Goal: Task Accomplishment & Management: Use online tool/utility

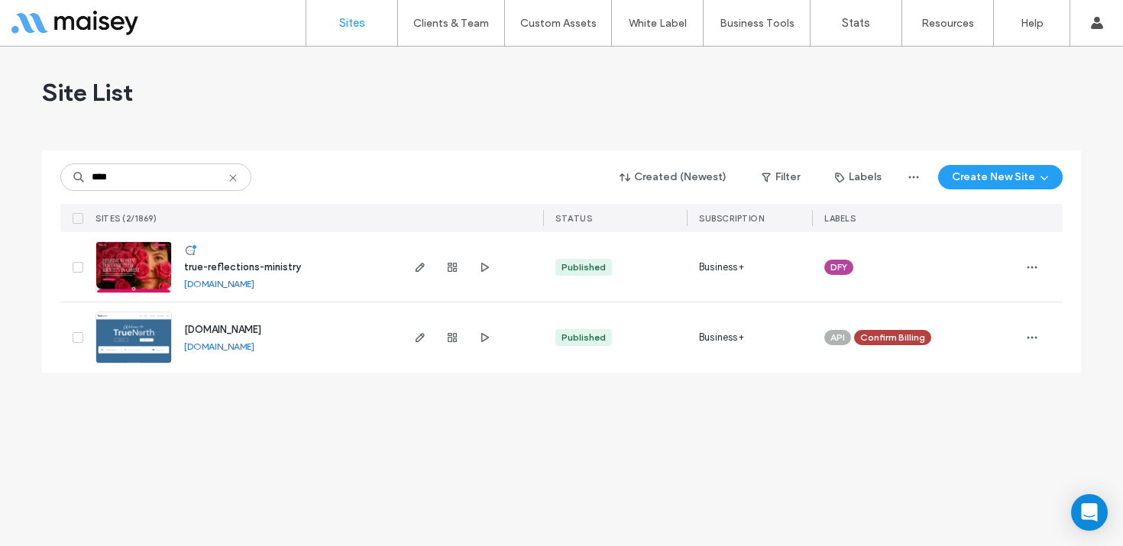
type input "****"
click at [151, 254] on img at bounding box center [133, 294] width 75 height 104
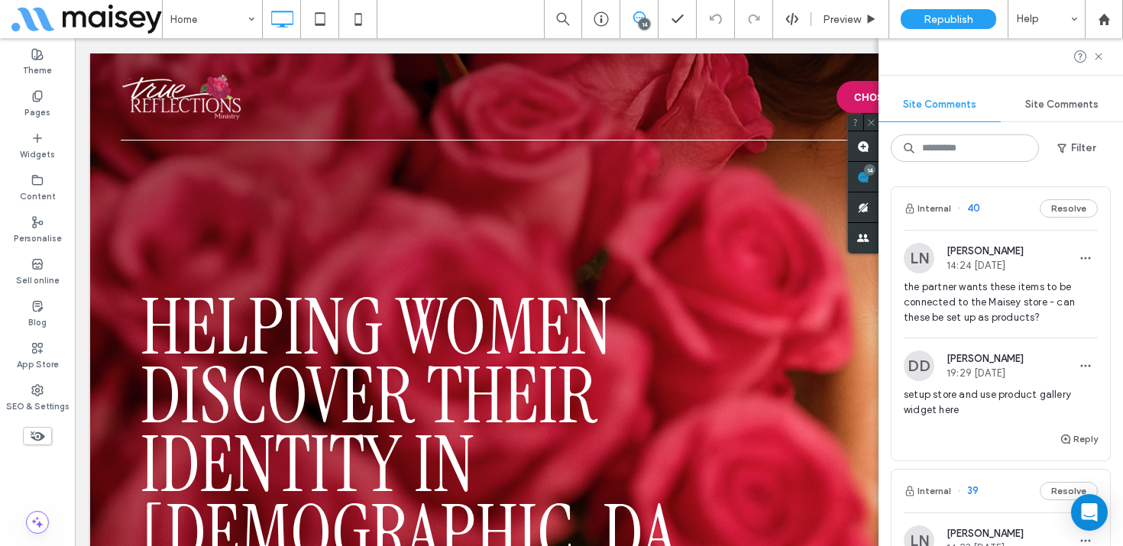
click at [994, 306] on span "the partner wants these items to be connected to the Maisey store - can these b…" at bounding box center [1001, 303] width 194 height 46
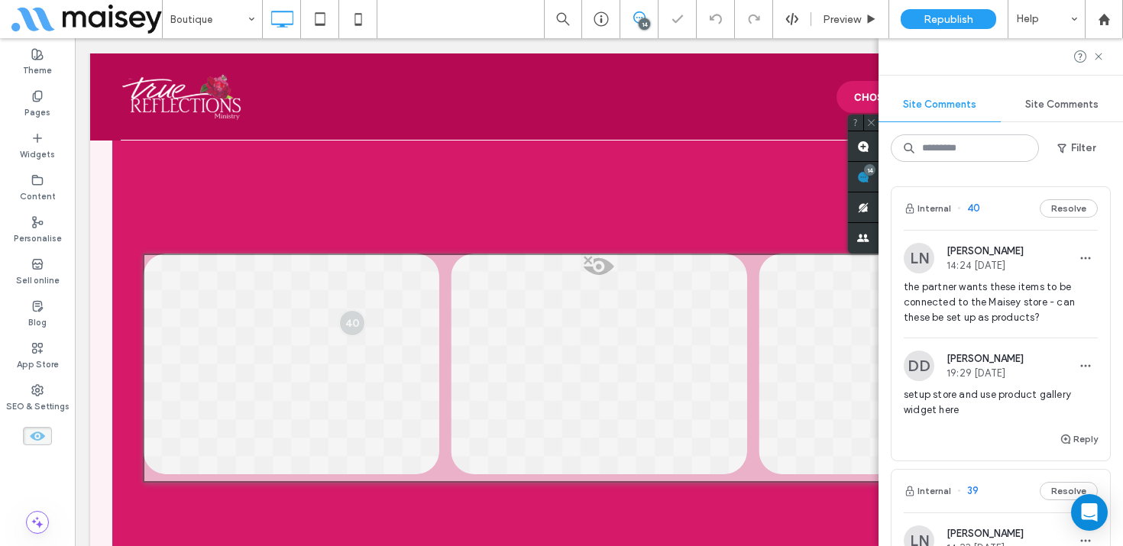
scroll to position [3142, 0]
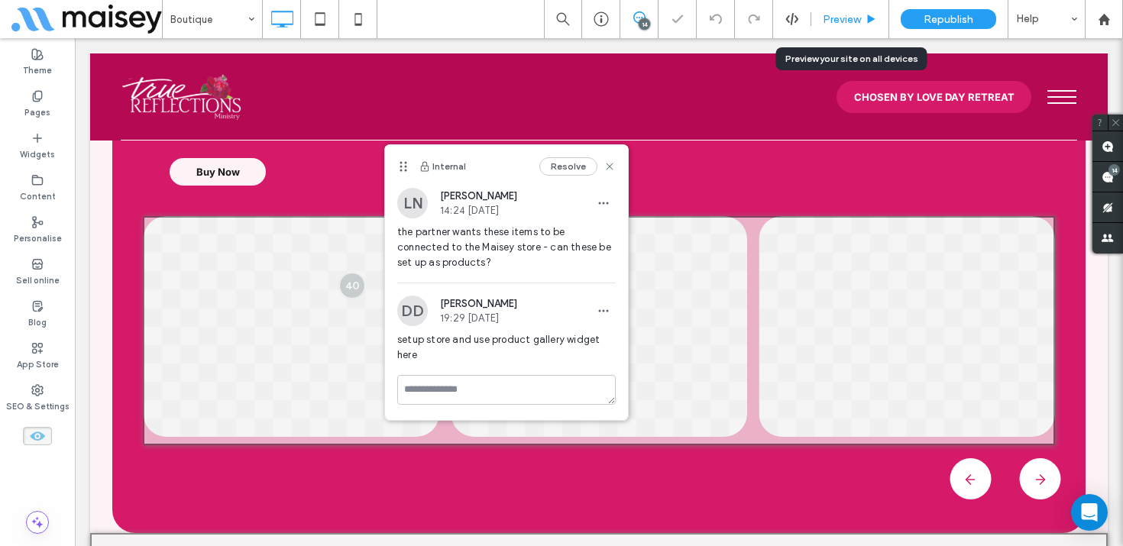
click at [847, 21] on span "Preview" at bounding box center [842, 19] width 38 height 13
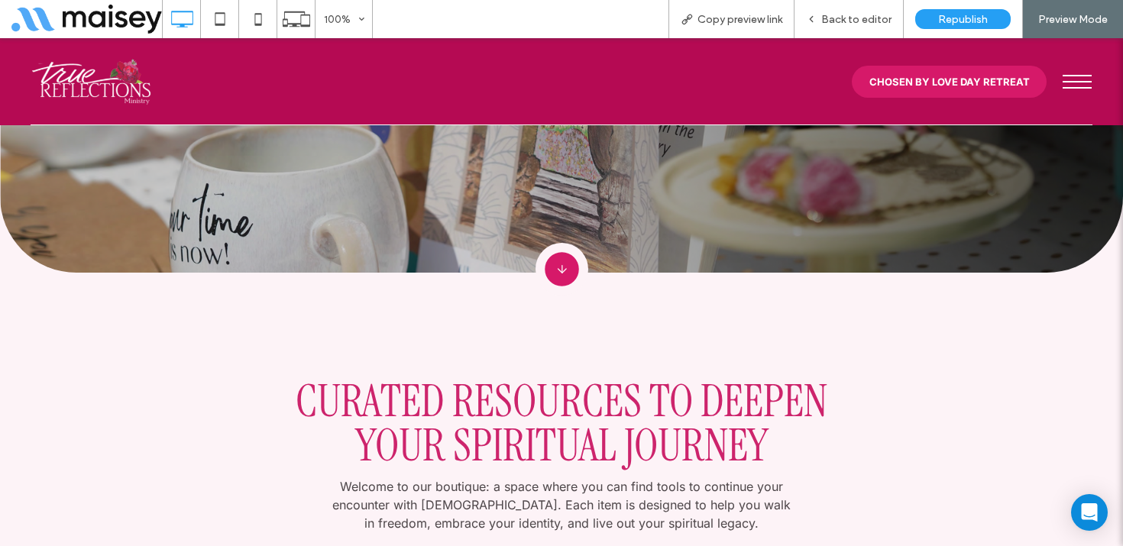
scroll to position [290, 0]
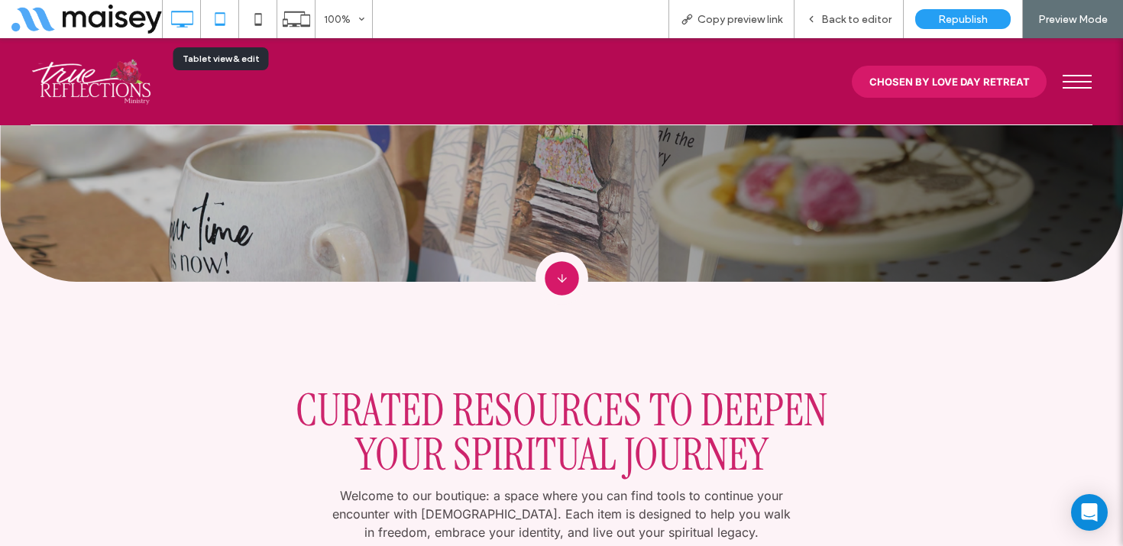
click at [225, 20] on icon at bounding box center [220, 19] width 31 height 31
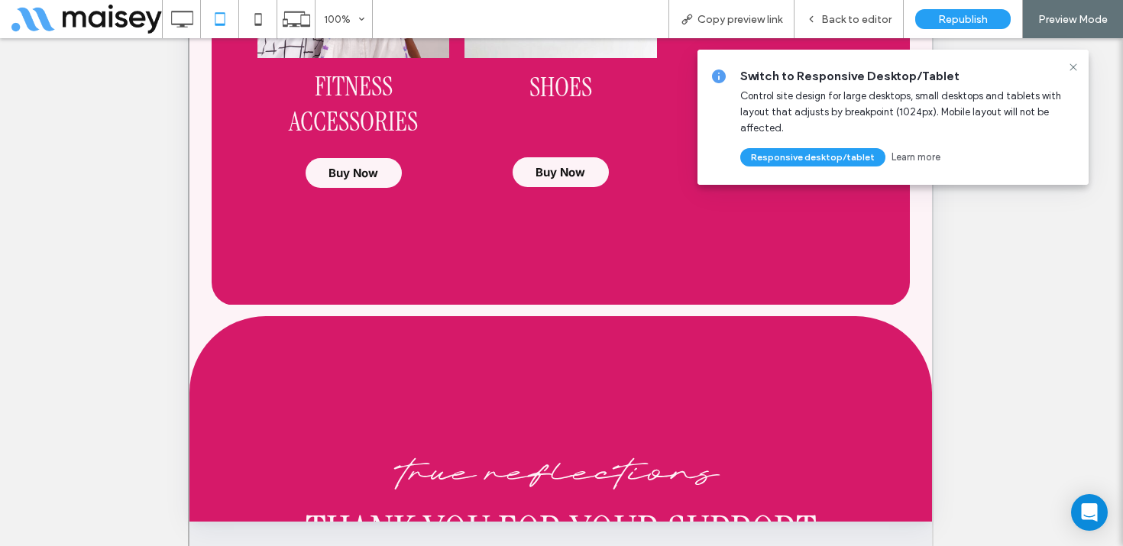
scroll to position [2620, 0]
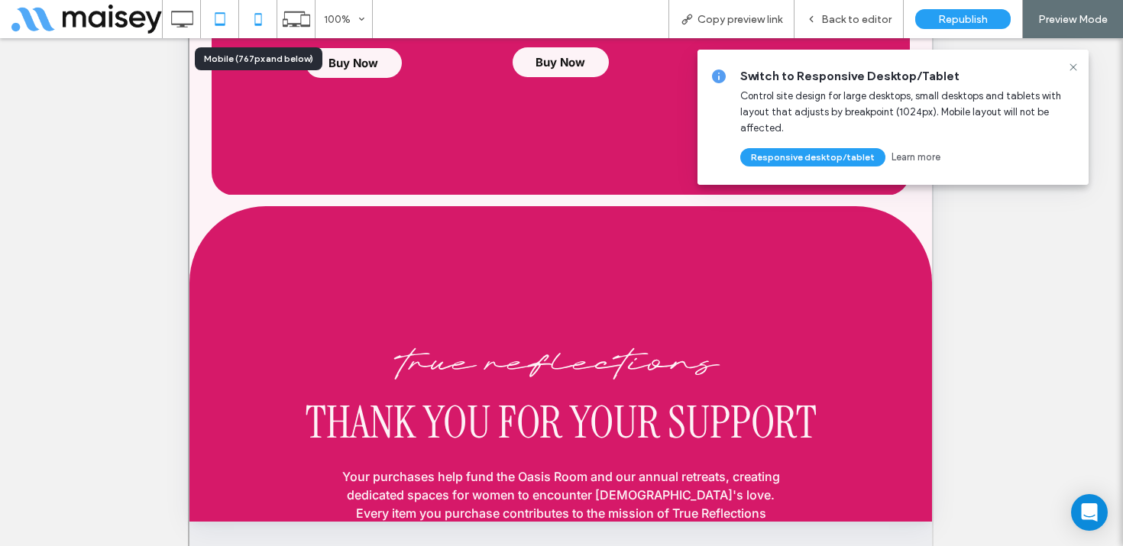
click at [267, 9] on icon at bounding box center [258, 19] width 31 height 31
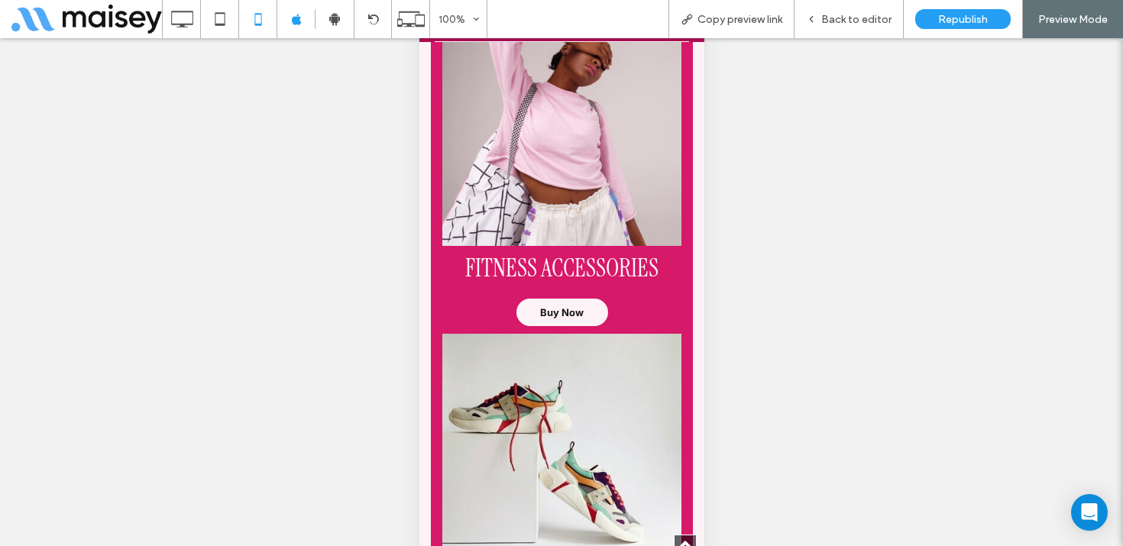
scroll to position [3029, 0]
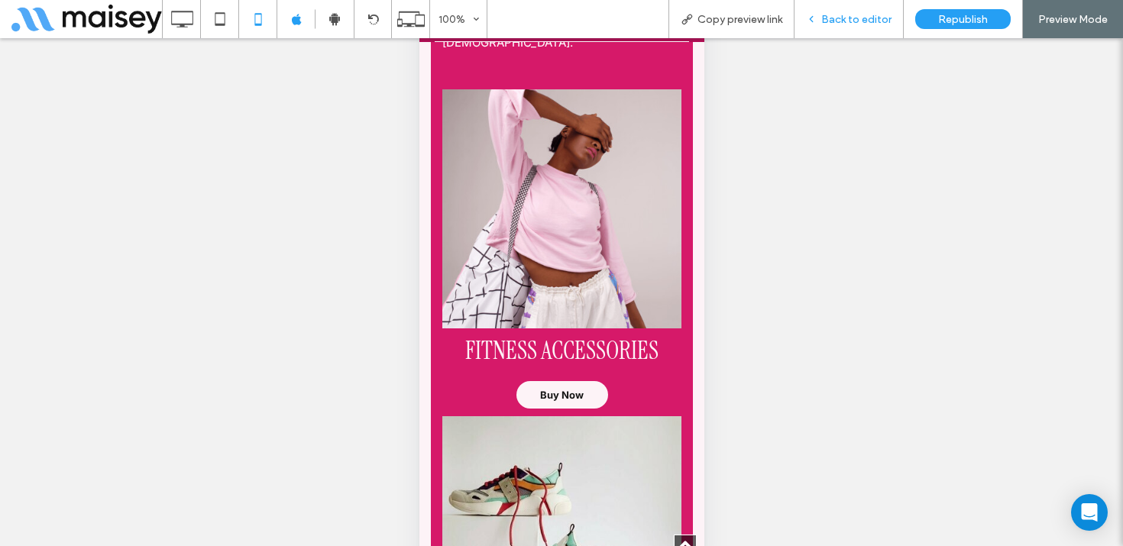
click at [867, 19] on span "Back to editor" at bounding box center [857, 19] width 70 height 13
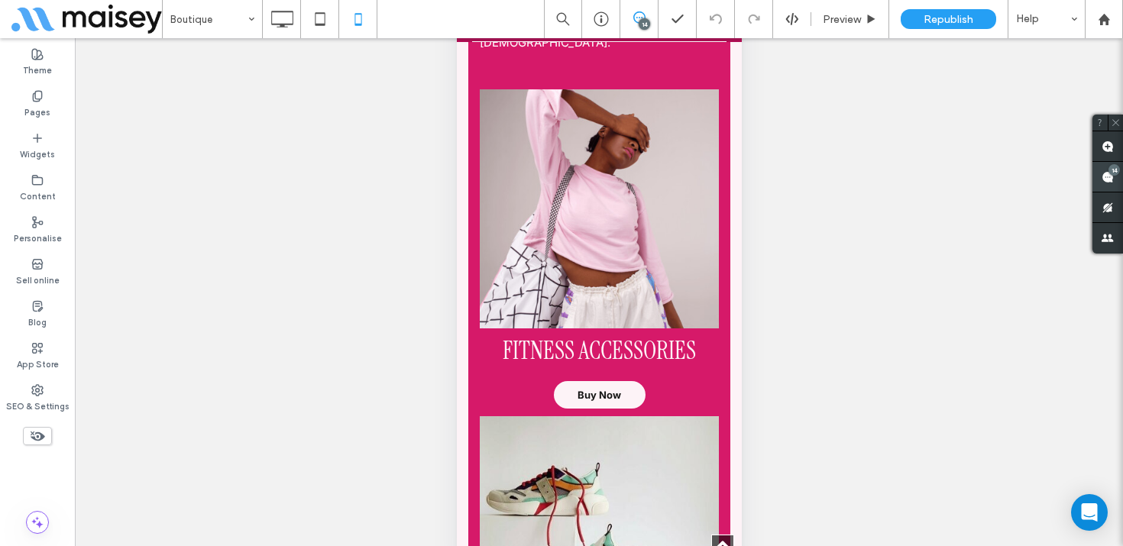
click at [1104, 177] on use at bounding box center [1108, 177] width 12 height 12
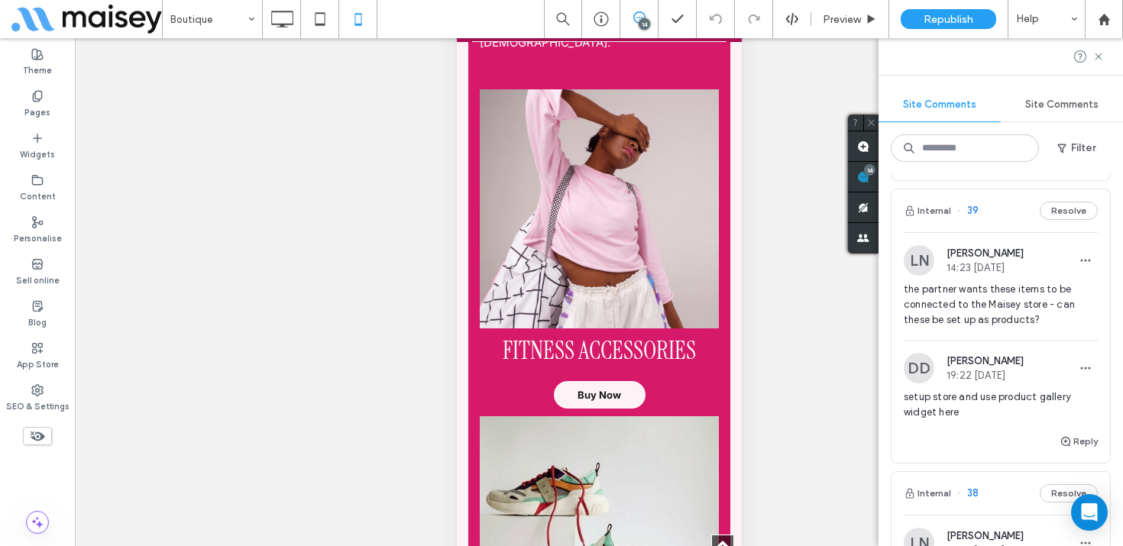
scroll to position [282, 0]
click at [1053, 213] on button "Resolve" at bounding box center [1069, 209] width 58 height 18
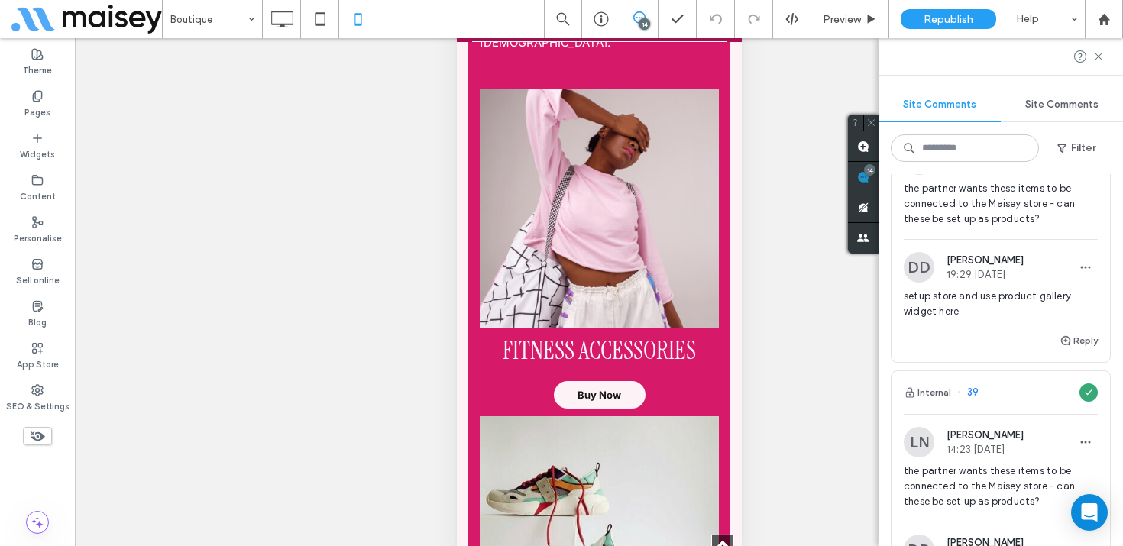
scroll to position [0, 0]
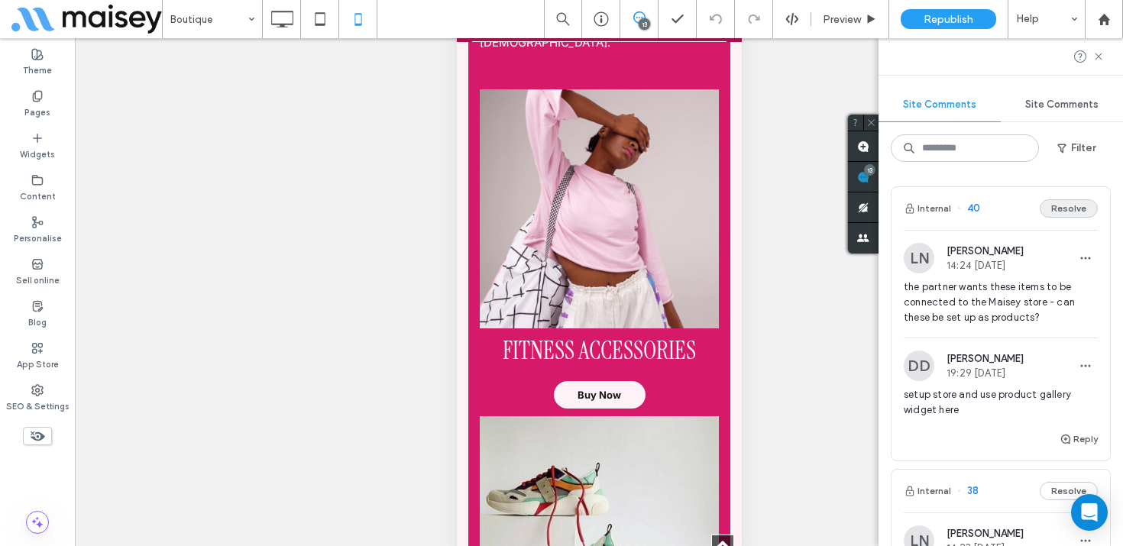
click at [1065, 204] on button "Resolve" at bounding box center [1069, 208] width 58 height 18
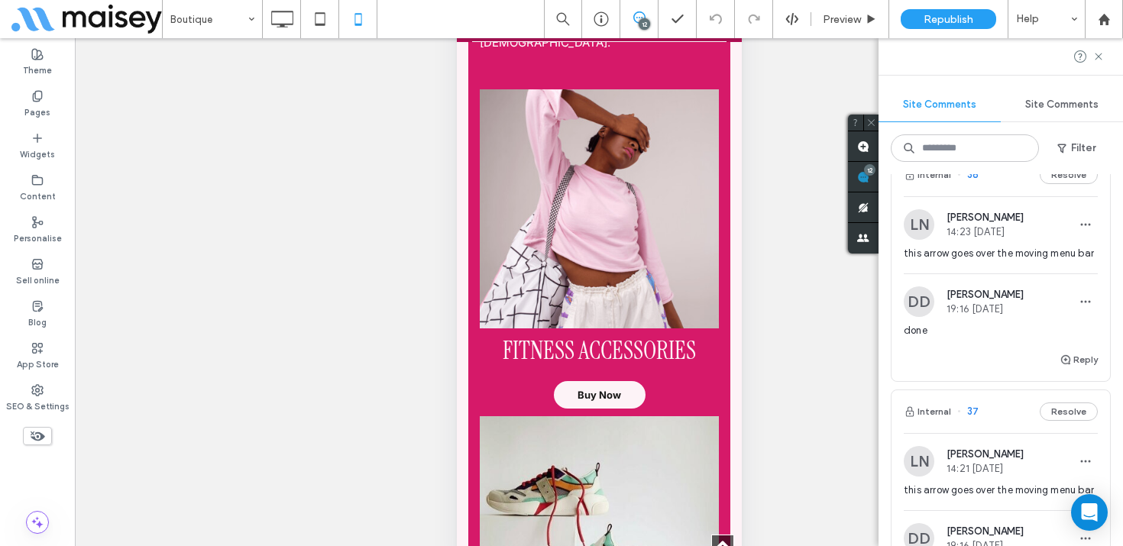
scroll to position [34, 0]
click at [1026, 264] on div "this arrow goes over the moving menu bar" at bounding box center [1001, 259] width 194 height 28
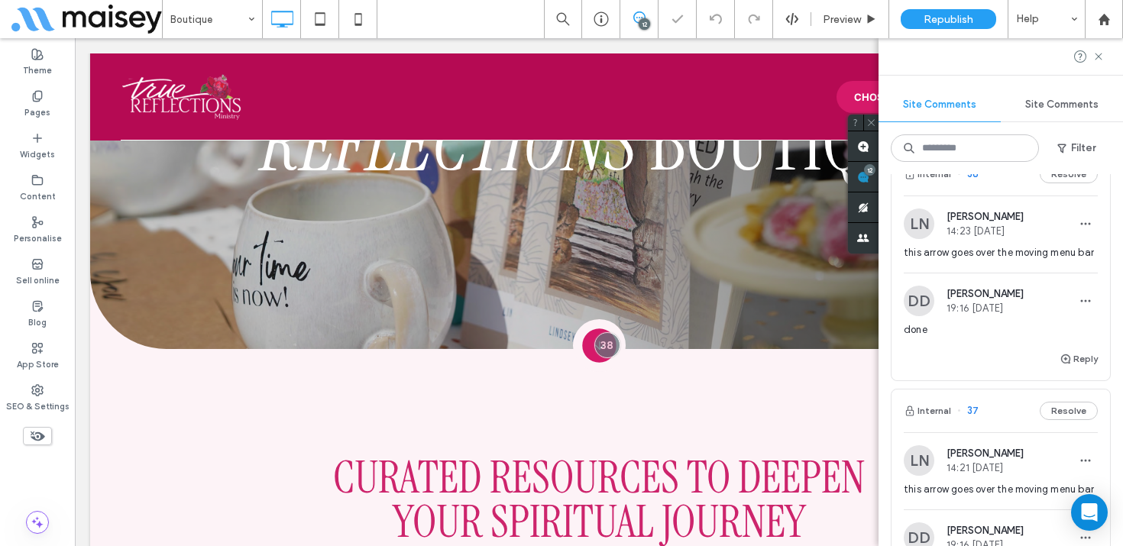
scroll to position [254, 0]
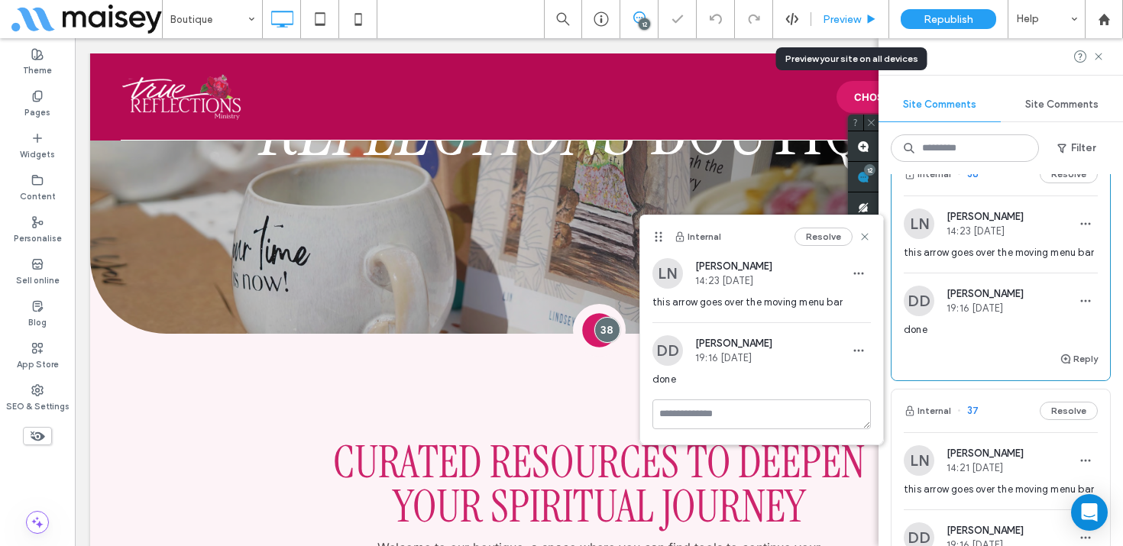
click at [847, 11] on div "Preview" at bounding box center [851, 19] width 78 height 38
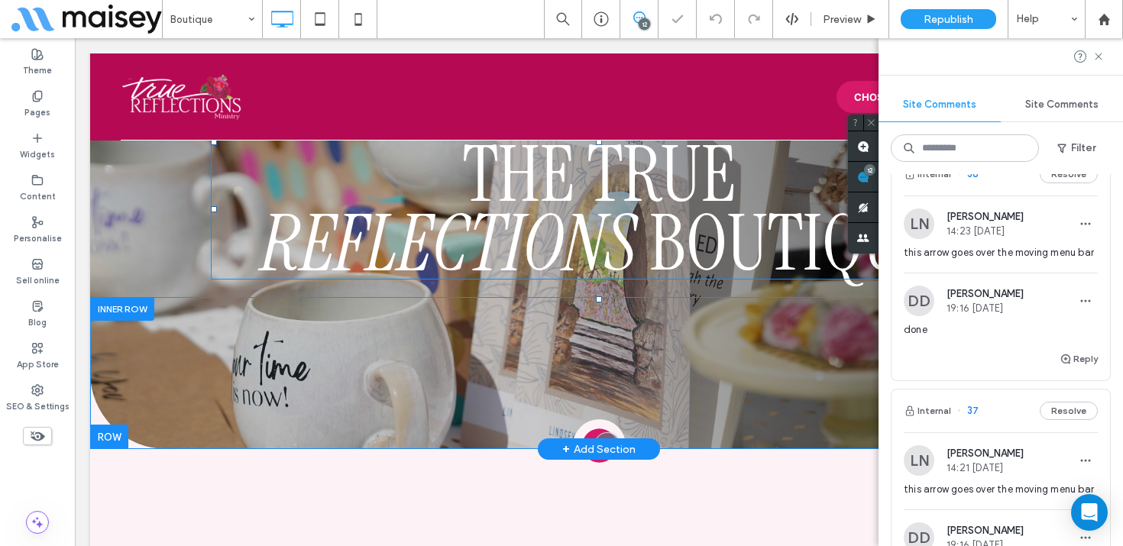
scroll to position [14, 0]
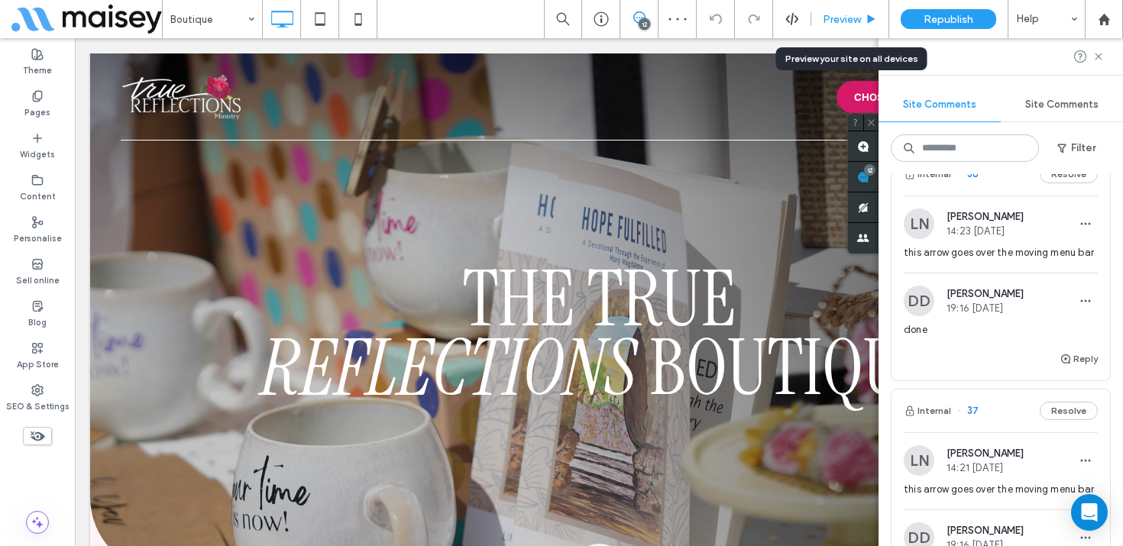
click at [852, 27] on div "Preview" at bounding box center [851, 19] width 78 height 38
click at [852, 11] on div "Preview" at bounding box center [851, 19] width 78 height 38
click at [850, 13] on span "Preview" at bounding box center [842, 19] width 38 height 13
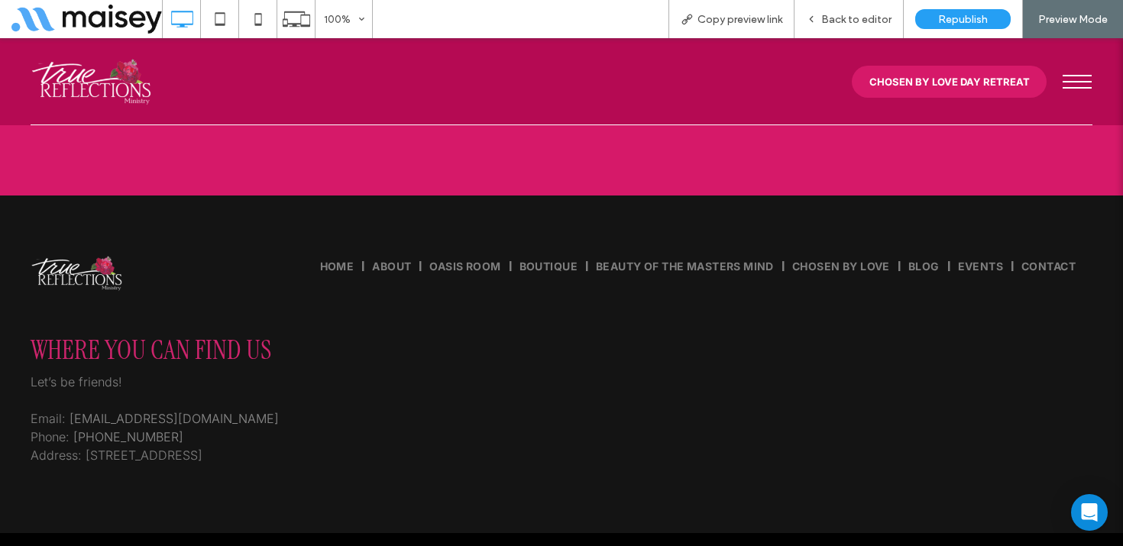
scroll to position [3598, 0]
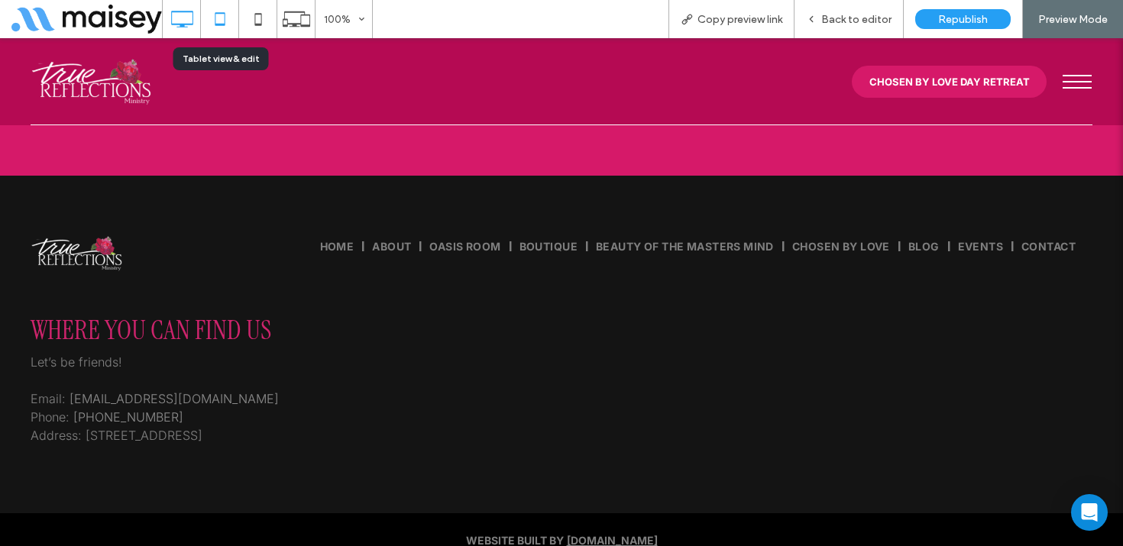
click at [225, 11] on icon at bounding box center [220, 19] width 31 height 31
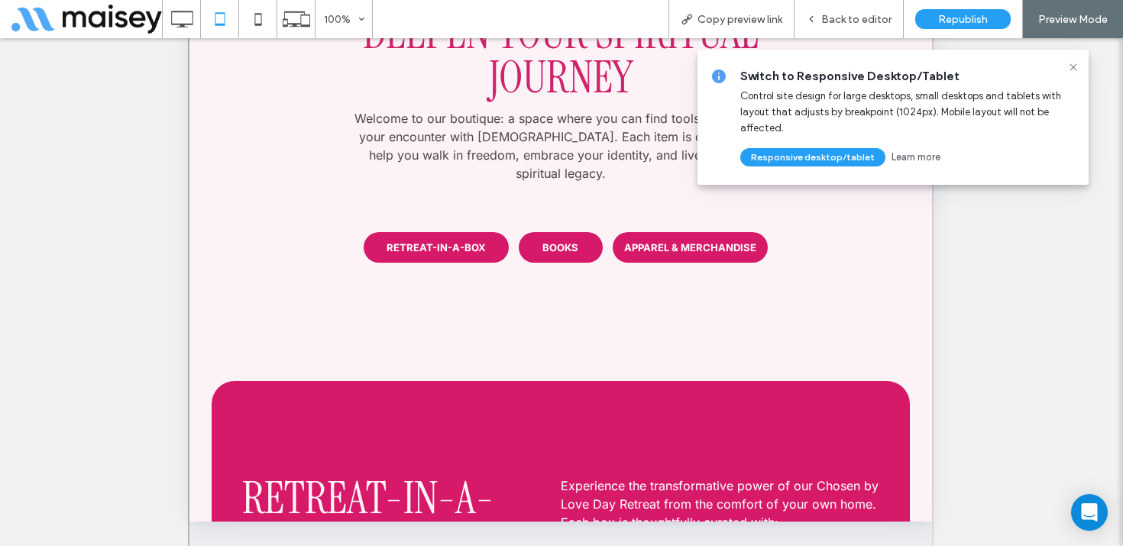
scroll to position [300, 0]
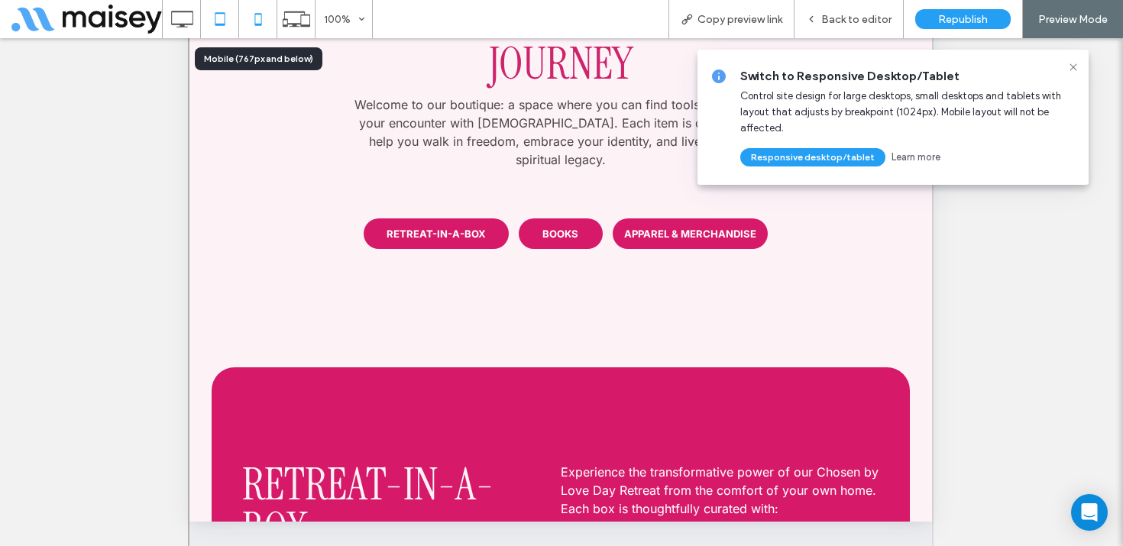
click at [253, 20] on icon at bounding box center [258, 19] width 31 height 31
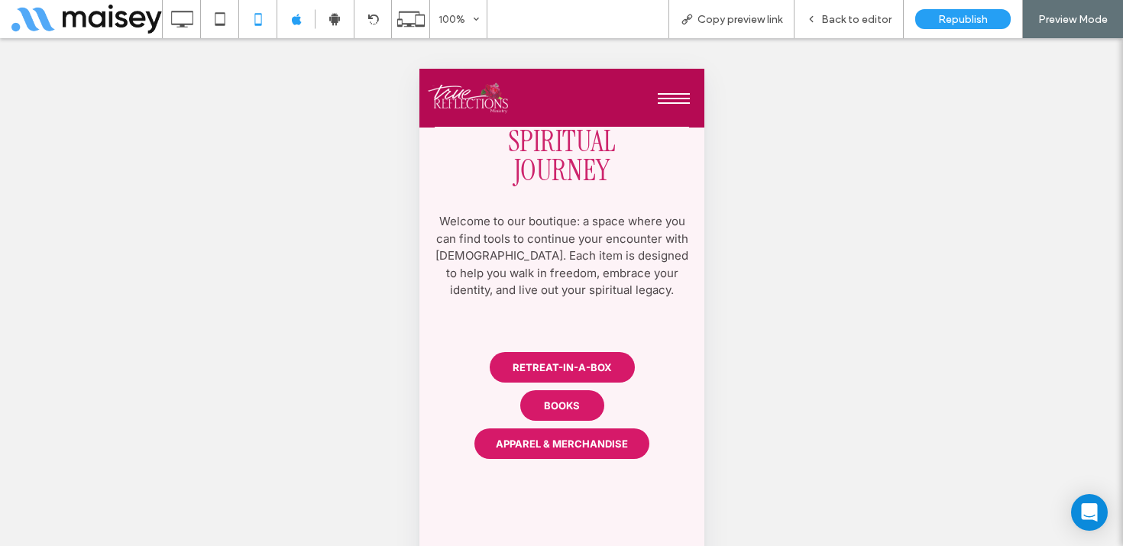
scroll to position [656, 0]
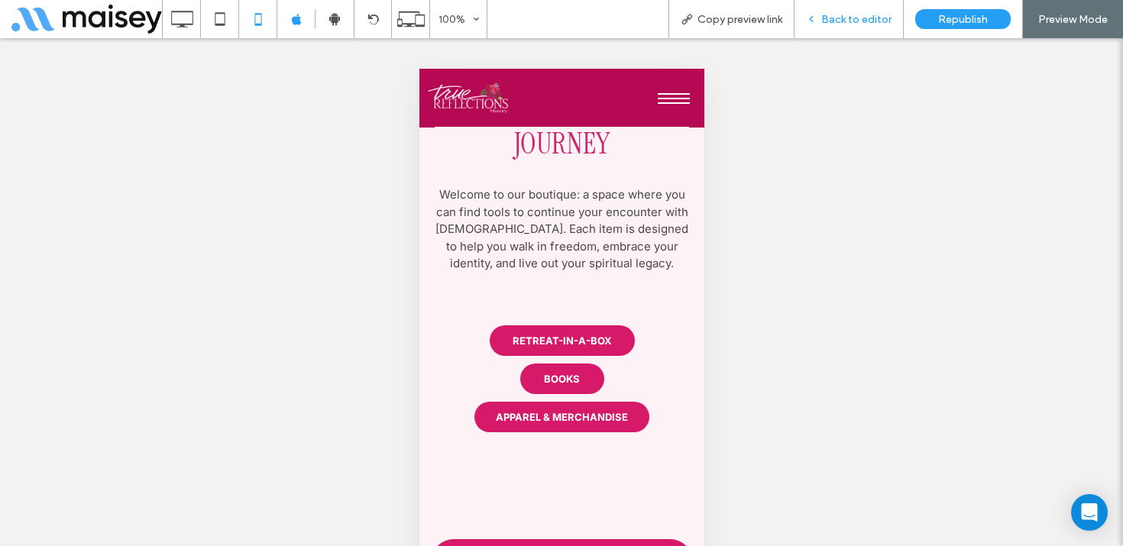
click at [837, 11] on div "Back to editor" at bounding box center [849, 19] width 109 height 38
click at [852, 19] on span "Back to editor" at bounding box center [857, 19] width 70 height 13
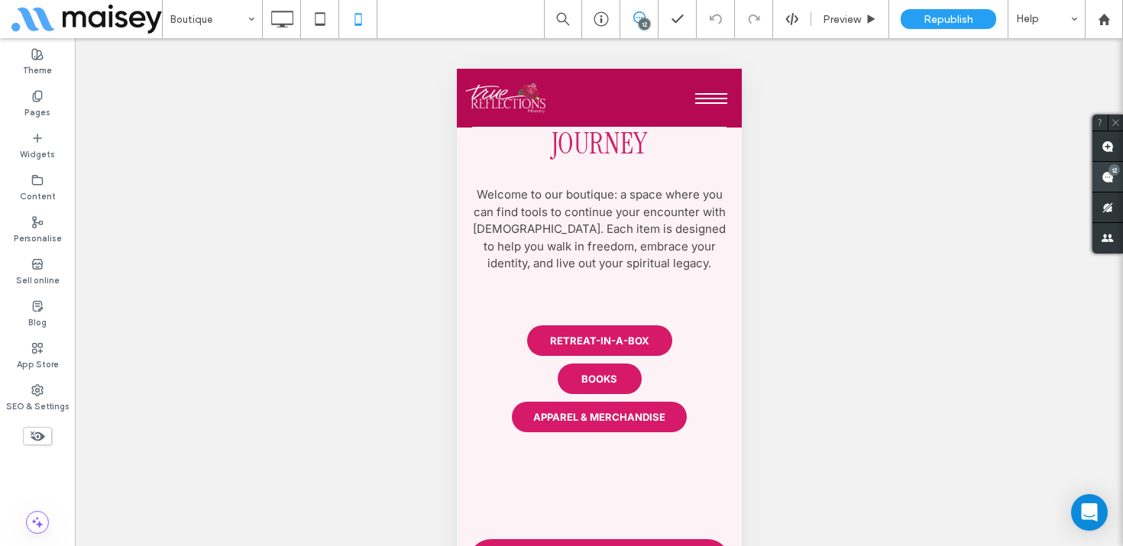
click at [1108, 178] on use at bounding box center [1108, 177] width 12 height 12
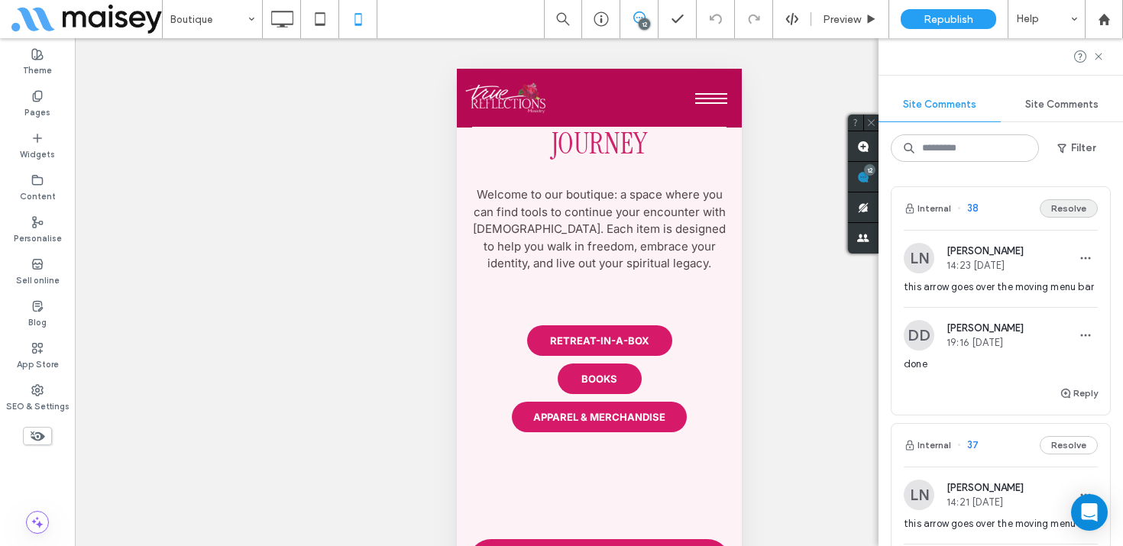
click at [1079, 212] on button "Resolve" at bounding box center [1069, 208] width 58 height 18
click at [983, 277] on div "LN Lindie Northup 14:21 Sep 15 2025 this arrow goes over the moving menu bar" at bounding box center [1001, 275] width 194 height 64
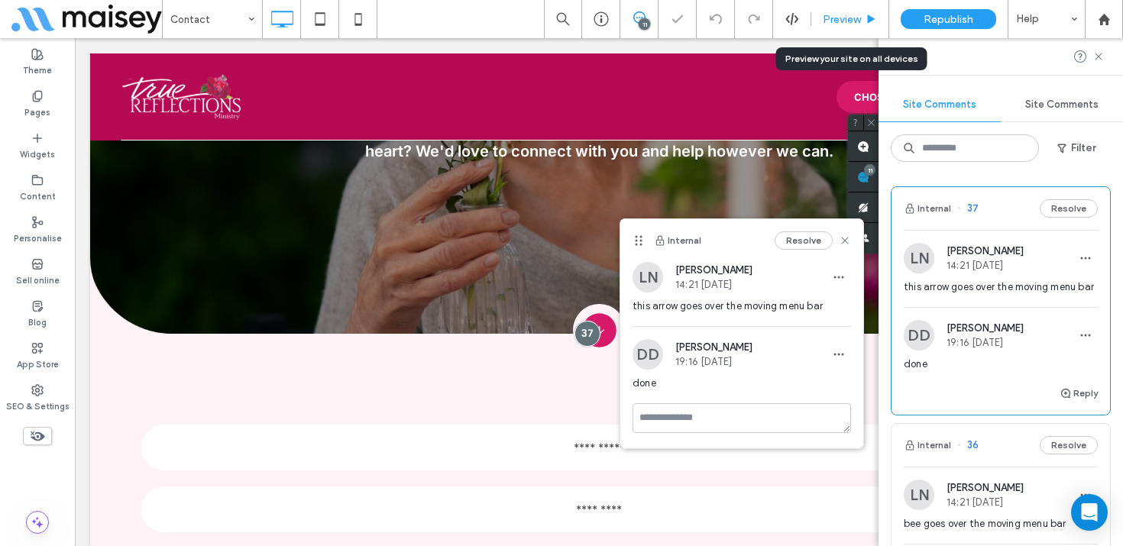
click at [854, 15] on span "Preview" at bounding box center [842, 19] width 38 height 13
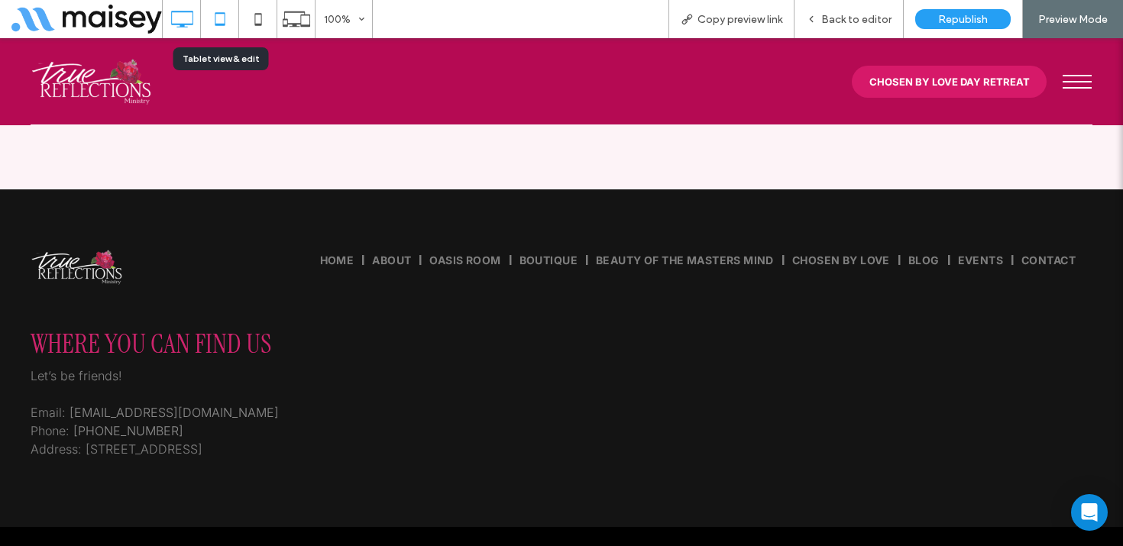
click at [217, 19] on icon at bounding box center [220, 19] width 31 height 31
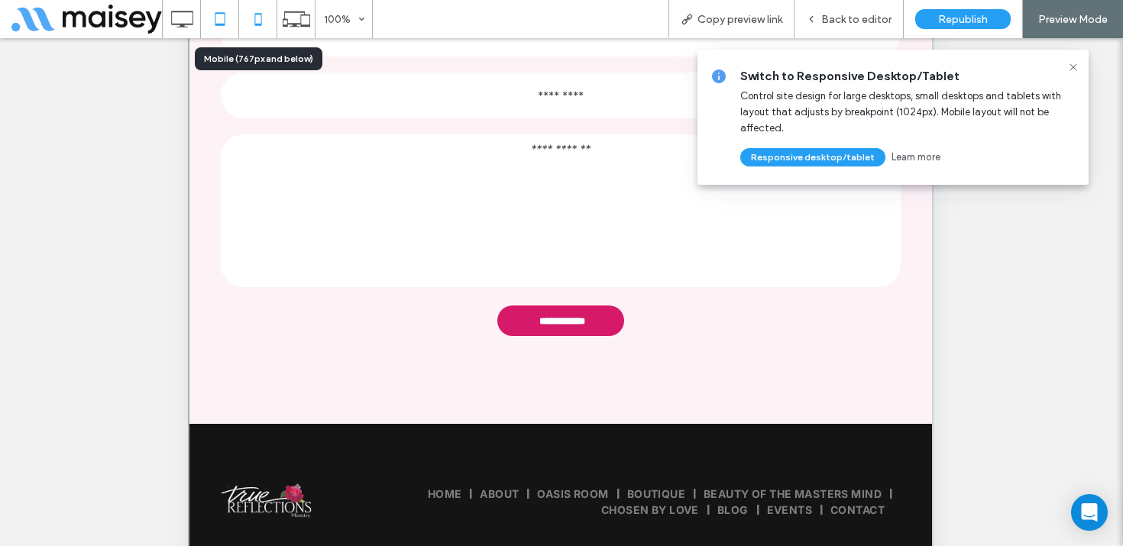
click at [261, 24] on icon at bounding box center [258, 19] width 31 height 31
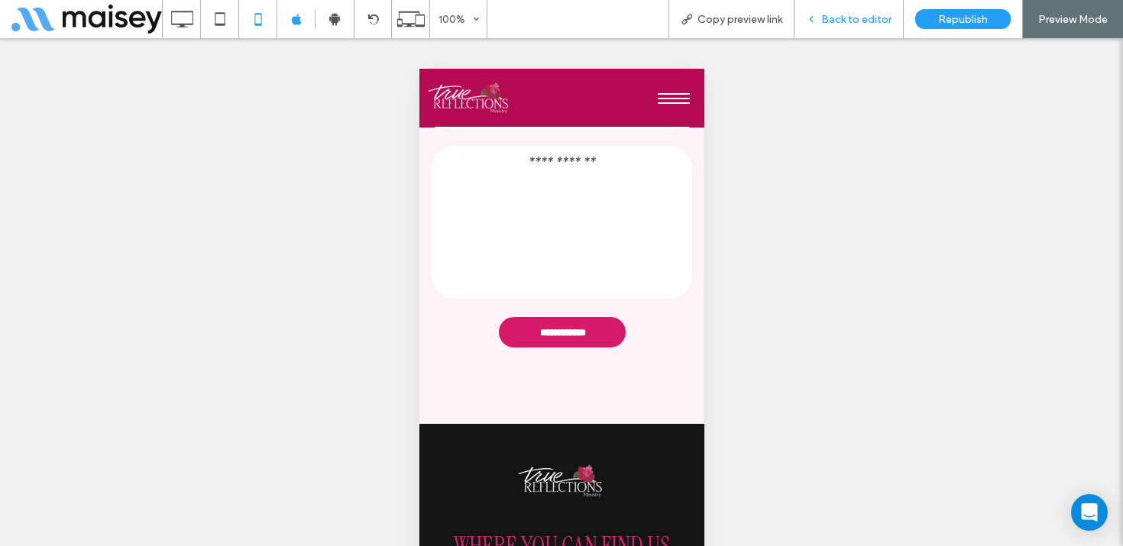
click at [865, 21] on span "Back to editor" at bounding box center [857, 19] width 70 height 13
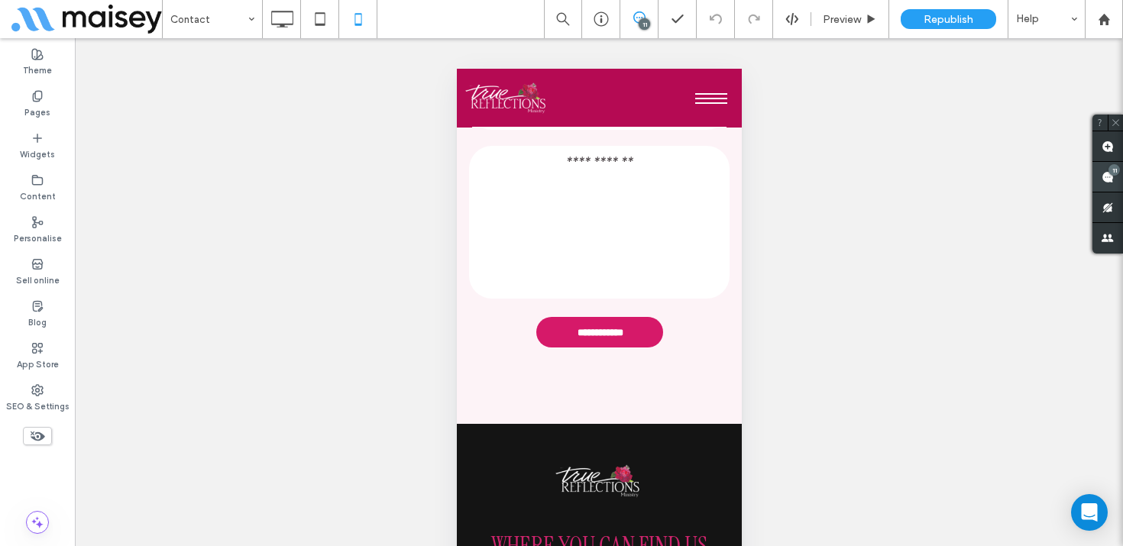
click at [1106, 173] on div "11" at bounding box center [1108, 177] width 31 height 31
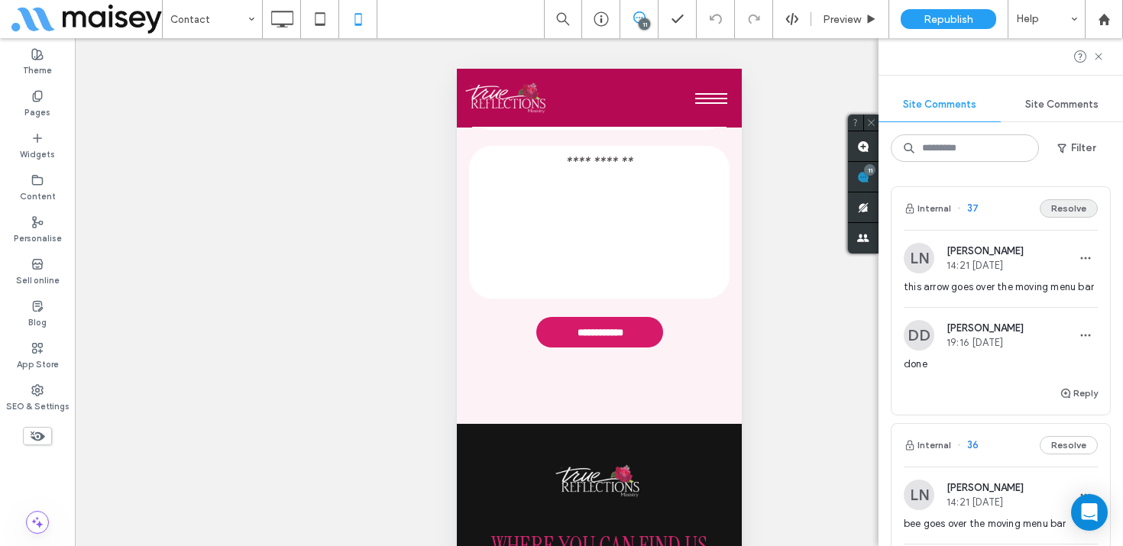
click at [1062, 211] on button "Resolve" at bounding box center [1069, 208] width 58 height 18
click at [1006, 287] on span "bee goes over the moving menu bar" at bounding box center [1001, 287] width 194 height 15
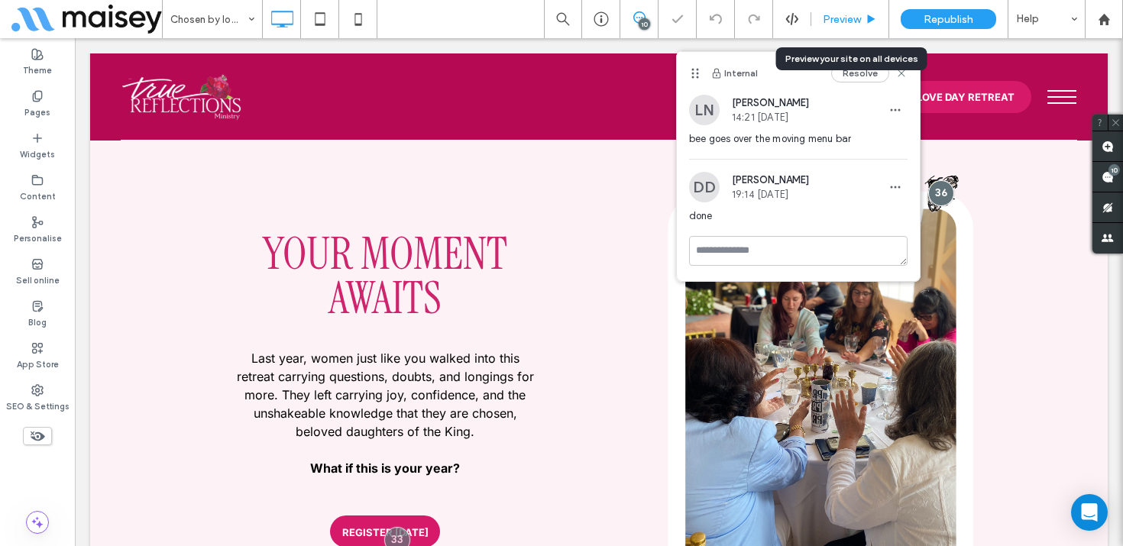
click at [854, 19] on span "Preview" at bounding box center [842, 19] width 38 height 13
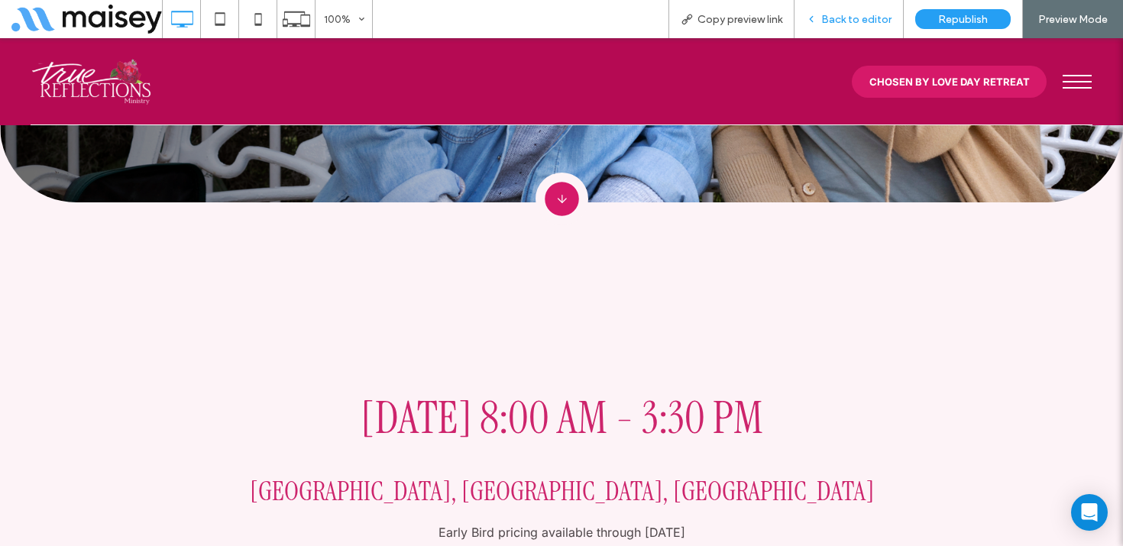
click at [853, 25] on div "Back to editor" at bounding box center [849, 19] width 109 height 38
click at [854, 21] on span "Back to editor" at bounding box center [857, 19] width 70 height 13
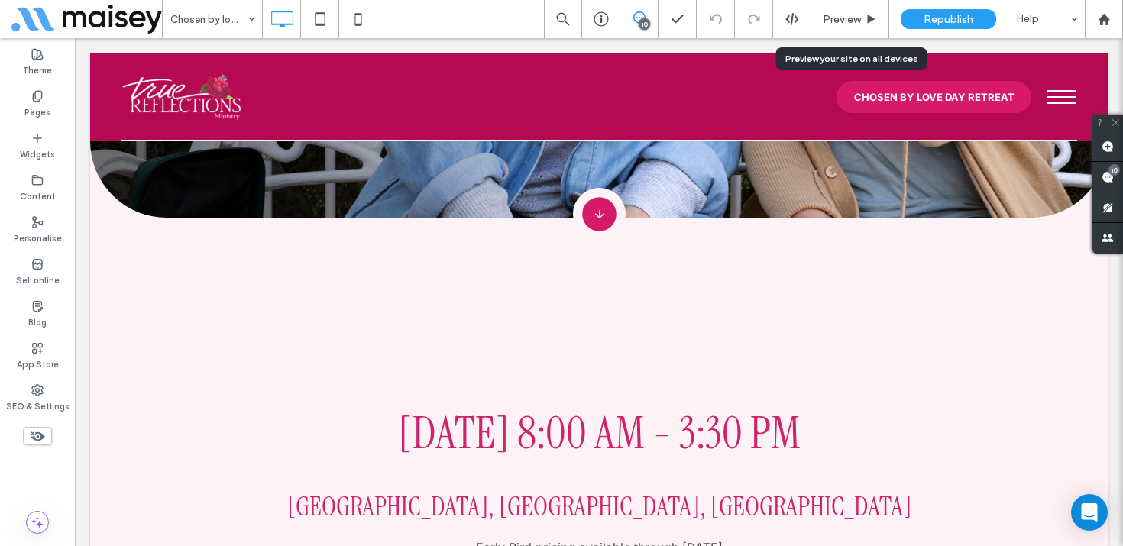
click at [854, 21] on span "Preview" at bounding box center [842, 19] width 38 height 13
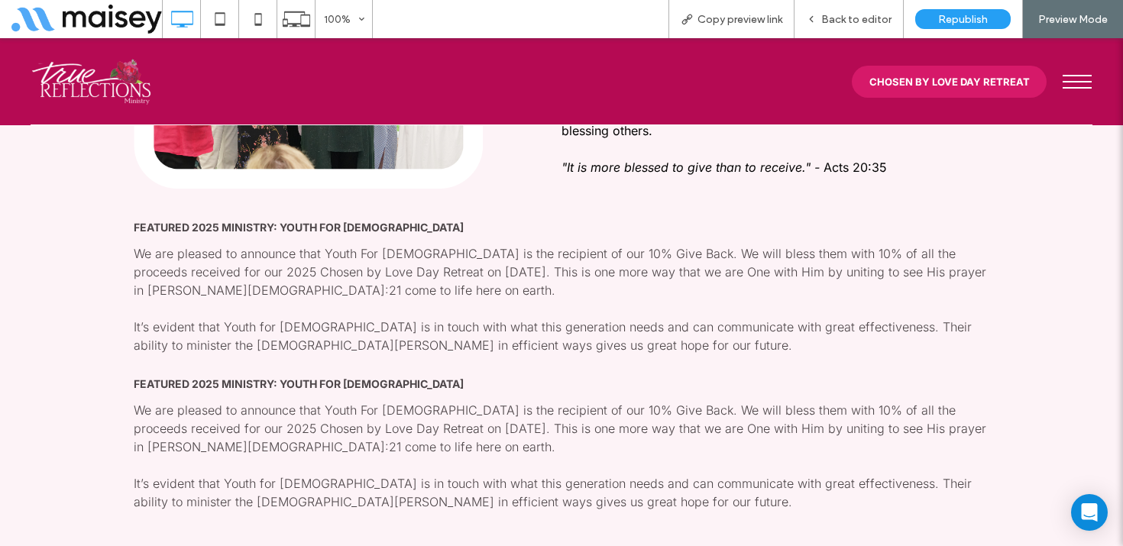
scroll to position [8497, 0]
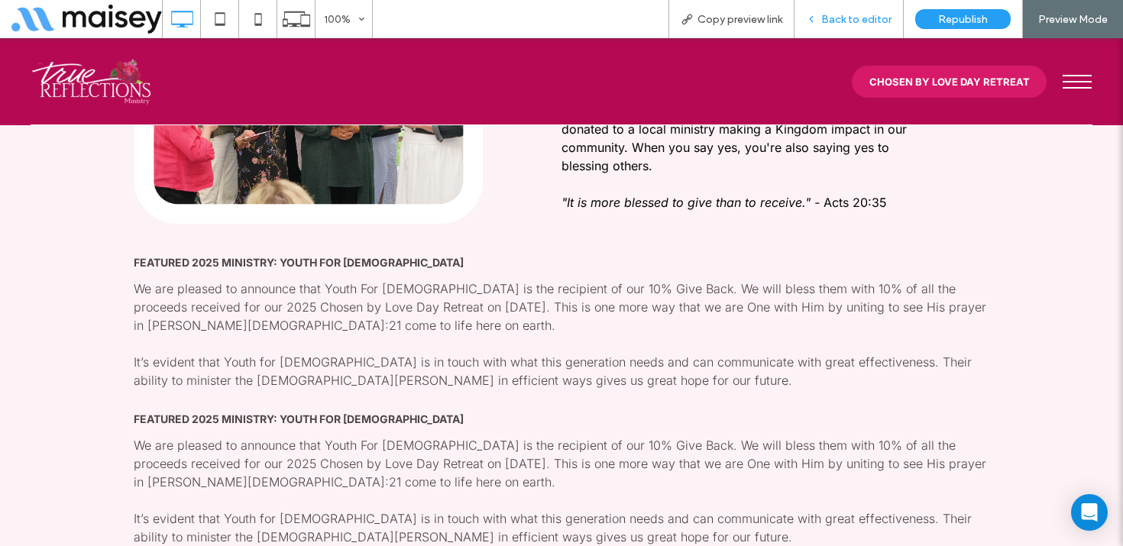
click at [856, 23] on span "Back to editor" at bounding box center [857, 19] width 70 height 13
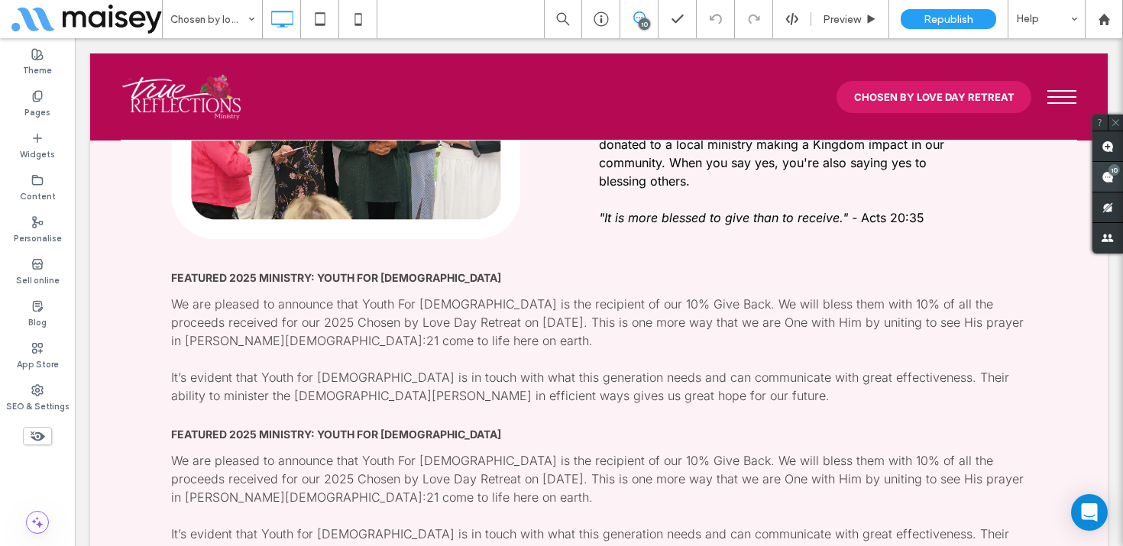
click at [1110, 173] on div "10" at bounding box center [1114, 169] width 11 height 11
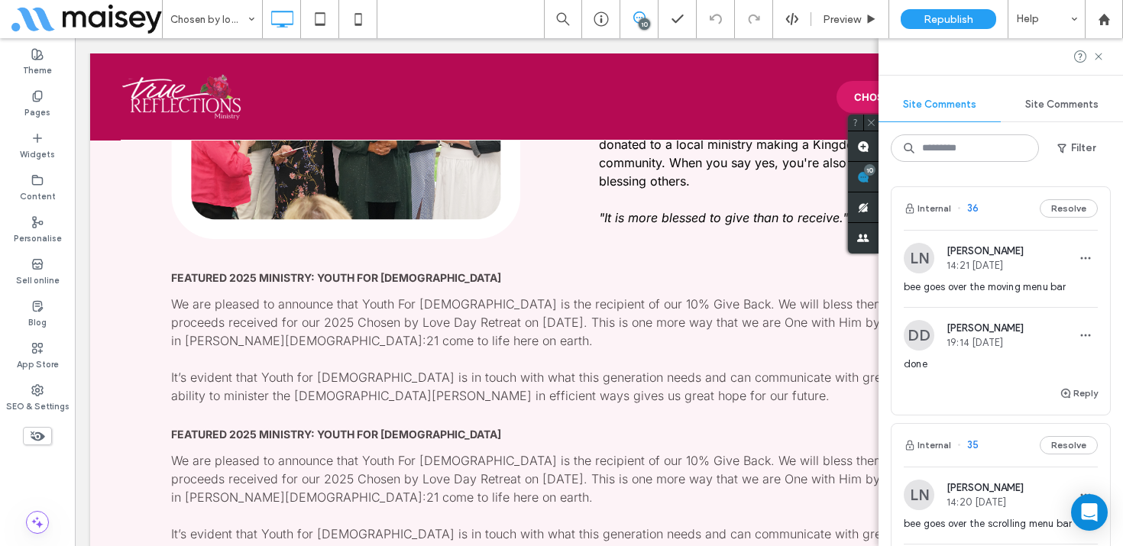
click at [1018, 290] on span "bee goes over the moving menu bar" at bounding box center [1001, 287] width 194 height 15
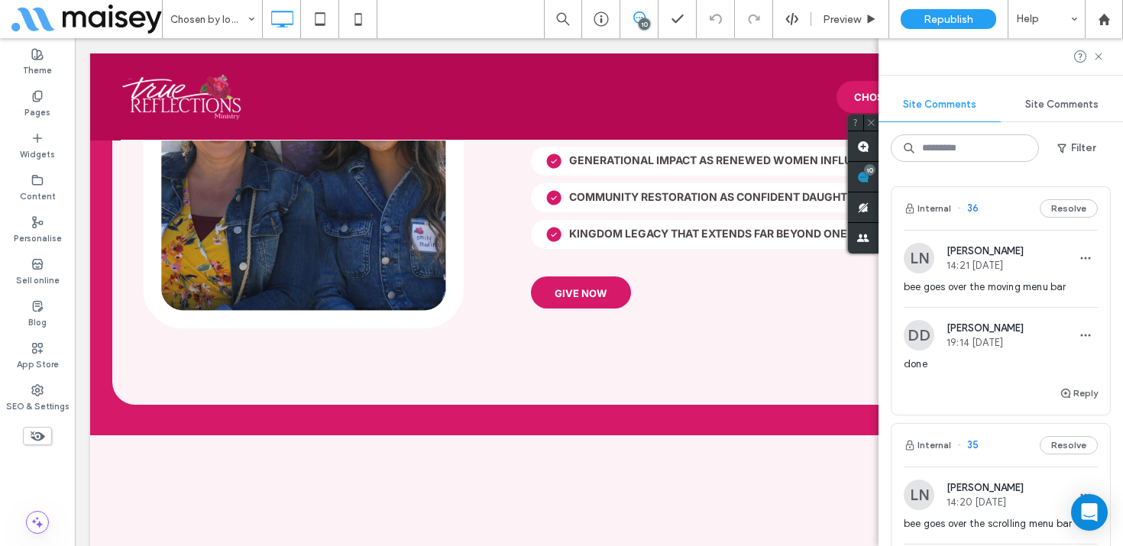
scroll to position [11031, 0]
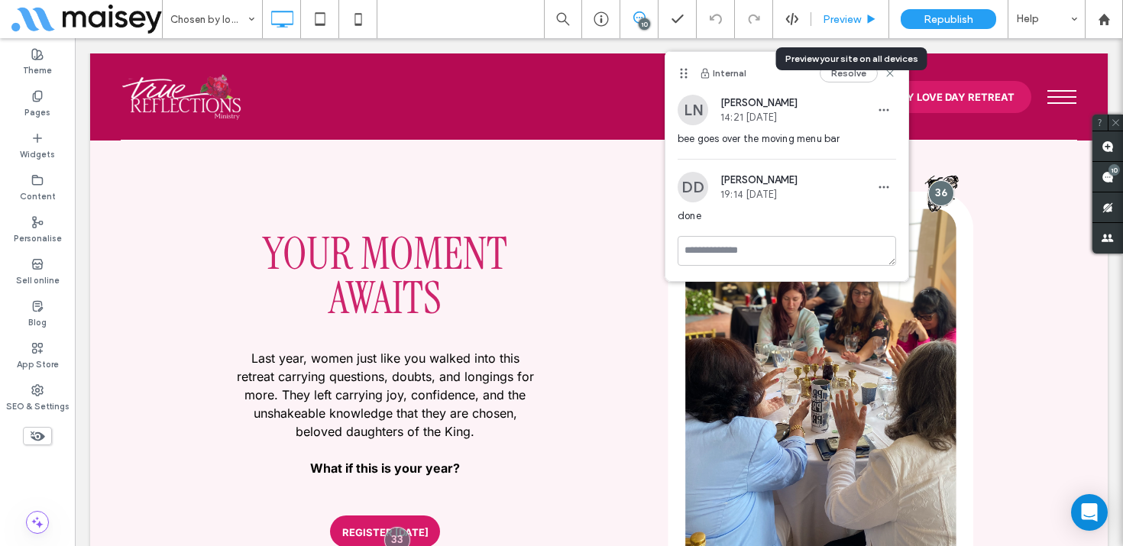
click at [850, 23] on span "Preview" at bounding box center [842, 19] width 38 height 13
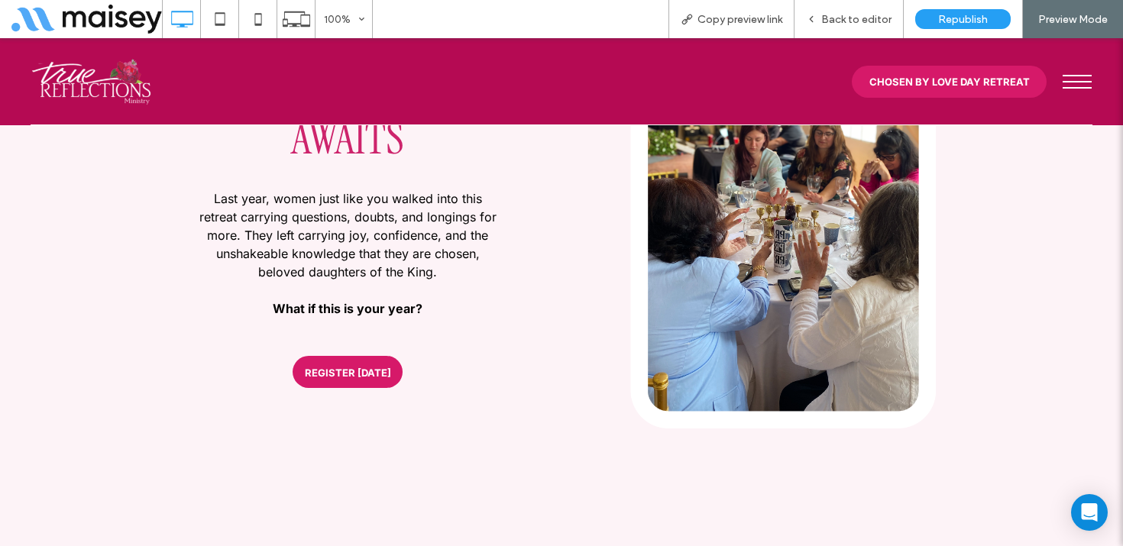
scroll to position [11188, 0]
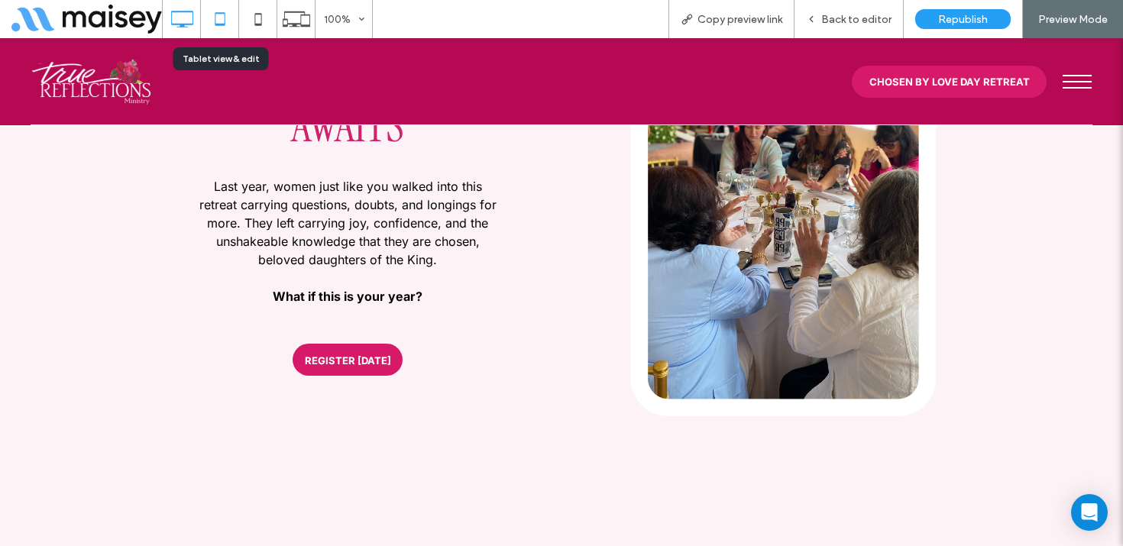
click at [224, 21] on icon at bounding box center [220, 19] width 31 height 31
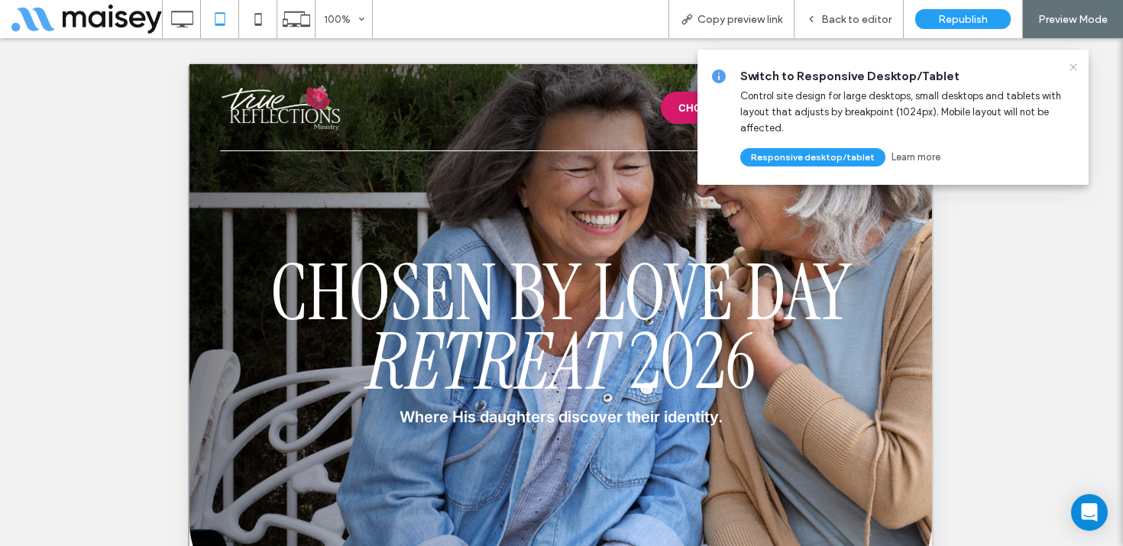
scroll to position [0, 0]
click at [1072, 65] on icon at bounding box center [1074, 67] width 12 height 12
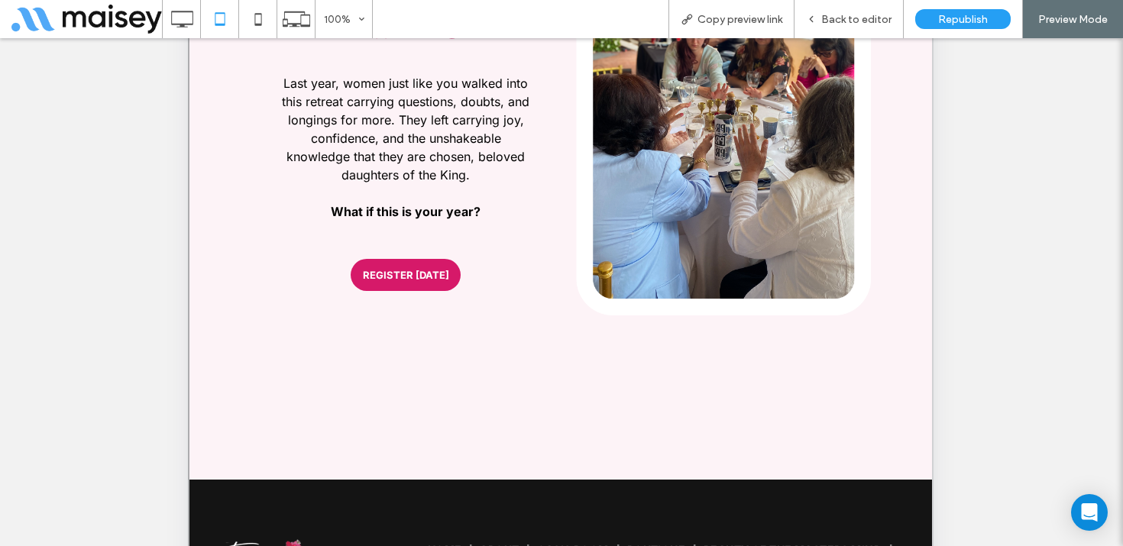
scroll to position [520, 0]
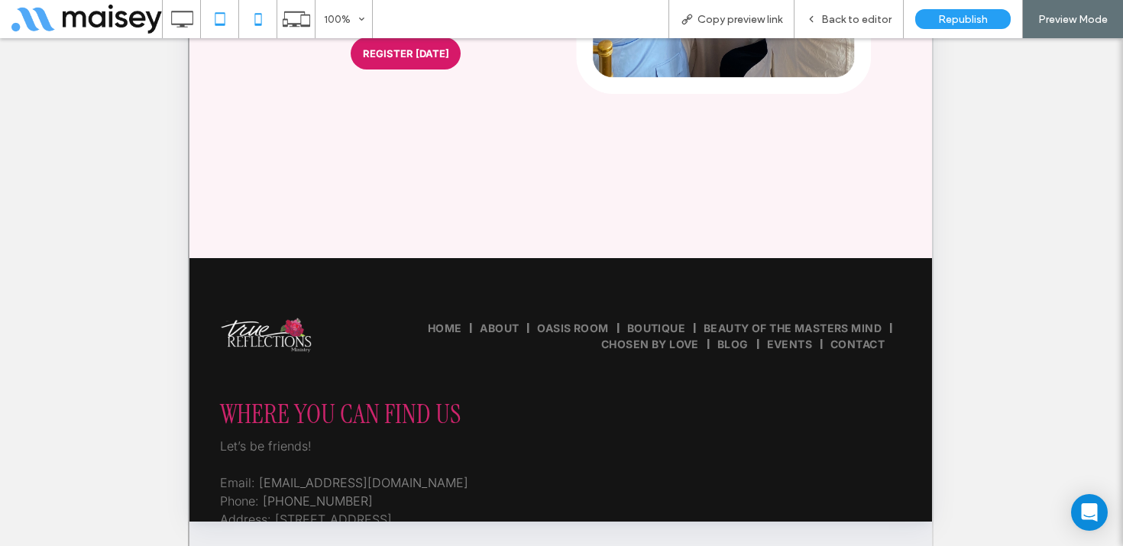
click at [256, 5] on icon at bounding box center [258, 19] width 31 height 31
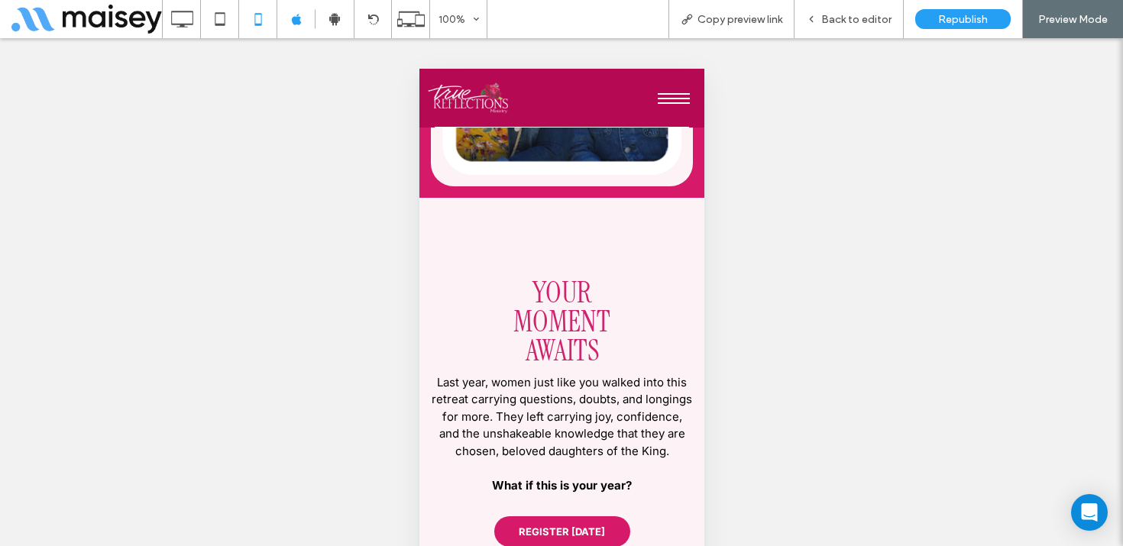
scroll to position [14150, 0]
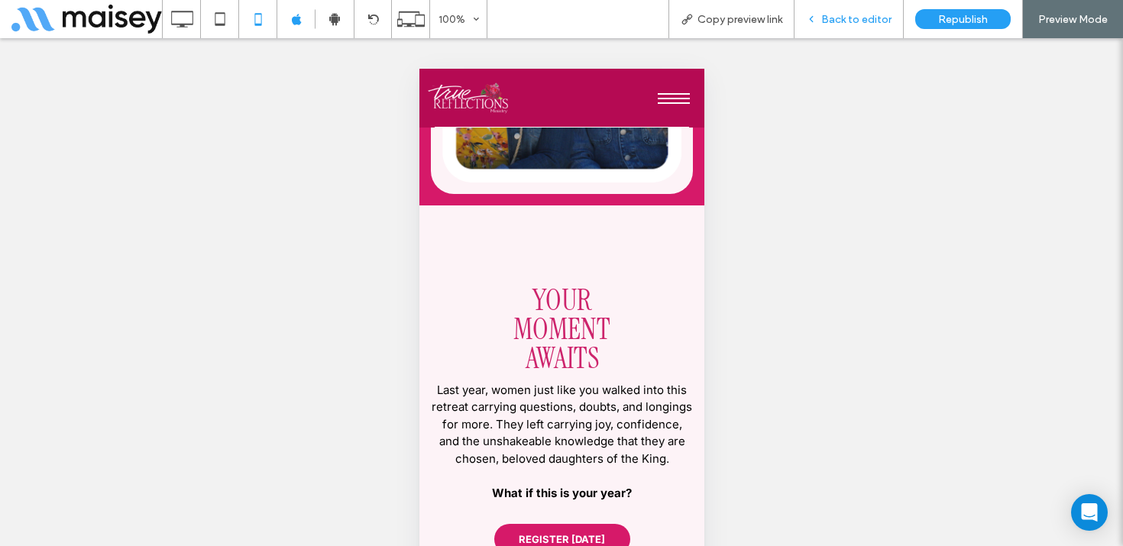
click at [868, 11] on div "Back to editor" at bounding box center [849, 19] width 109 height 38
click at [869, 21] on span "Back to editor" at bounding box center [857, 19] width 70 height 13
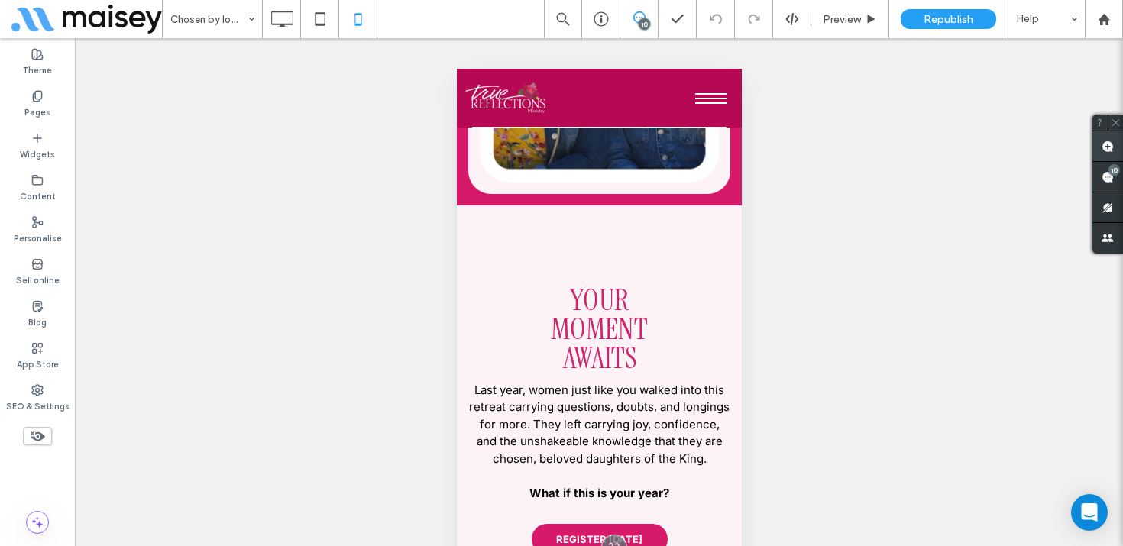
click at [1105, 138] on span at bounding box center [1108, 146] width 31 height 30
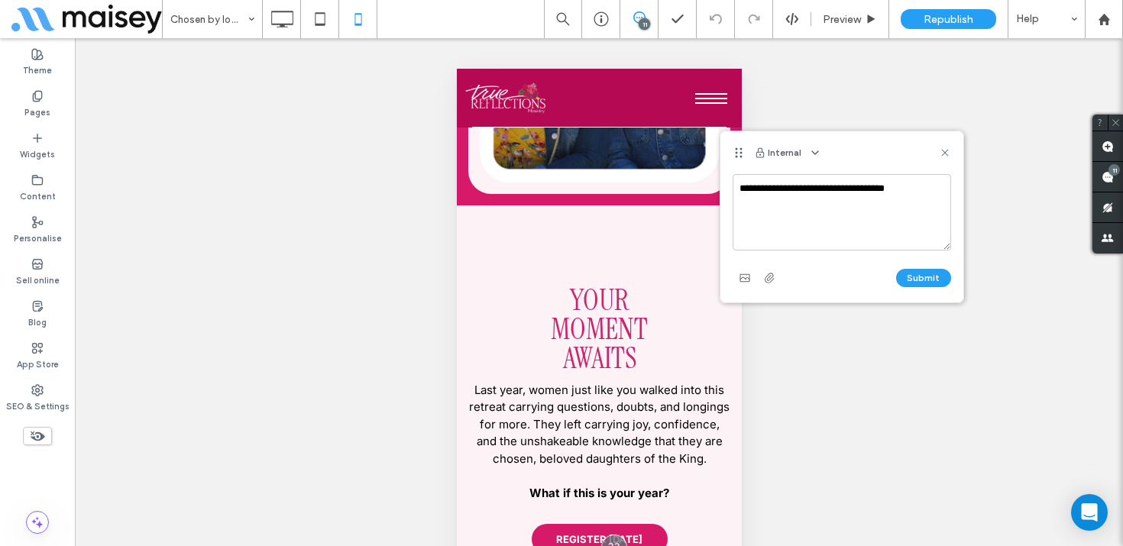
click at [780, 186] on textarea "**********" at bounding box center [842, 212] width 219 height 76
type textarea "**********"
click at [931, 277] on button "Submit" at bounding box center [923, 278] width 55 height 18
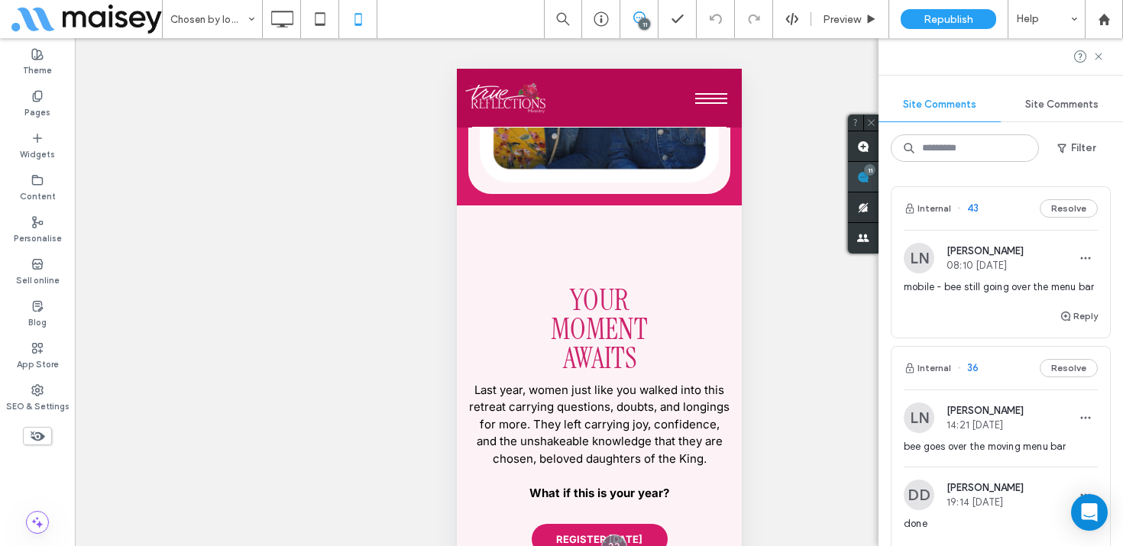
click at [876, 168] on div "11" at bounding box center [869, 169] width 11 height 11
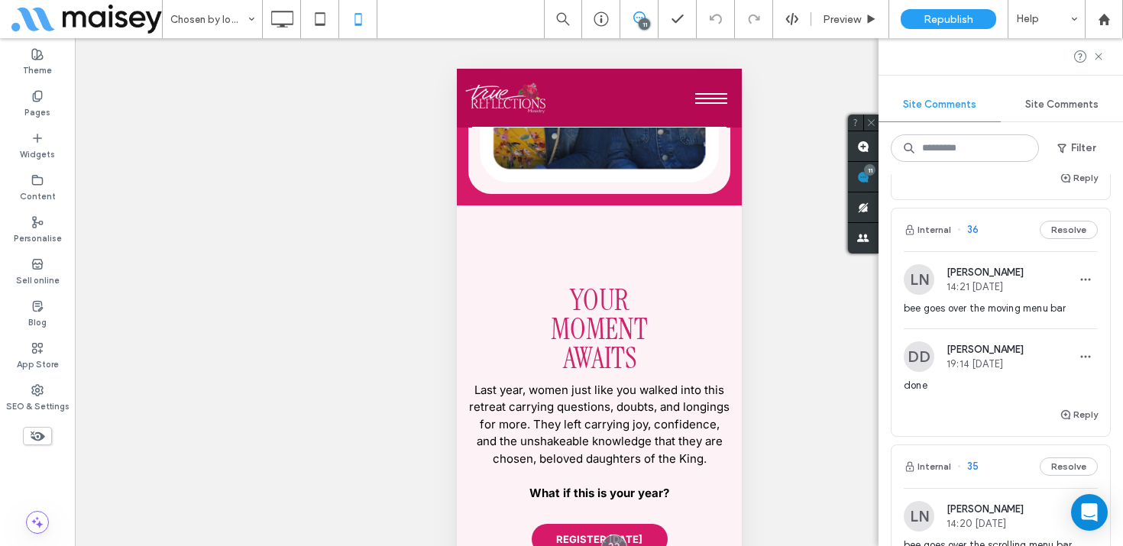
scroll to position [193, 0]
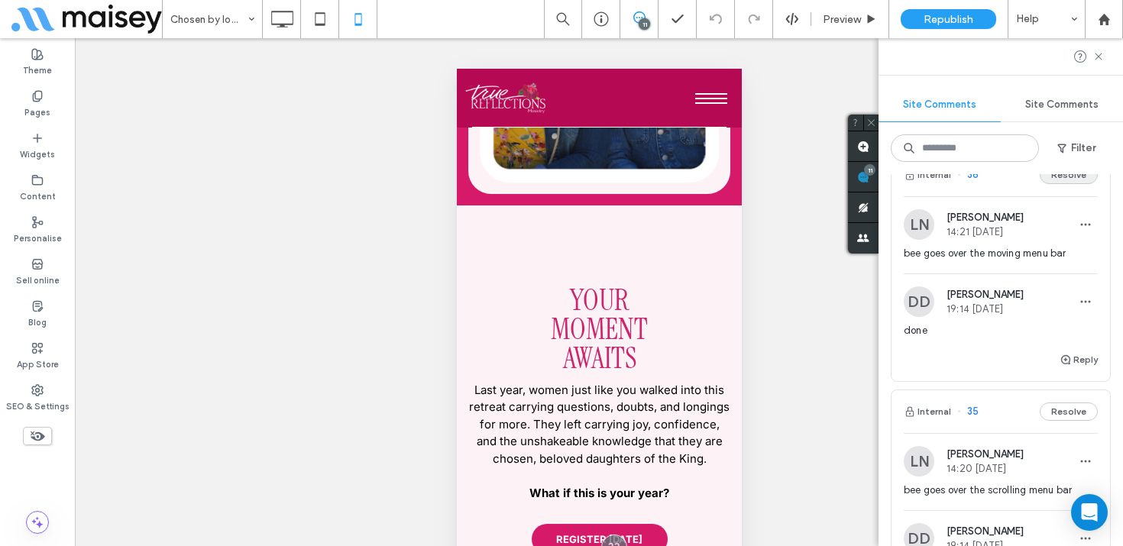
click at [1080, 180] on button "Resolve" at bounding box center [1069, 175] width 58 height 18
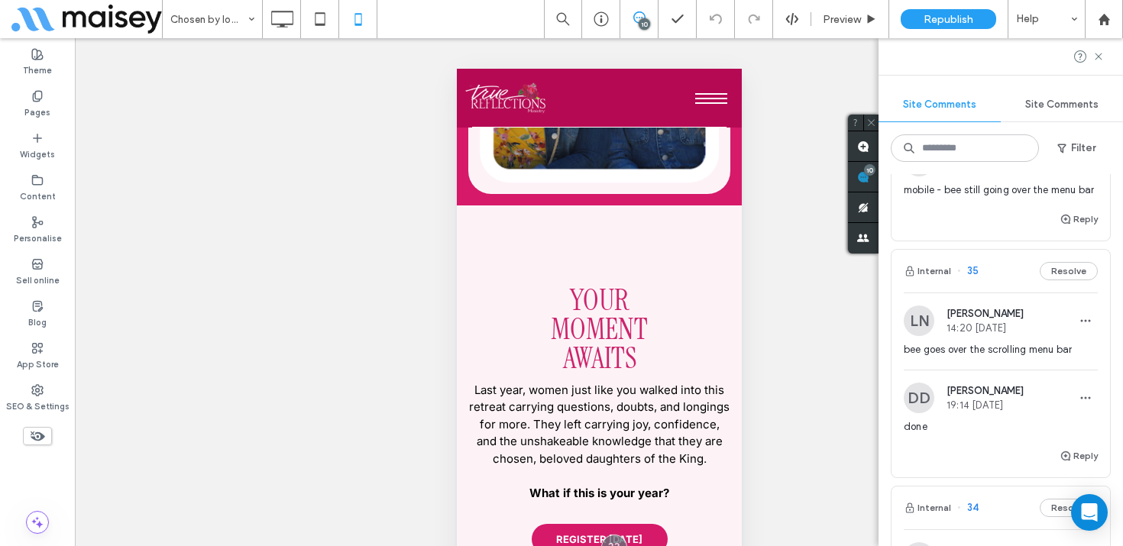
scroll to position [167, 0]
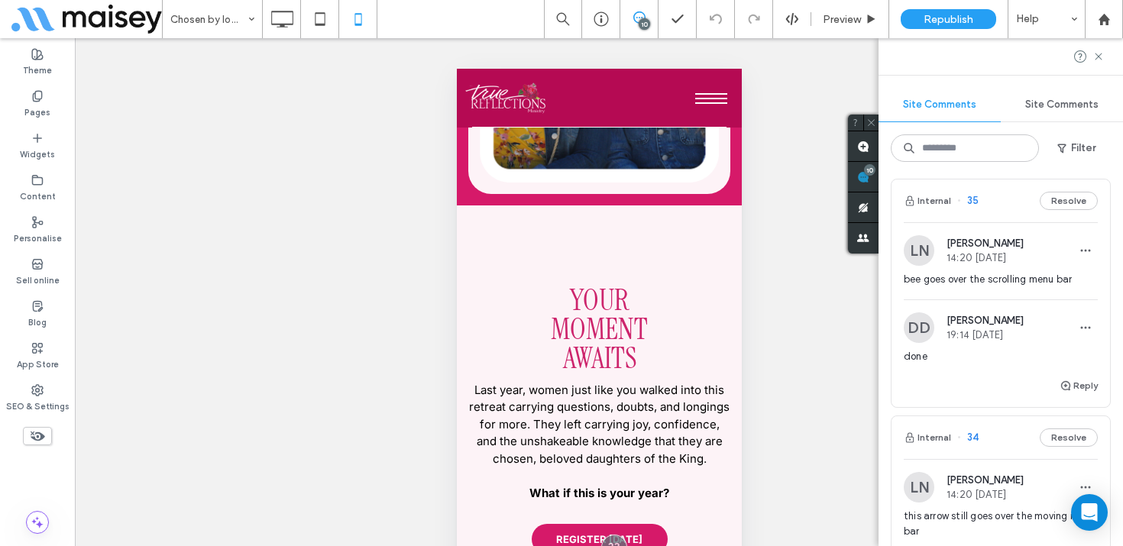
click at [984, 286] on span "bee goes over the scrolling menu bar" at bounding box center [1001, 279] width 194 height 15
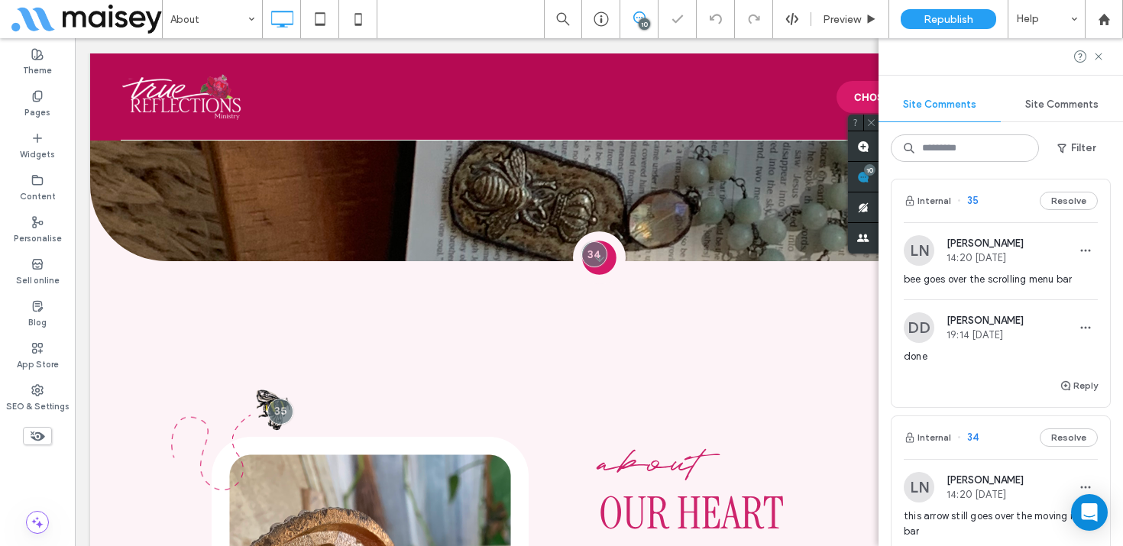
scroll to position [436, 0]
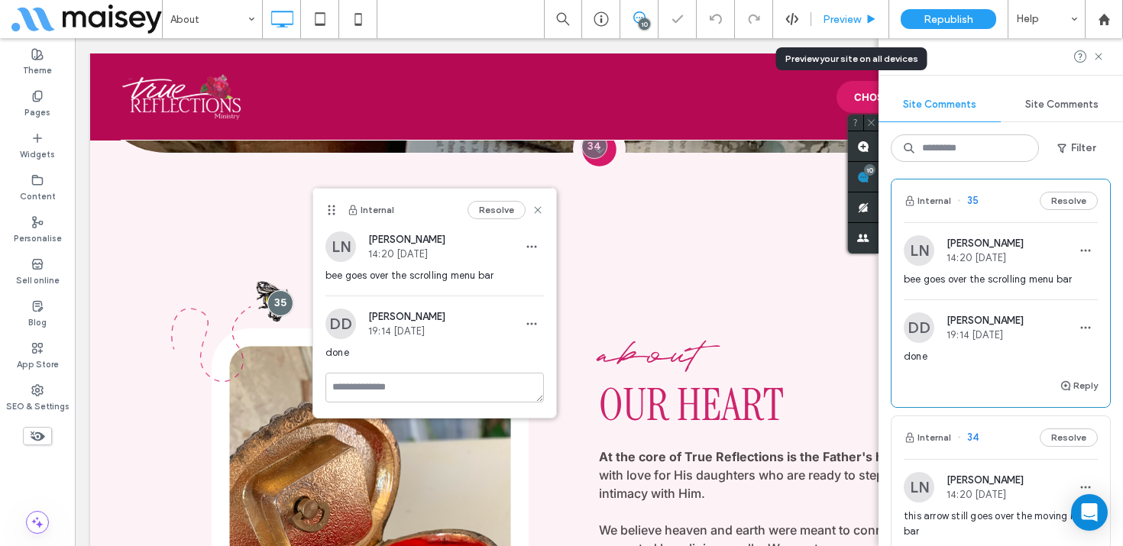
click at [845, 9] on div "Preview" at bounding box center [851, 19] width 78 height 38
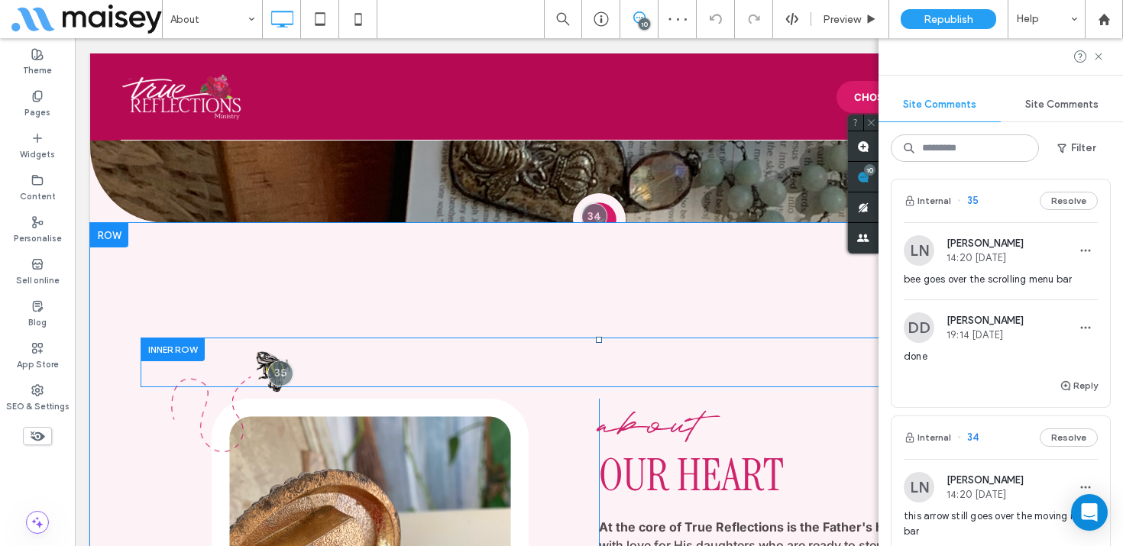
scroll to position [248, 0]
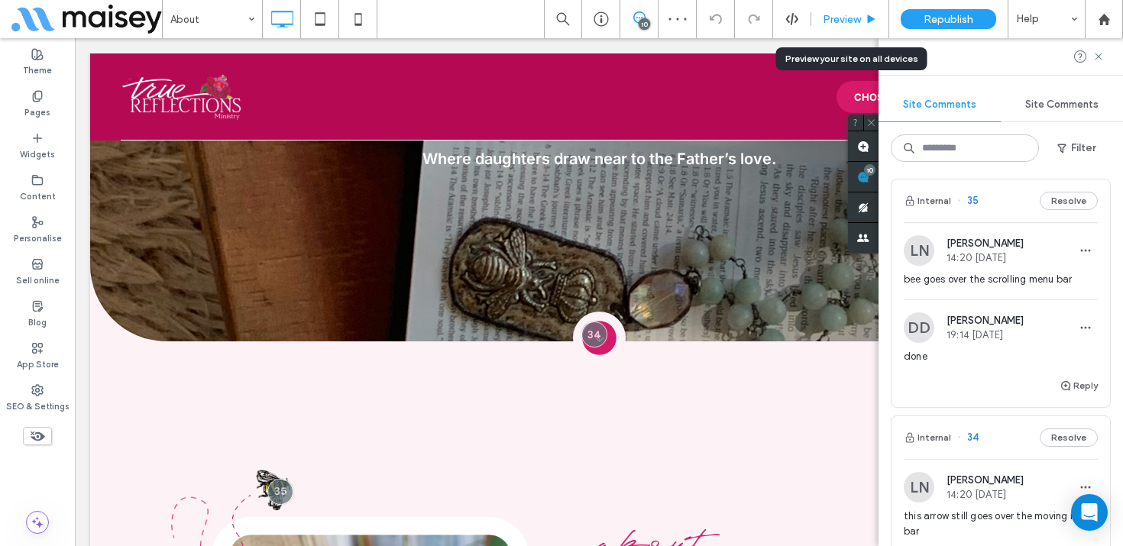
click at [854, 18] on span "Preview" at bounding box center [842, 19] width 38 height 13
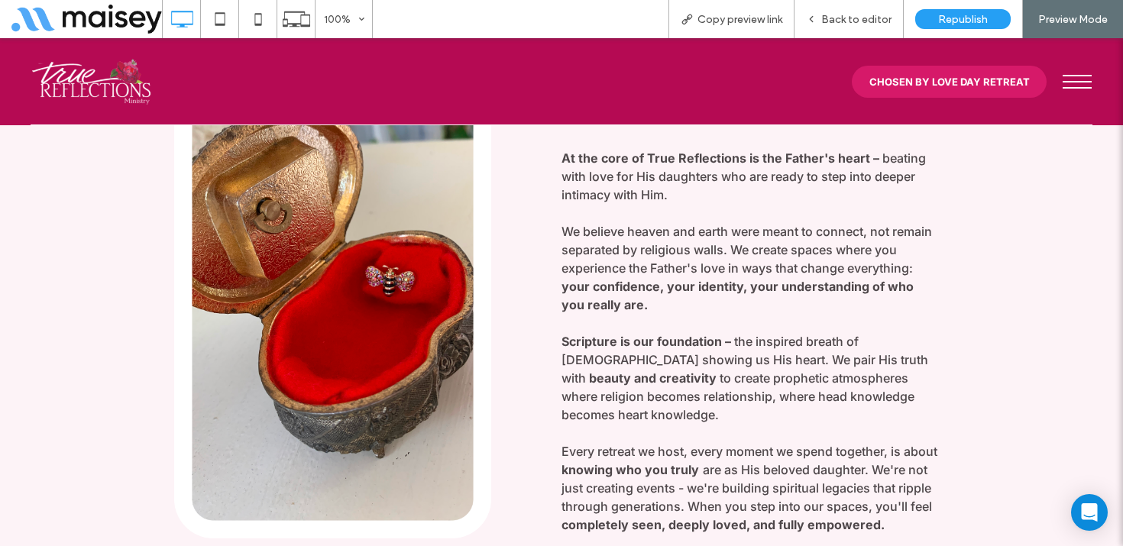
scroll to position [802, 0]
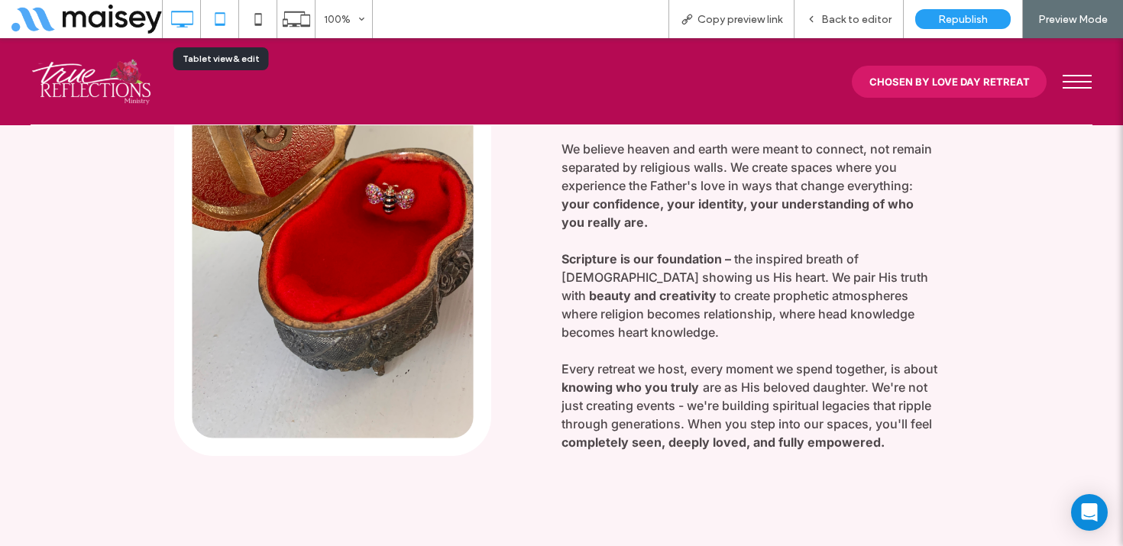
click at [217, 18] on icon at bounding box center [220, 19] width 31 height 31
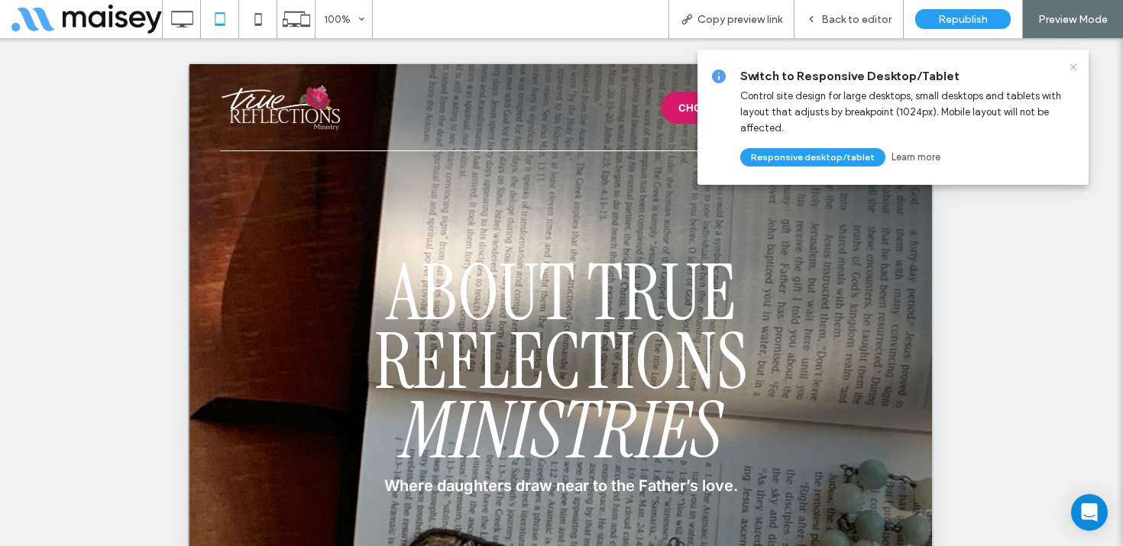
scroll to position [0, 0]
click at [1078, 63] on icon at bounding box center [1074, 67] width 12 height 12
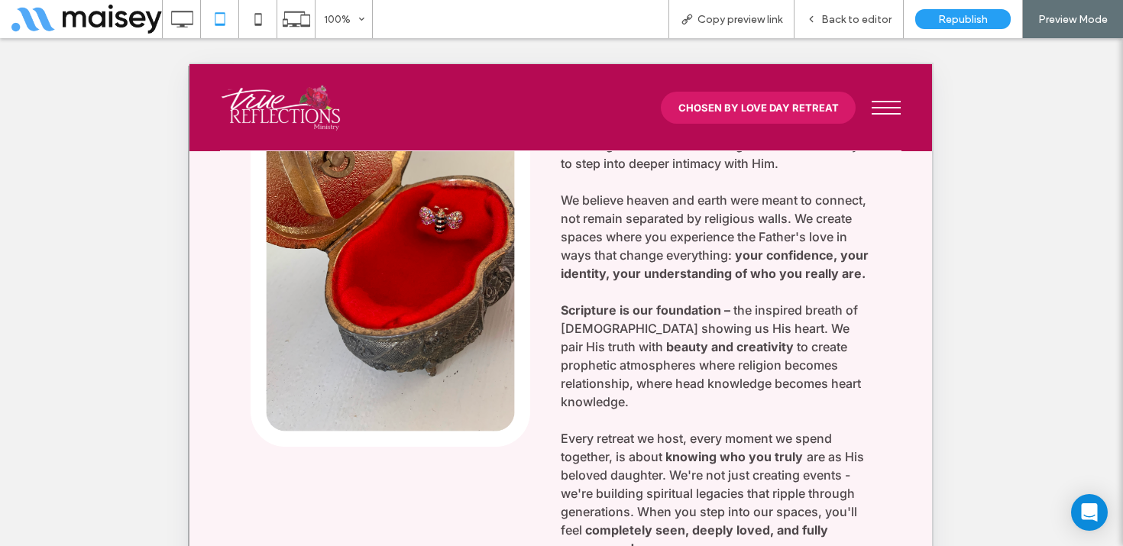
scroll to position [893, 0]
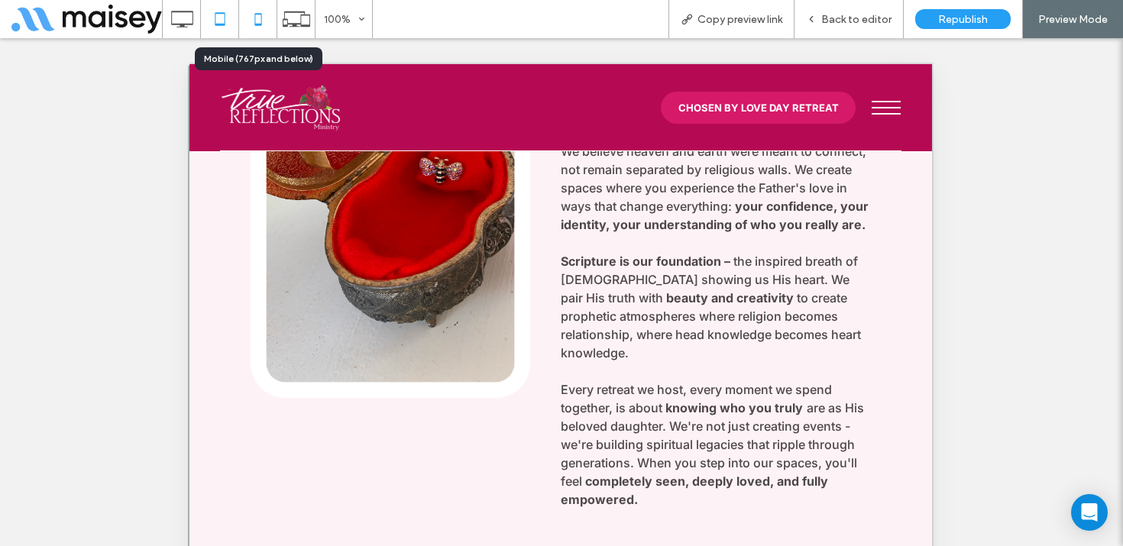
click at [258, 15] on icon at bounding box center [258, 19] width 31 height 31
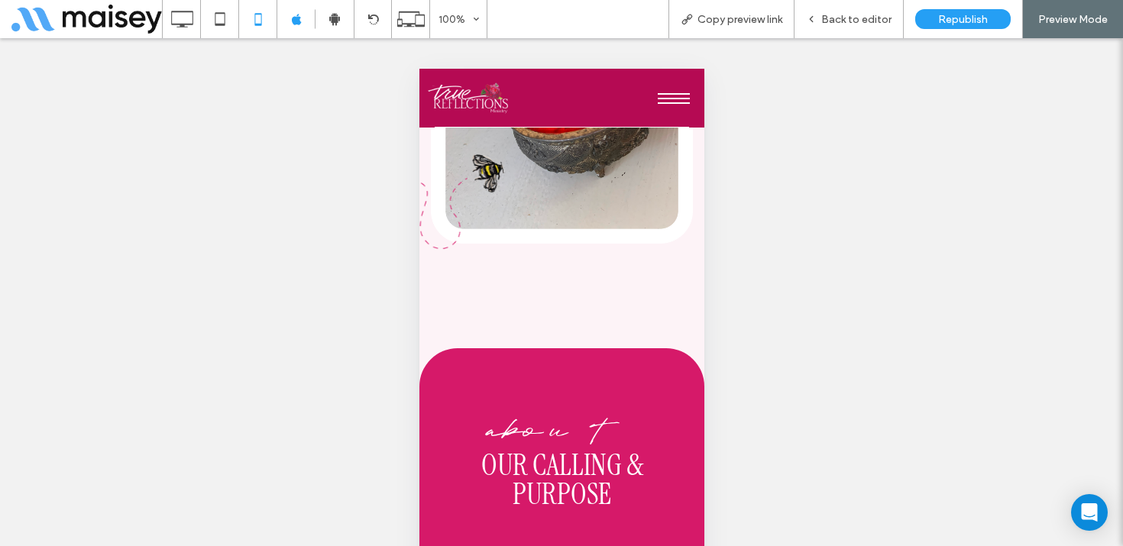
scroll to position [1413, 0]
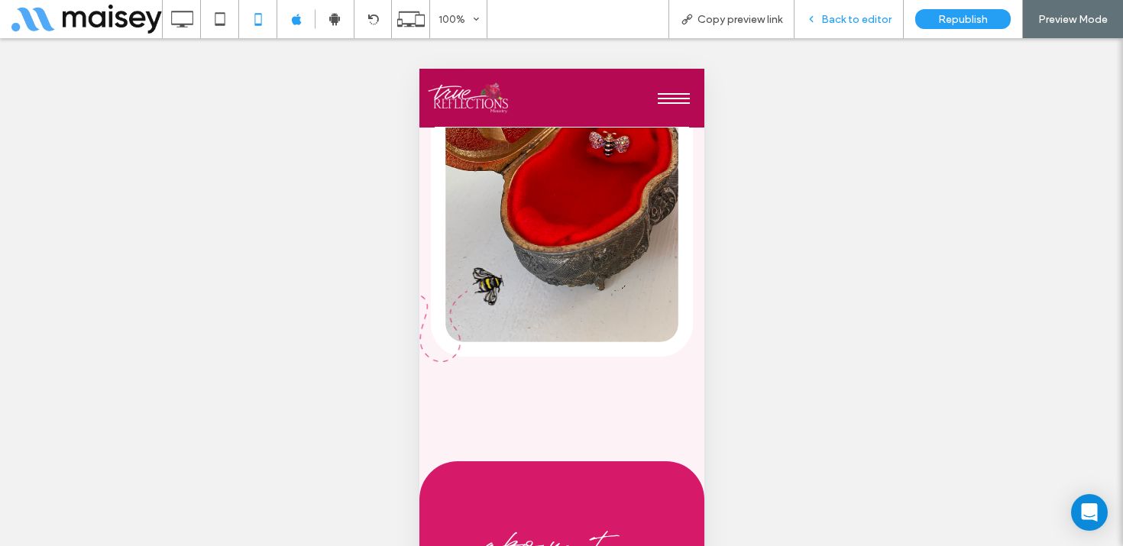
click at [838, 17] on span "Back to editor" at bounding box center [857, 19] width 70 height 13
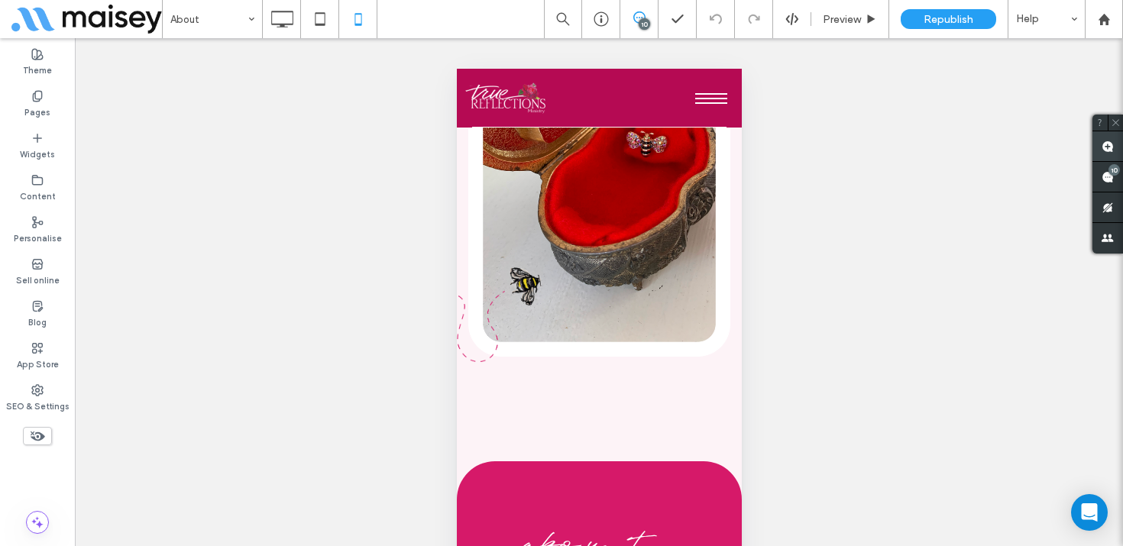
click at [1110, 139] on span at bounding box center [1108, 146] width 31 height 30
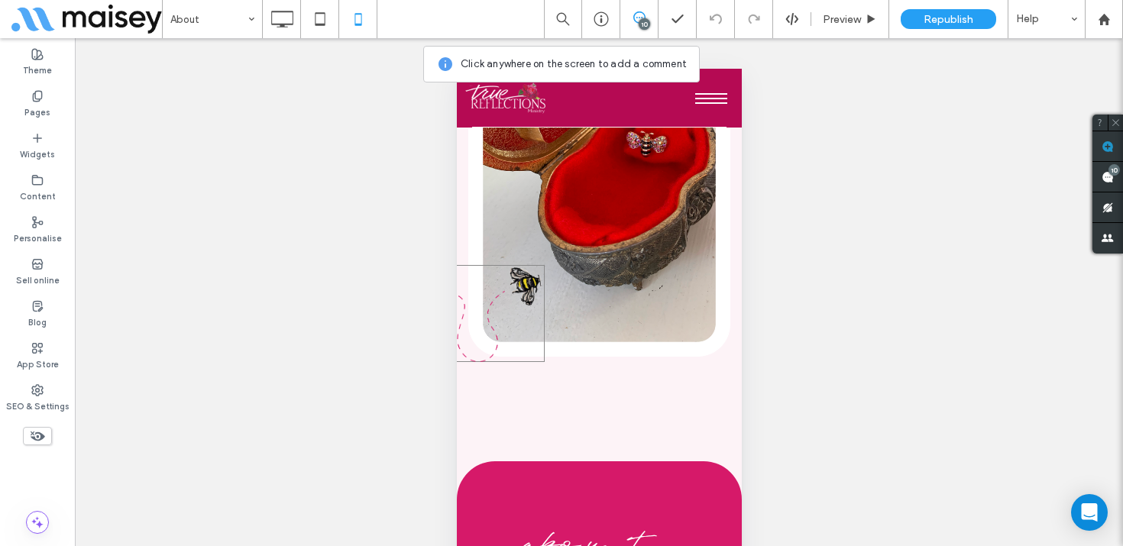
click at [517, 265] on img at bounding box center [487, 313] width 115 height 97
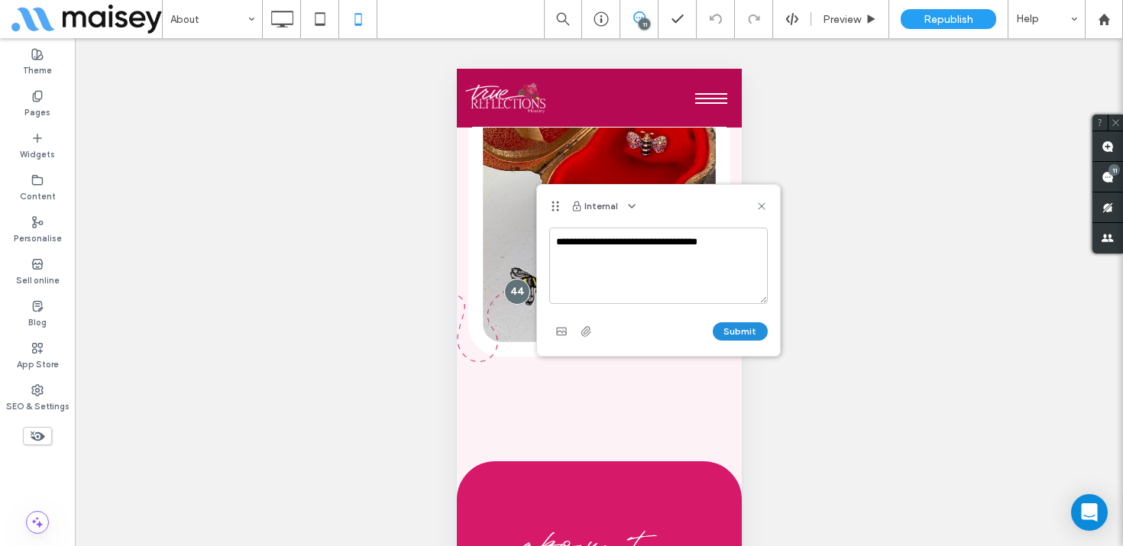
type textarea "**********"
click at [733, 332] on button "Submit" at bounding box center [740, 332] width 55 height 18
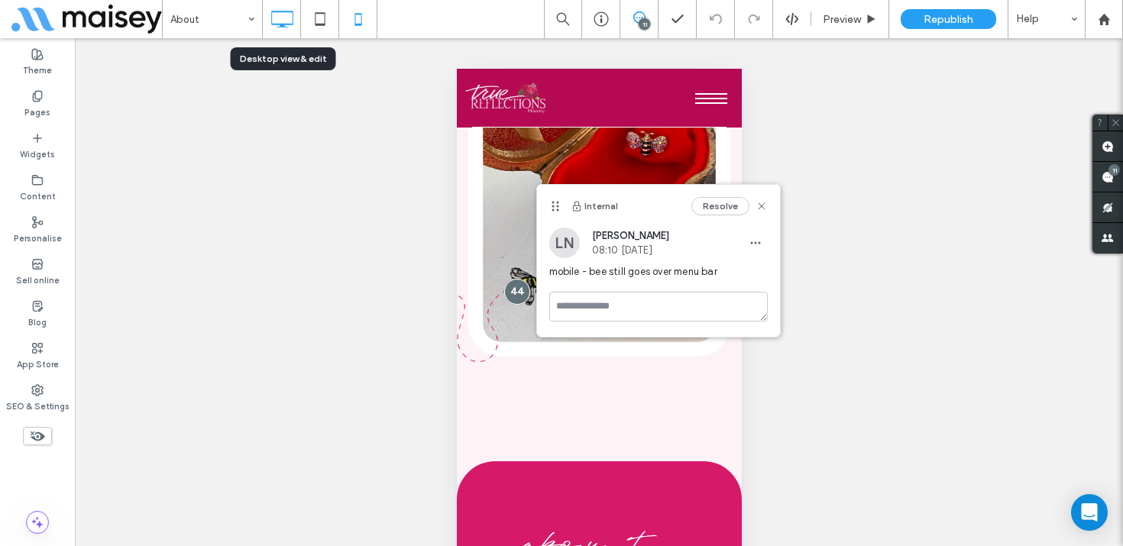
click at [281, 28] on icon at bounding box center [282, 19] width 31 height 31
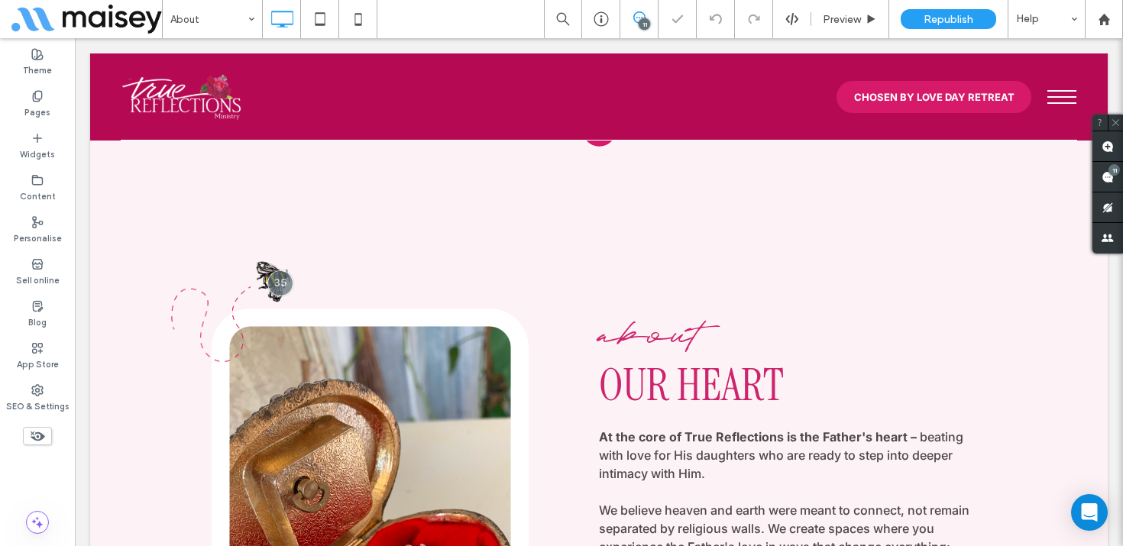
scroll to position [453, 0]
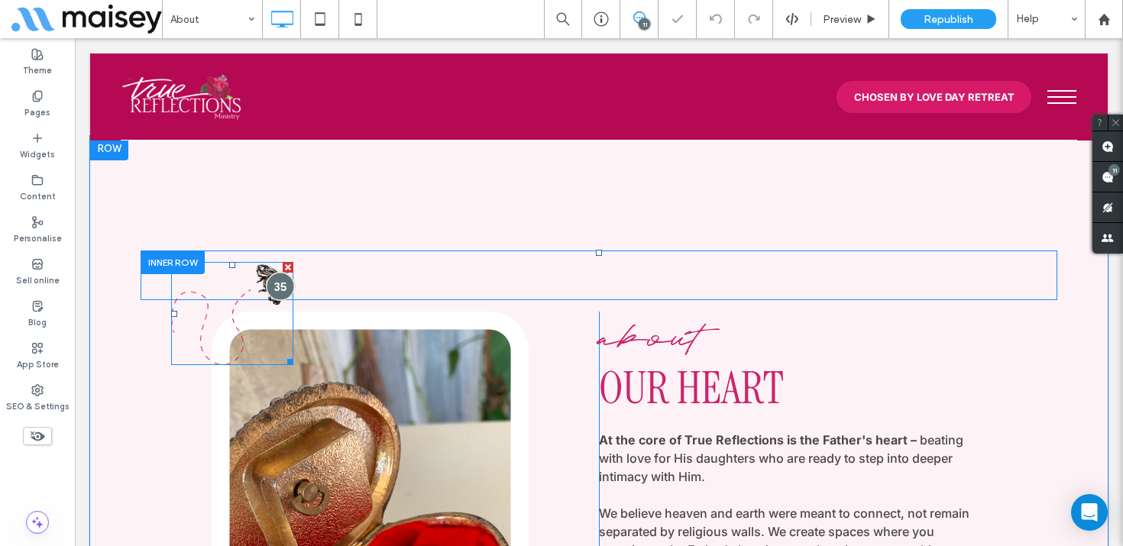
click at [280, 283] on div at bounding box center [280, 286] width 28 height 28
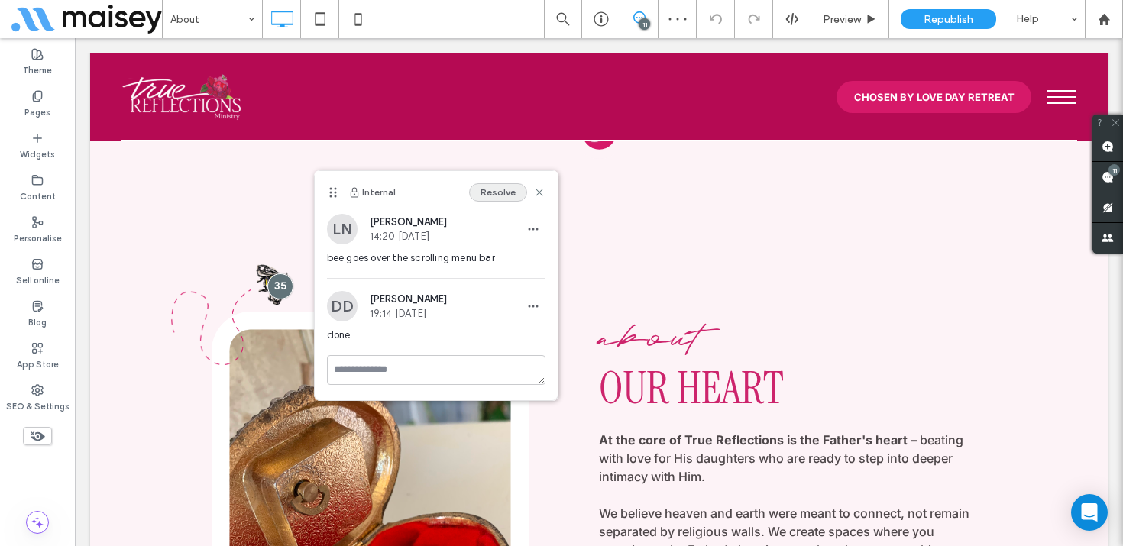
click at [489, 193] on button "Resolve" at bounding box center [498, 192] width 58 height 18
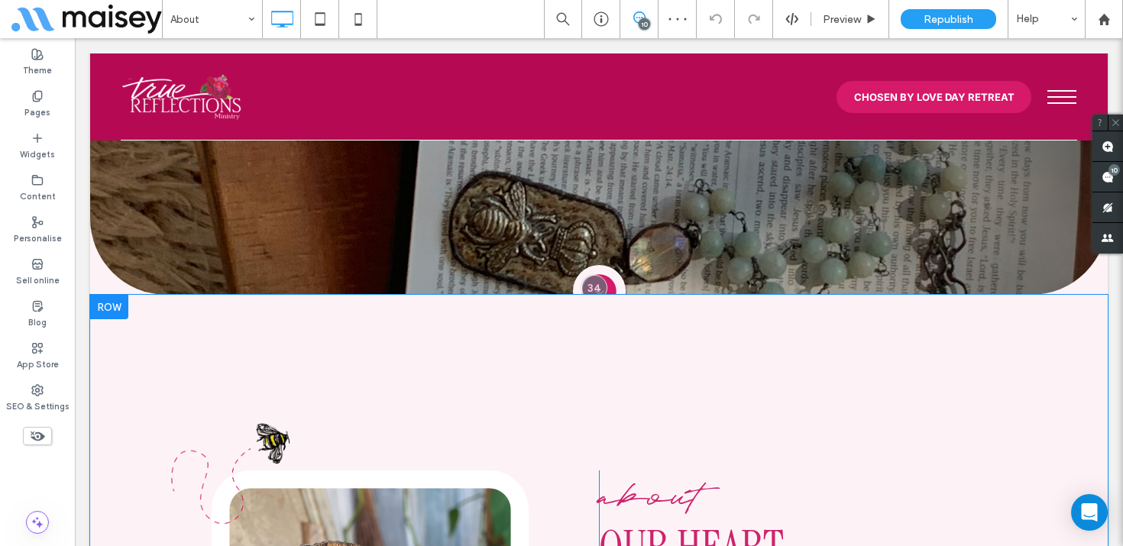
scroll to position [245, 0]
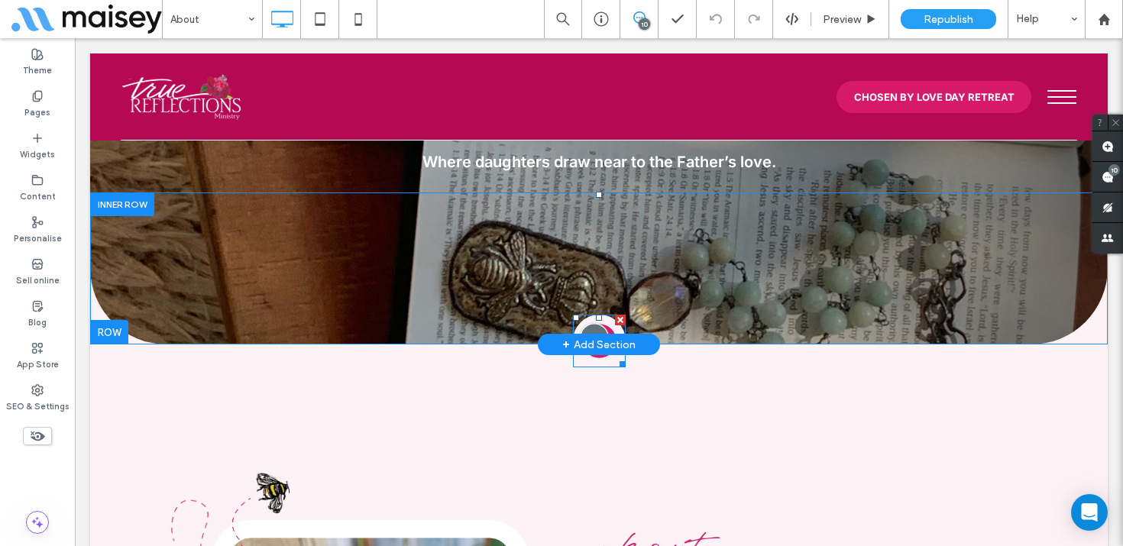
click at [591, 328] on div at bounding box center [594, 337] width 28 height 28
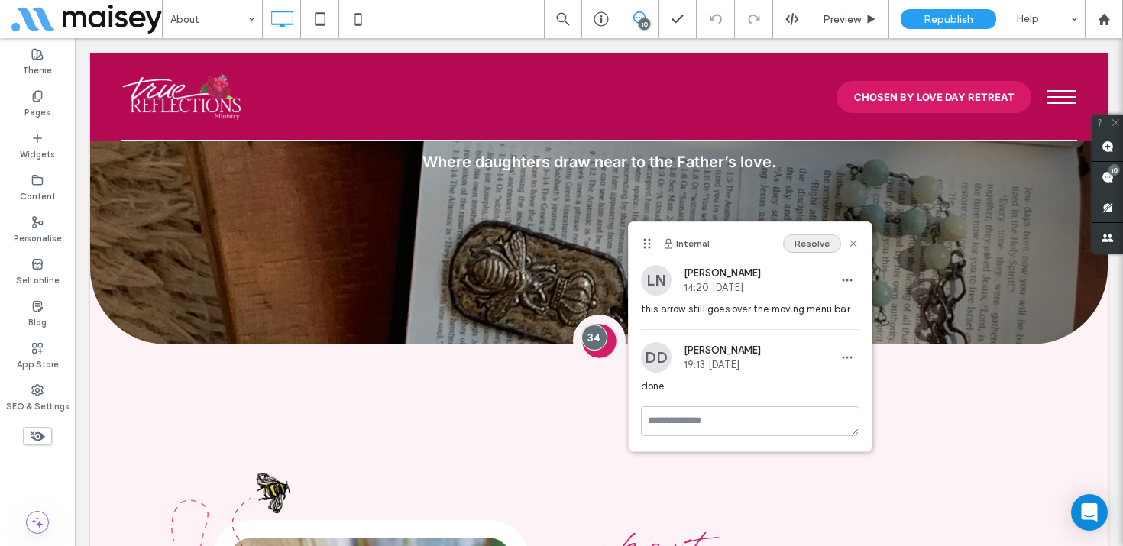
click at [815, 242] on button "Resolve" at bounding box center [812, 244] width 58 height 18
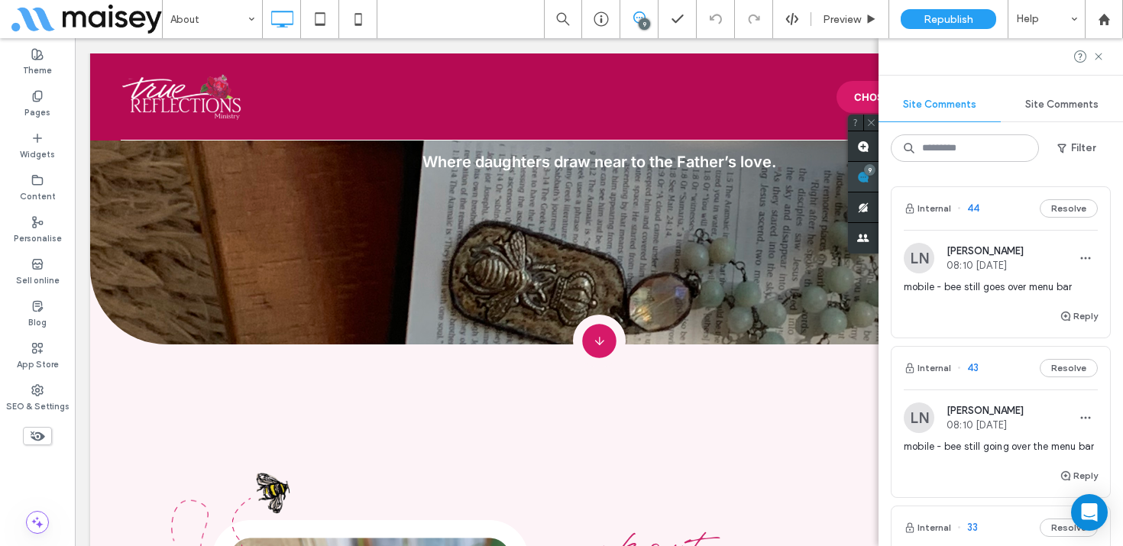
click at [879, 167] on div "9" at bounding box center [863, 177] width 31 height 31
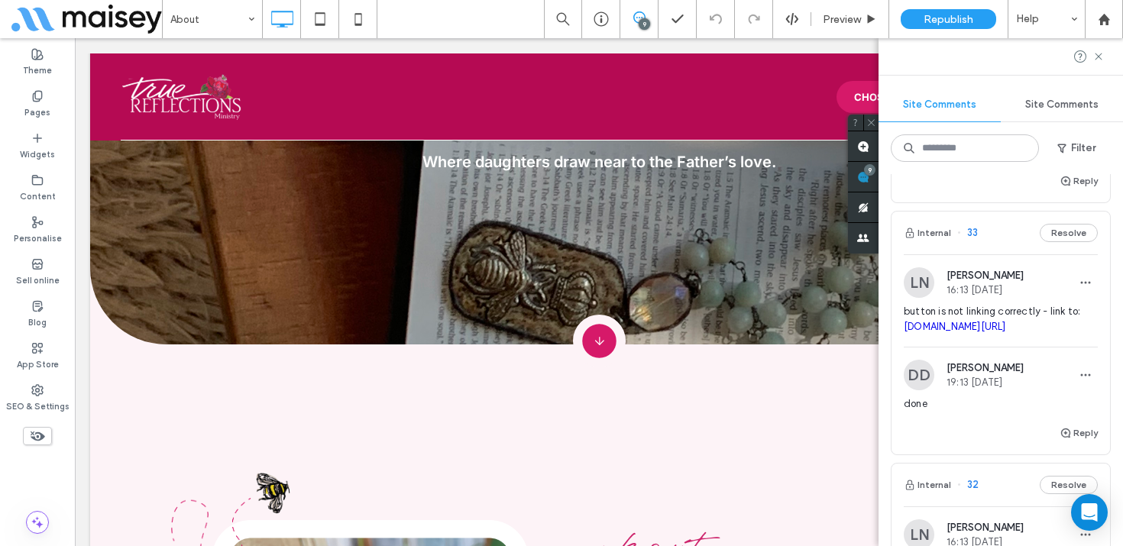
scroll to position [300, 0]
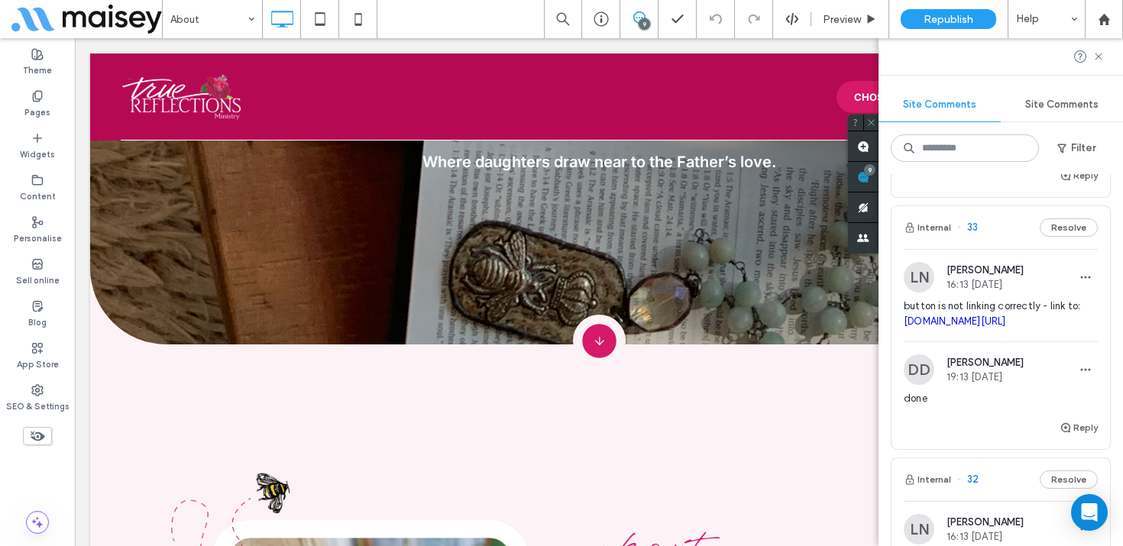
click at [997, 297] on div "LN Lindie Northup 16:13 Sep 12 2025 button is not linking correctly - link to: …" at bounding box center [1001, 301] width 194 height 79
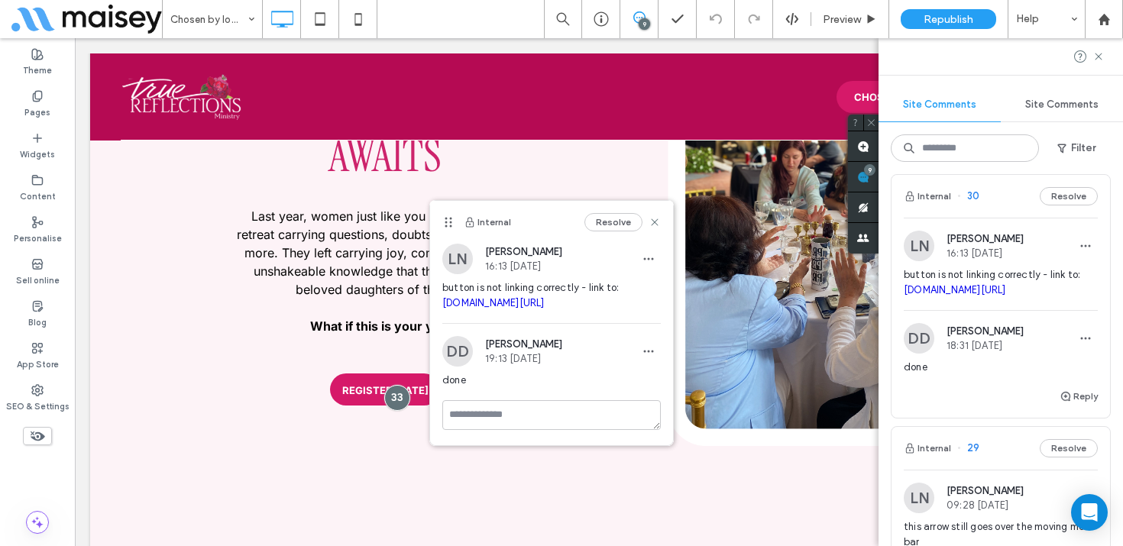
scroll to position [1091, 0]
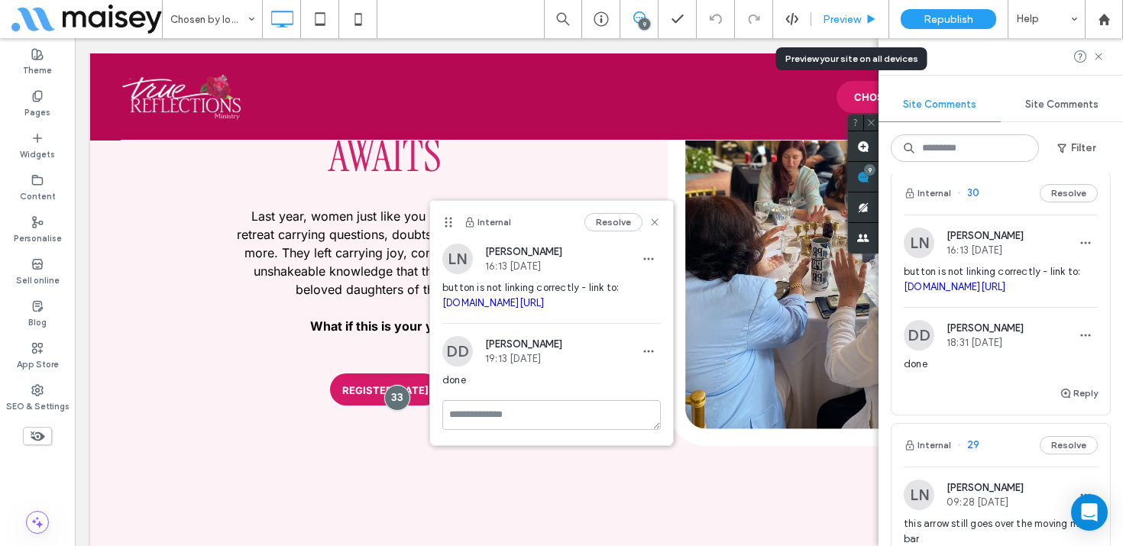
click at [856, 28] on div "Preview" at bounding box center [851, 19] width 78 height 38
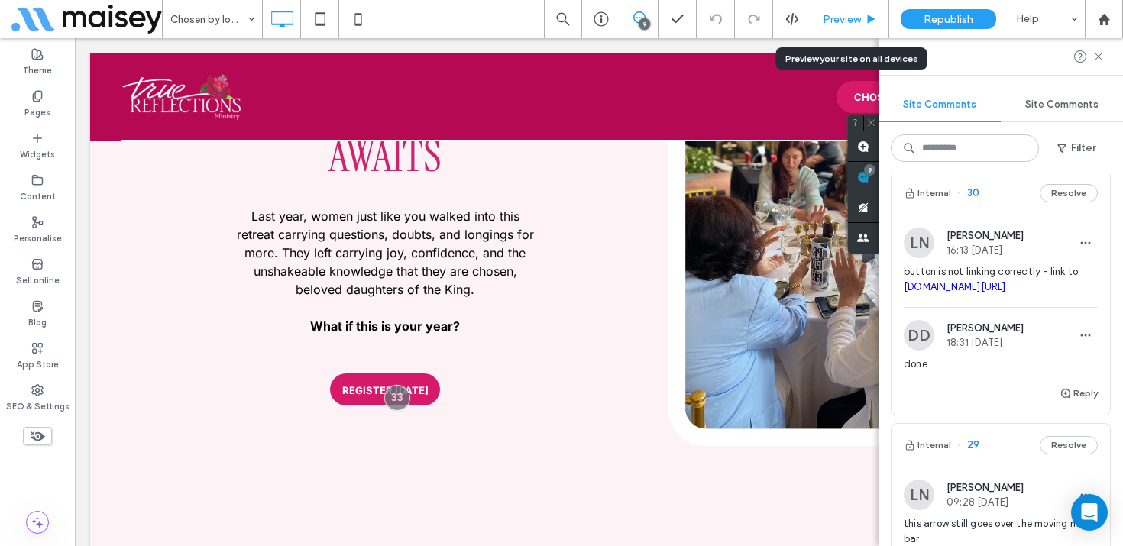
click at [854, 27] on div "Preview" at bounding box center [851, 19] width 78 height 38
click at [846, 18] on span "Preview" at bounding box center [842, 19] width 38 height 13
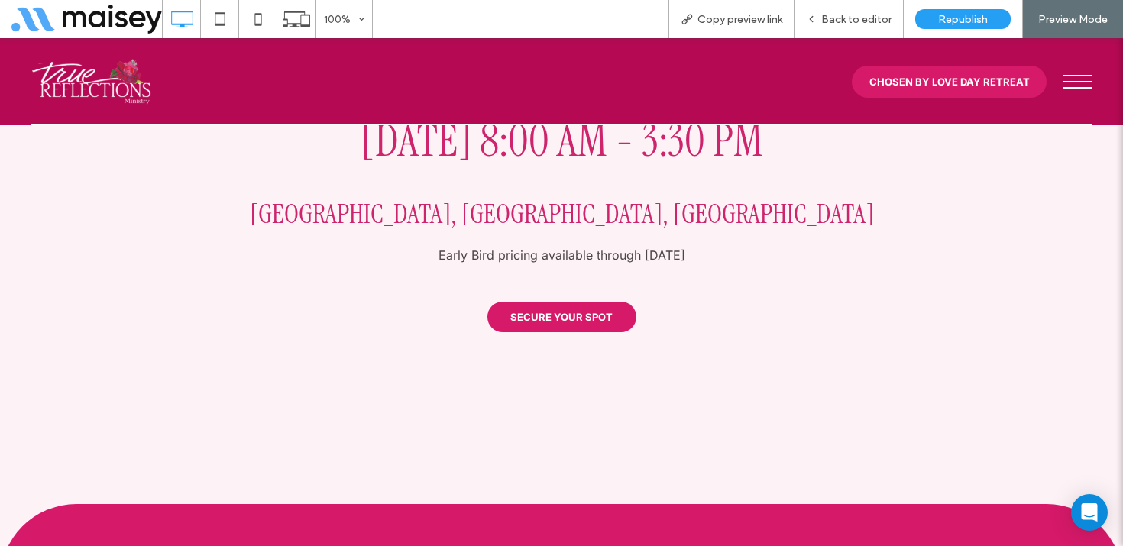
scroll to position [655, 0]
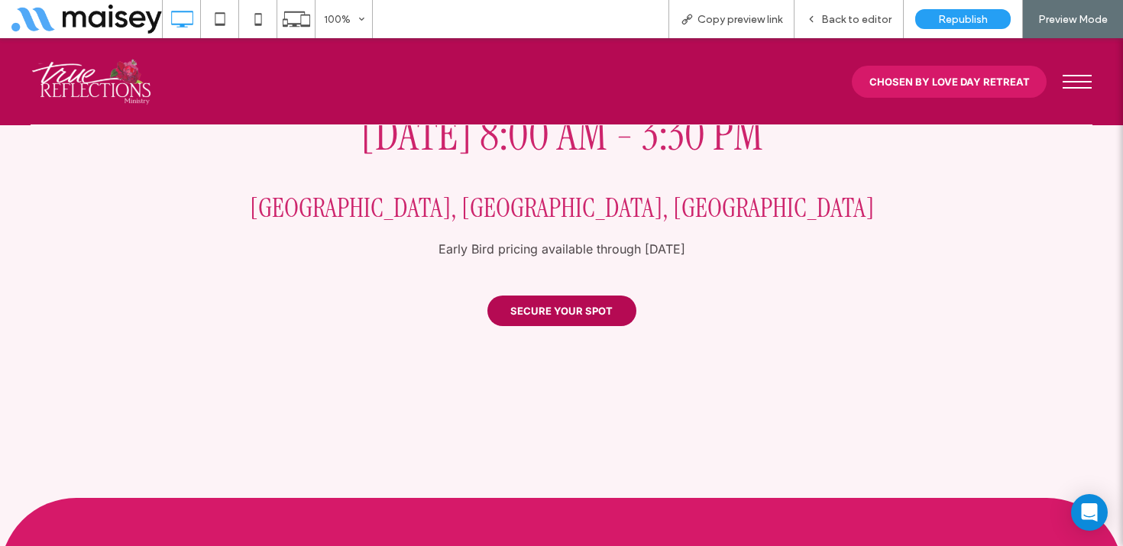
click at [559, 311] on span "SECURE YOUR SPOT" at bounding box center [562, 311] width 102 height 12
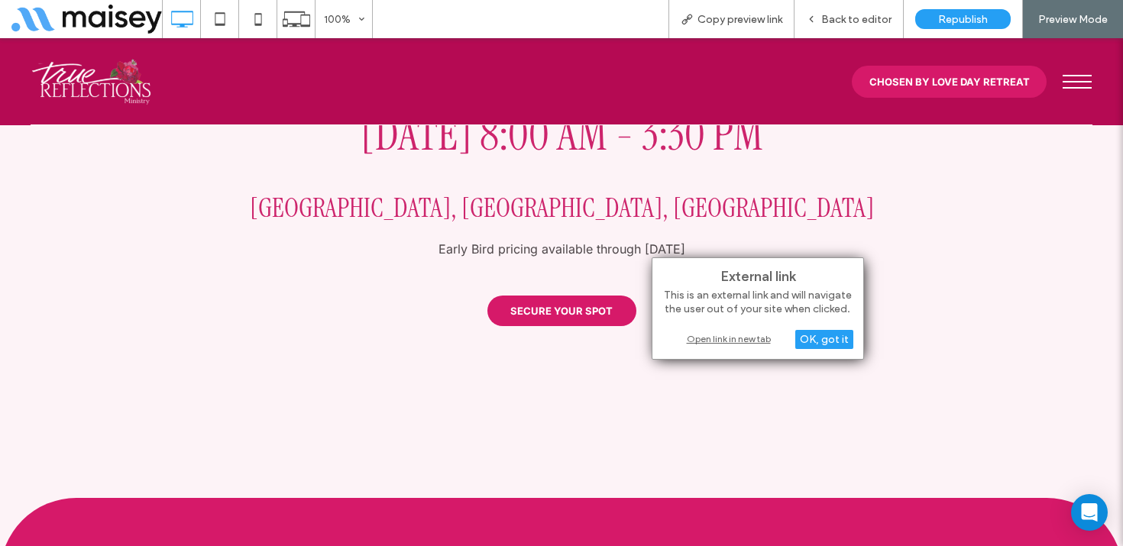
click at [728, 337] on div "Open link in new tab" at bounding box center [758, 339] width 191 height 16
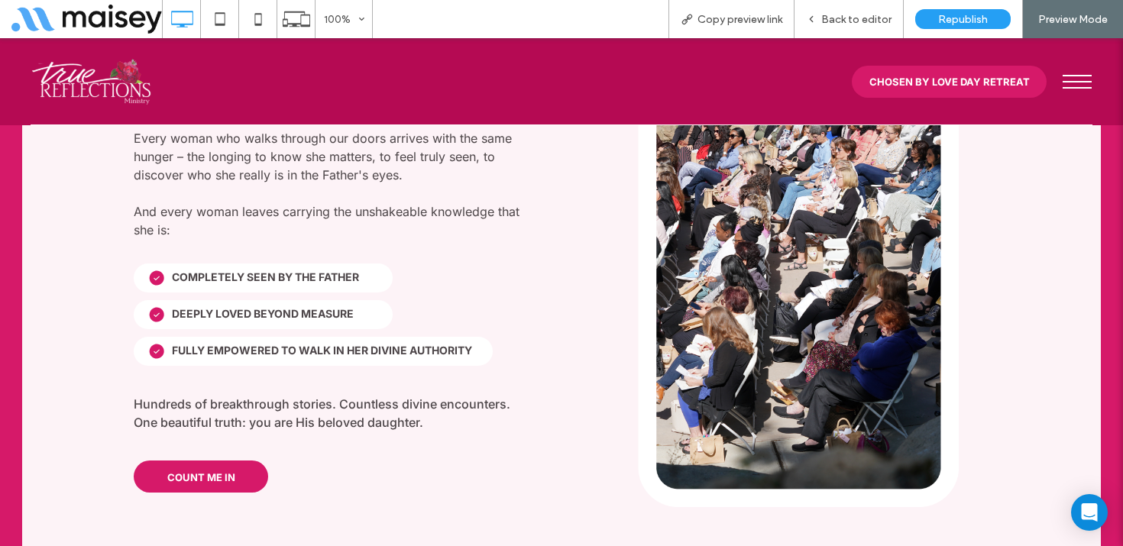
scroll to position [2032, 0]
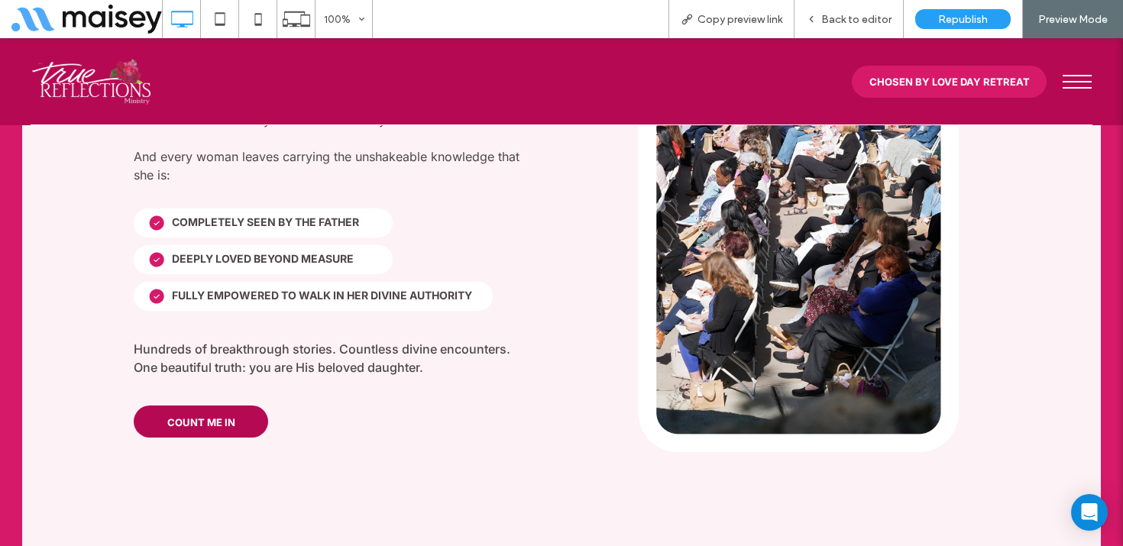
click at [216, 406] on link "COUNT ME IN" at bounding box center [201, 422] width 135 height 32
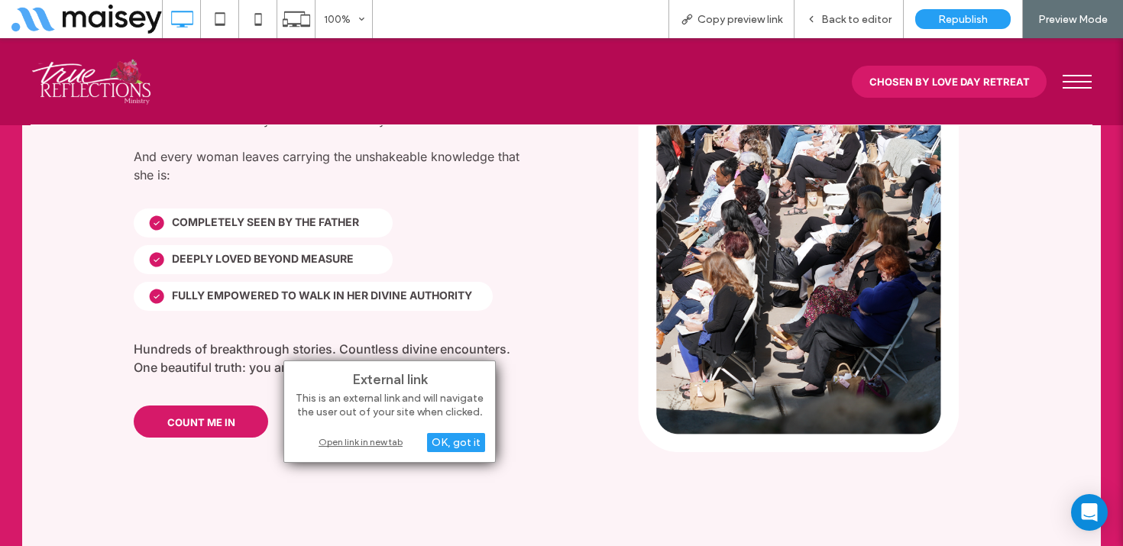
click at [343, 442] on div "Open link in new tab" at bounding box center [389, 442] width 191 height 16
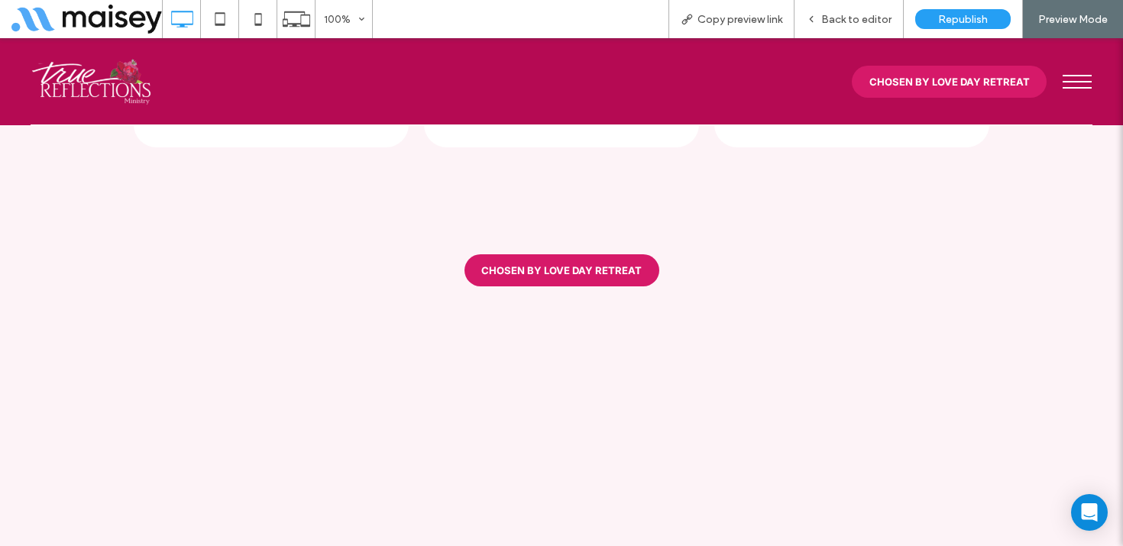
scroll to position [3920, 0]
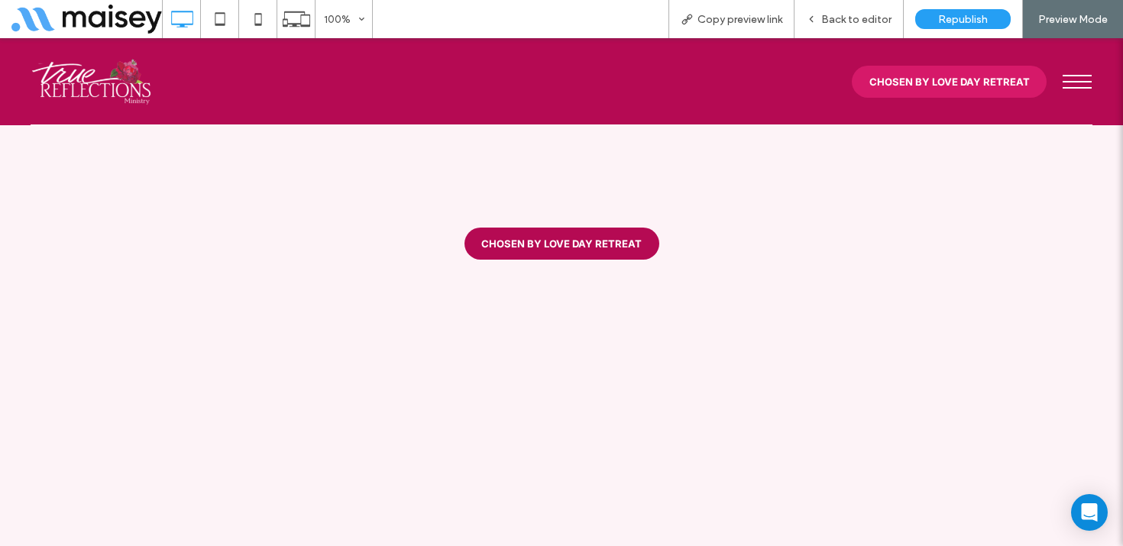
click at [570, 239] on span "CHOSEN BY LOVE DAY RETREAT" at bounding box center [561, 244] width 160 height 12
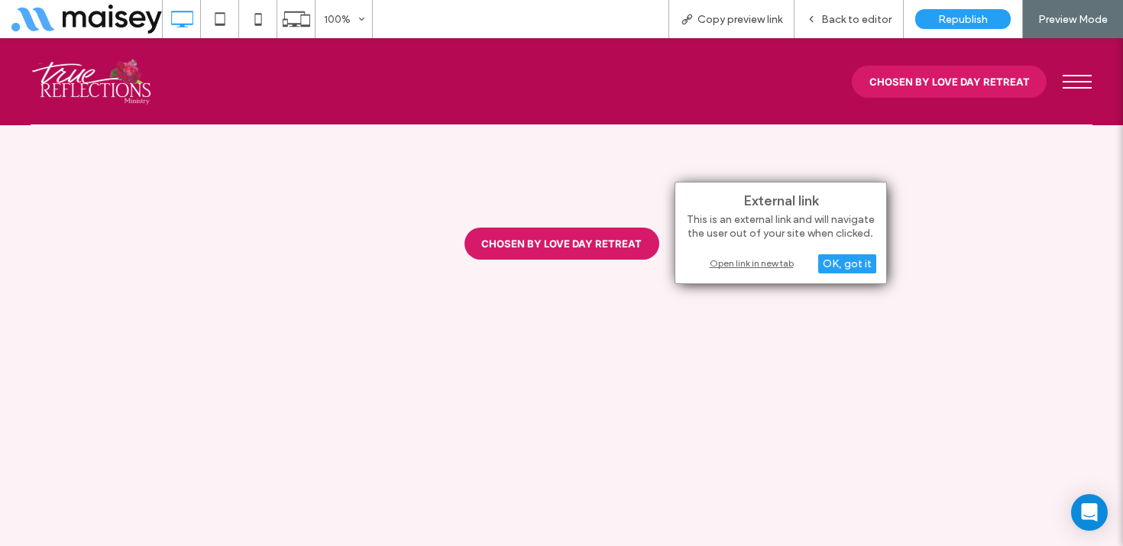
click at [738, 265] on div "Open link in new tab" at bounding box center [781, 263] width 191 height 16
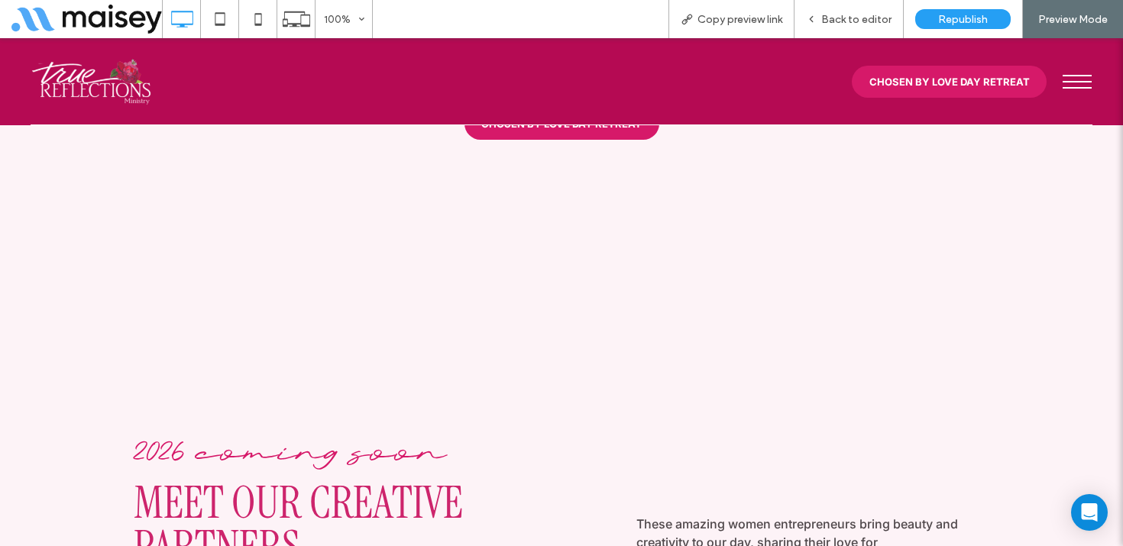
scroll to position [3982, 0]
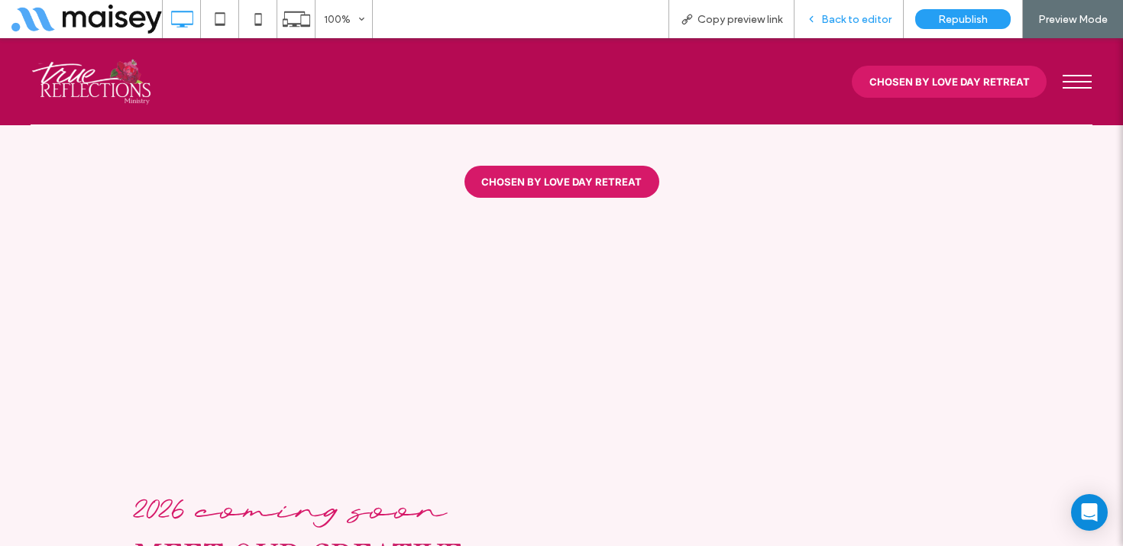
click at [848, 15] on span "Back to editor" at bounding box center [857, 19] width 70 height 13
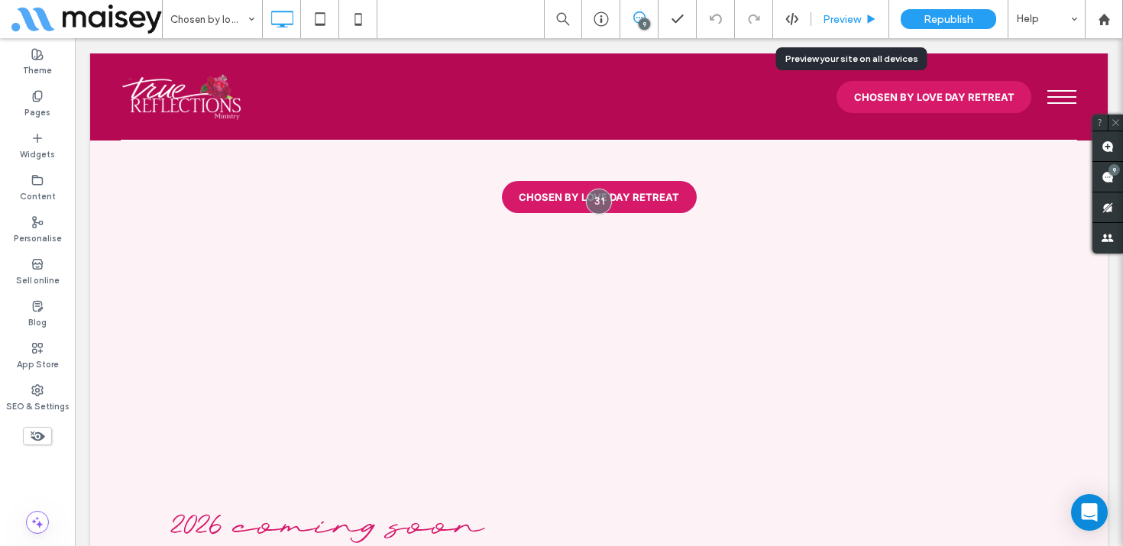
click at [858, 22] on span "Preview" at bounding box center [842, 19] width 38 height 13
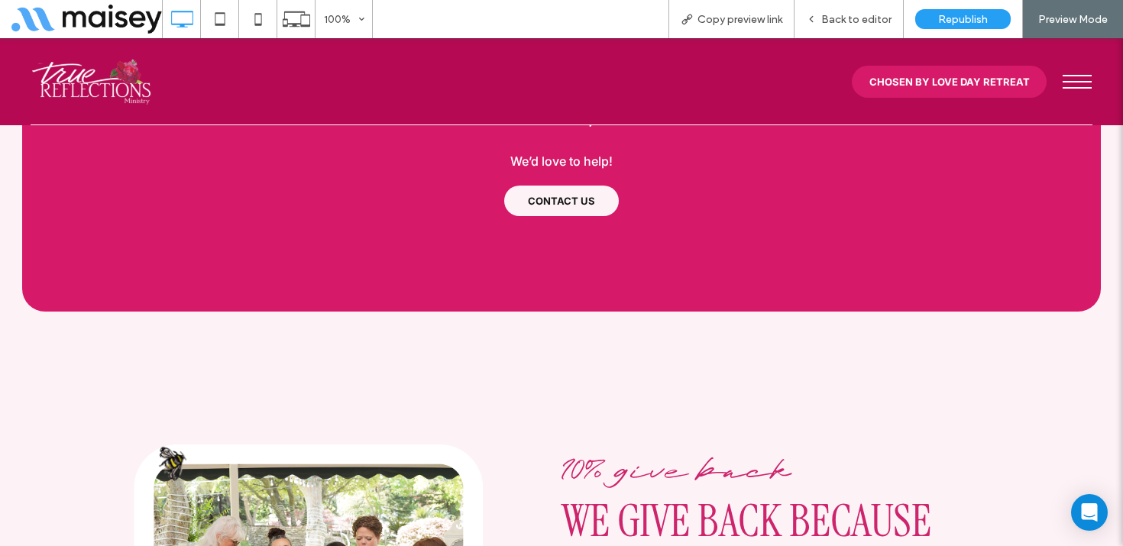
scroll to position [7994, 0]
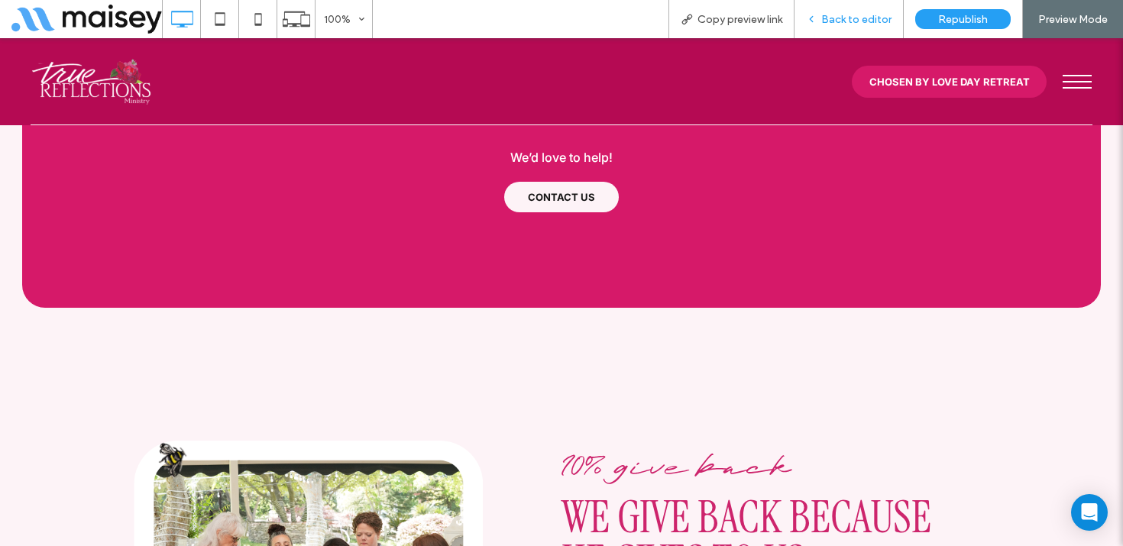
click at [848, 18] on span "Back to editor" at bounding box center [857, 19] width 70 height 13
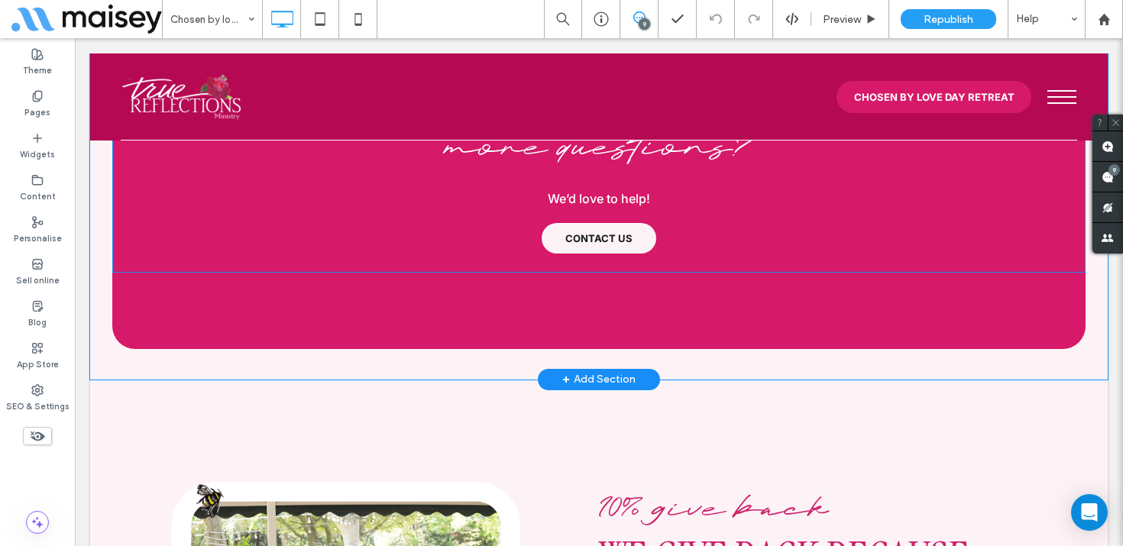
scroll to position [7936, 0]
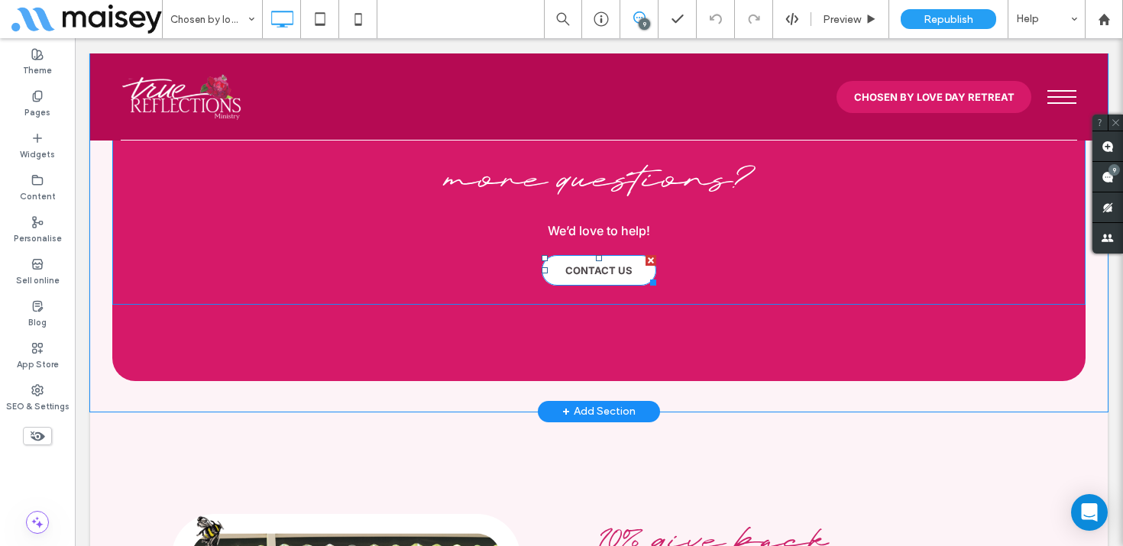
click at [621, 264] on span "CONTACT US" at bounding box center [599, 270] width 67 height 12
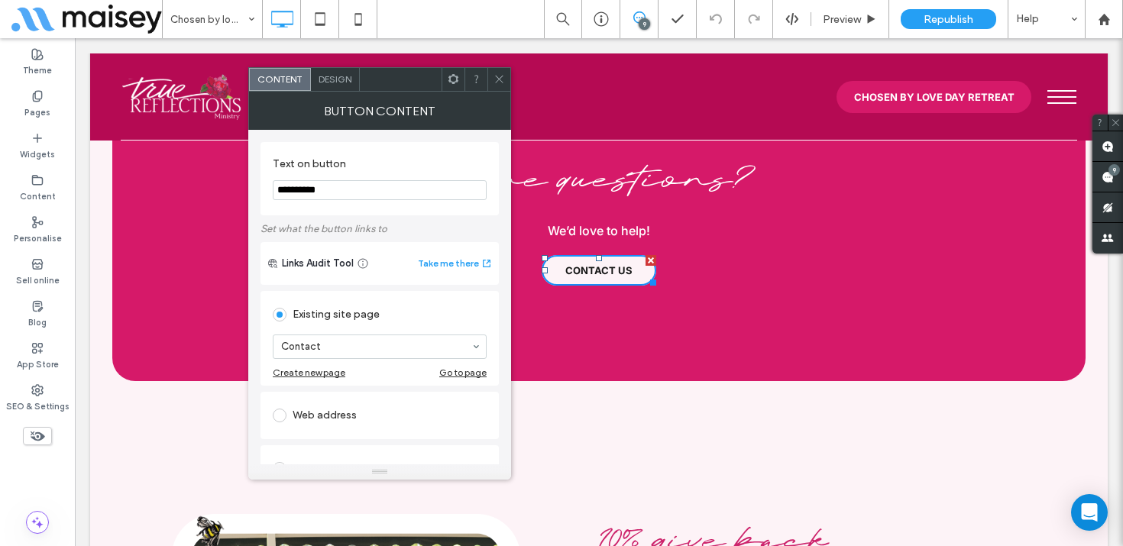
click at [500, 85] on span at bounding box center [499, 79] width 11 height 23
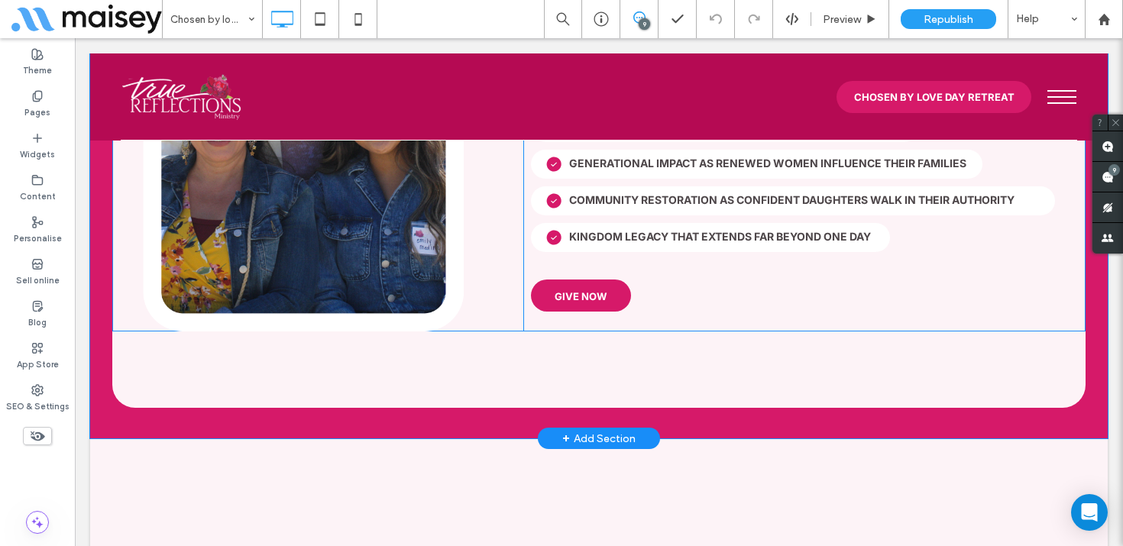
scroll to position [10594, 0]
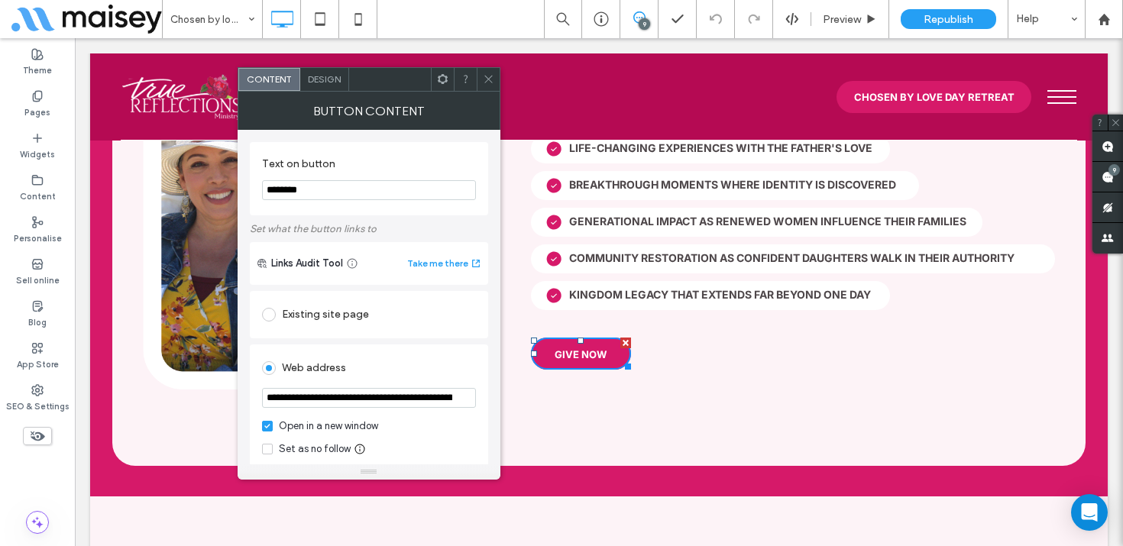
click at [488, 76] on icon at bounding box center [488, 78] width 11 height 11
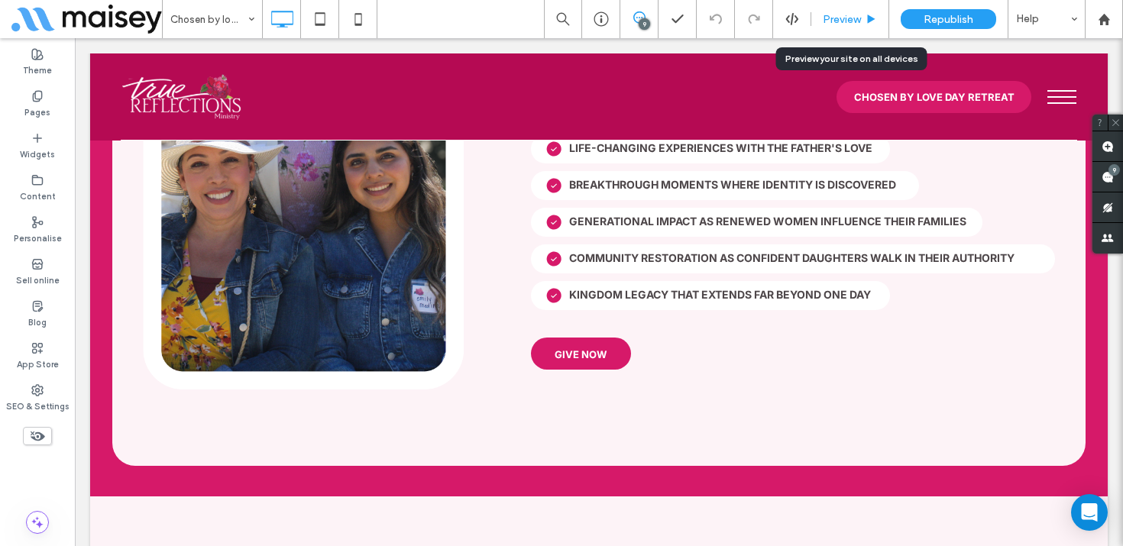
click at [837, 14] on span "Preview" at bounding box center [842, 19] width 38 height 13
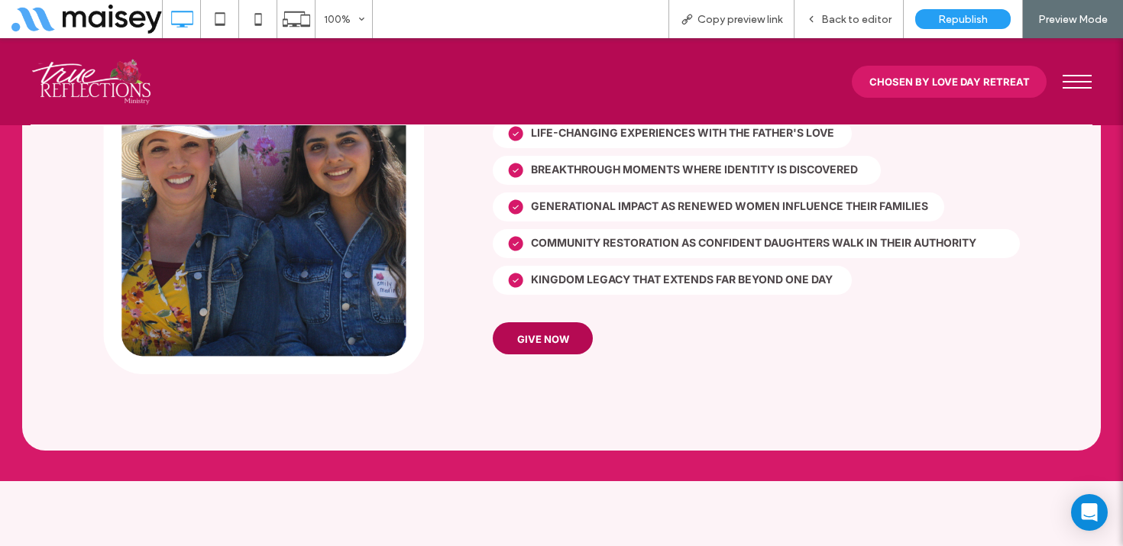
click at [533, 333] on span "GIVE NOW" at bounding box center [543, 339] width 52 height 12
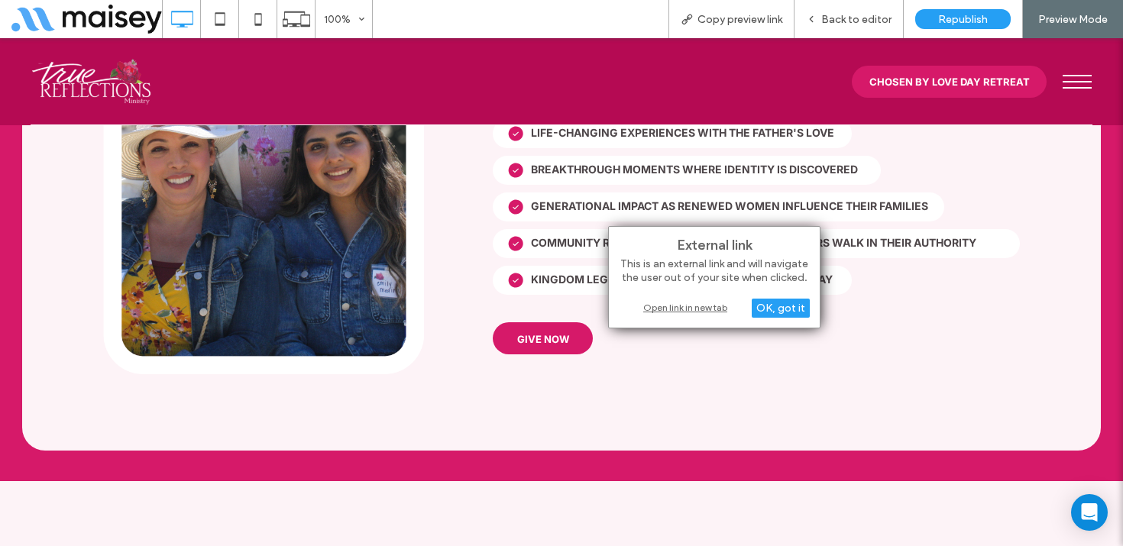
click at [656, 308] on div "Open link in new tab" at bounding box center [714, 308] width 191 height 16
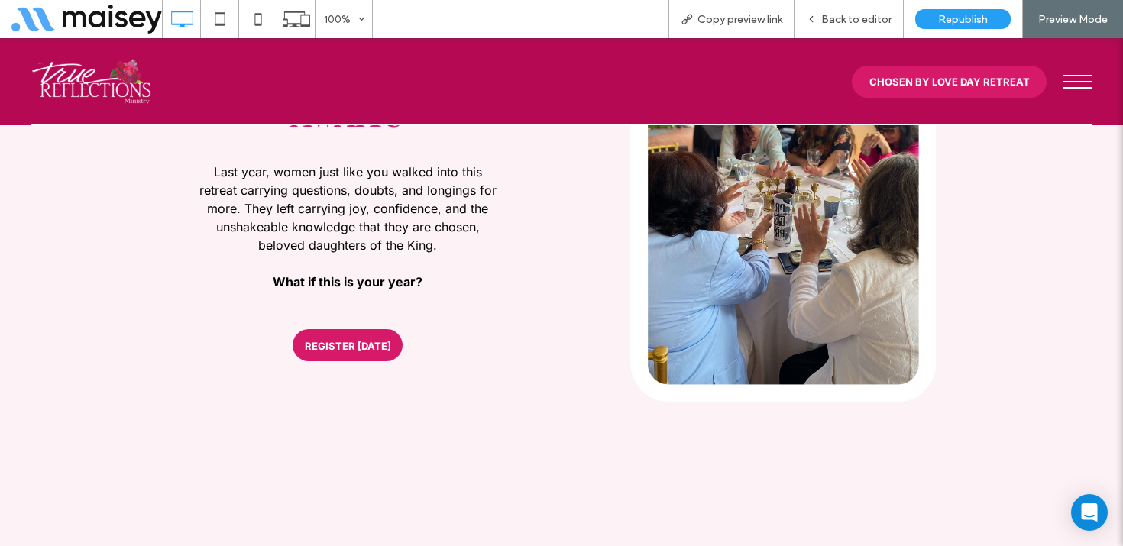
scroll to position [11205, 0]
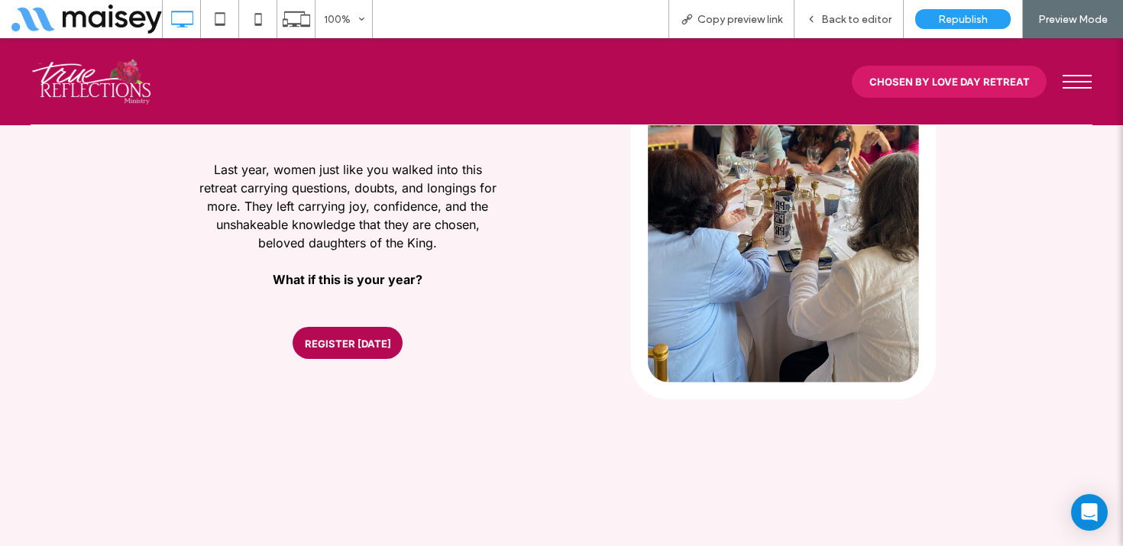
click at [356, 338] on span "REGISTER [DATE]" at bounding box center [348, 344] width 86 height 12
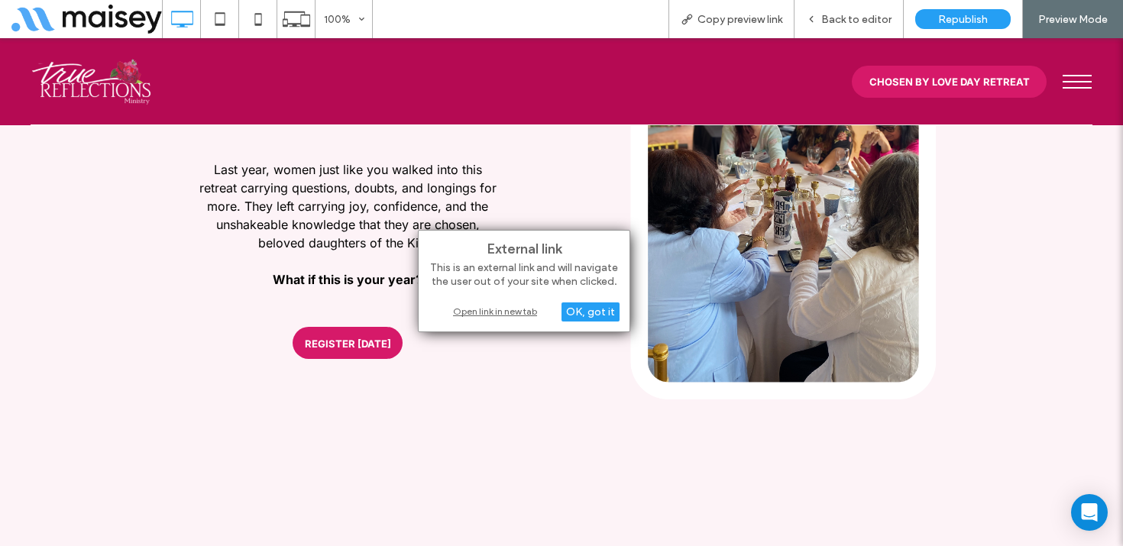
click at [494, 306] on div "Open link in new tab" at bounding box center [524, 311] width 191 height 16
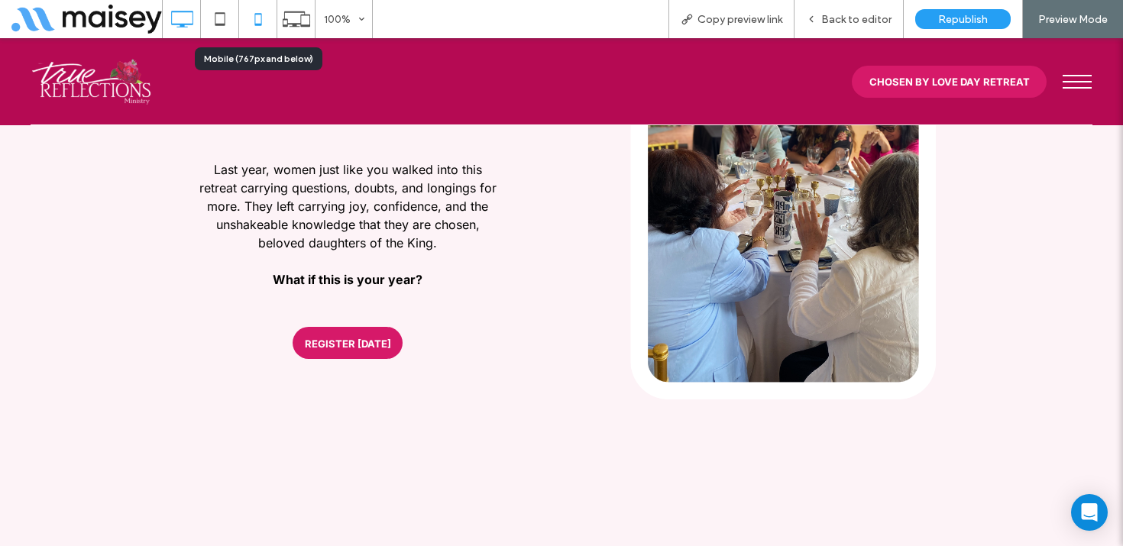
click at [263, 26] on icon at bounding box center [258, 19] width 31 height 31
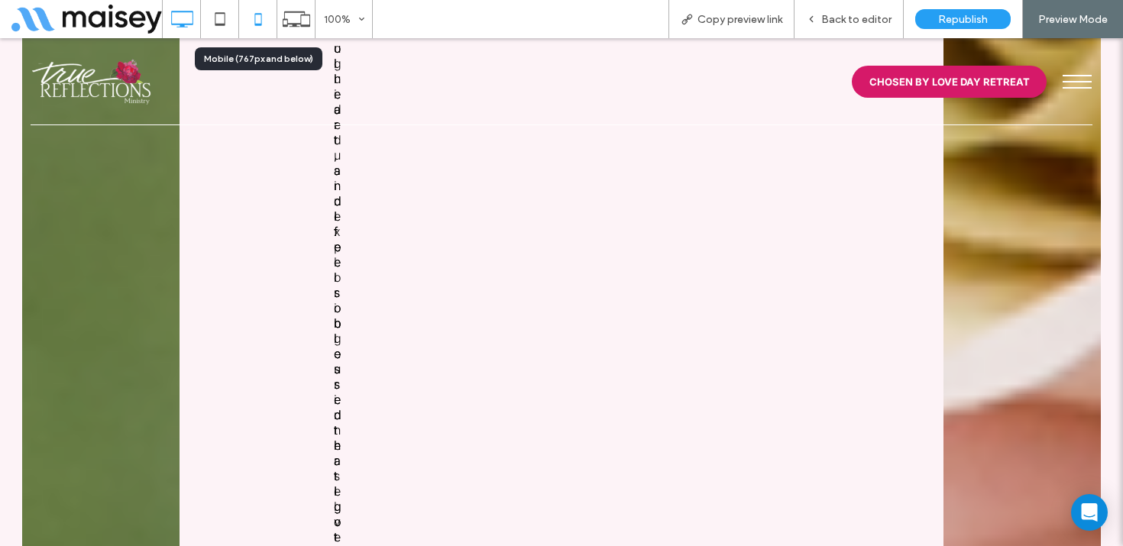
scroll to position [0, 0]
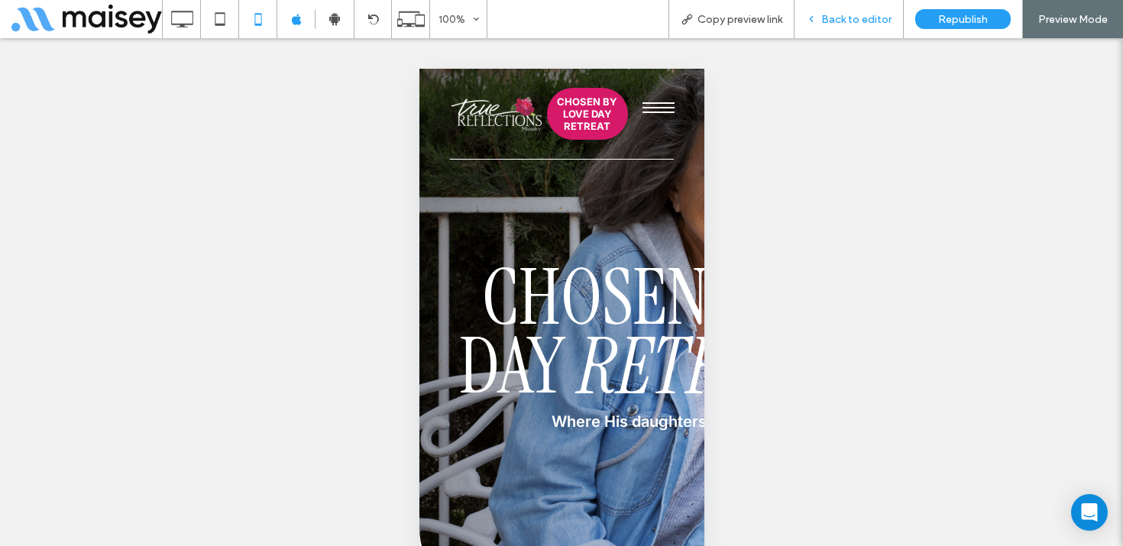
click at [867, 13] on span "Back to editor" at bounding box center [857, 19] width 70 height 13
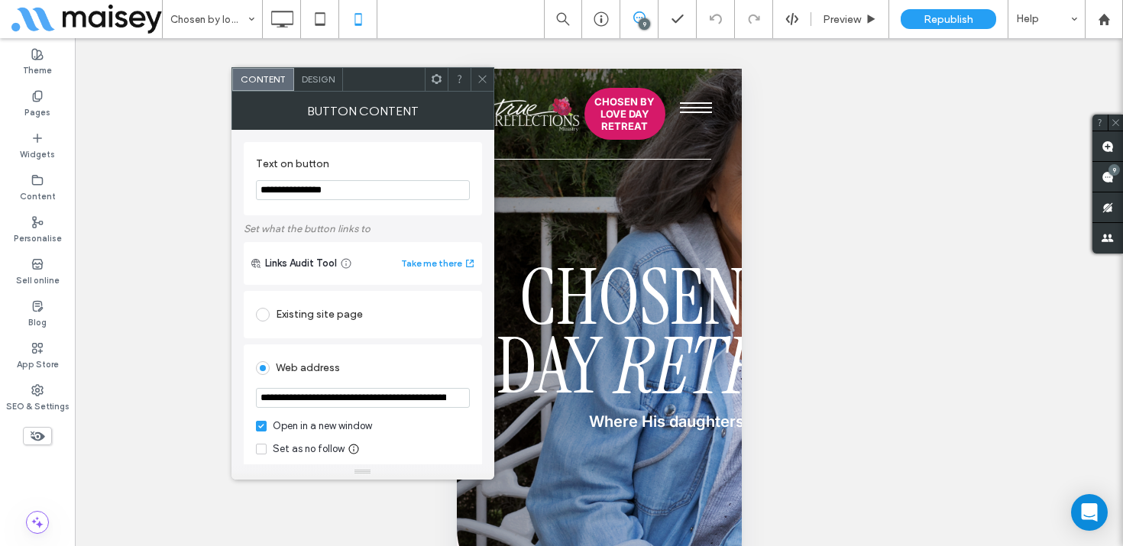
click at [484, 80] on icon at bounding box center [482, 78] width 11 height 11
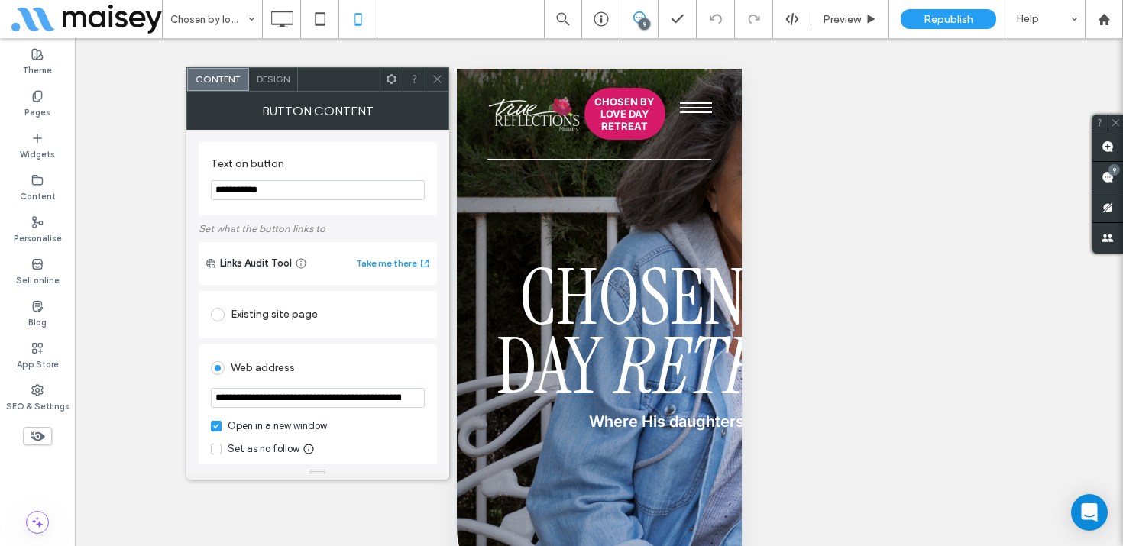
click at [433, 74] on icon at bounding box center [437, 78] width 11 height 11
click at [433, 77] on icon at bounding box center [437, 78] width 11 height 11
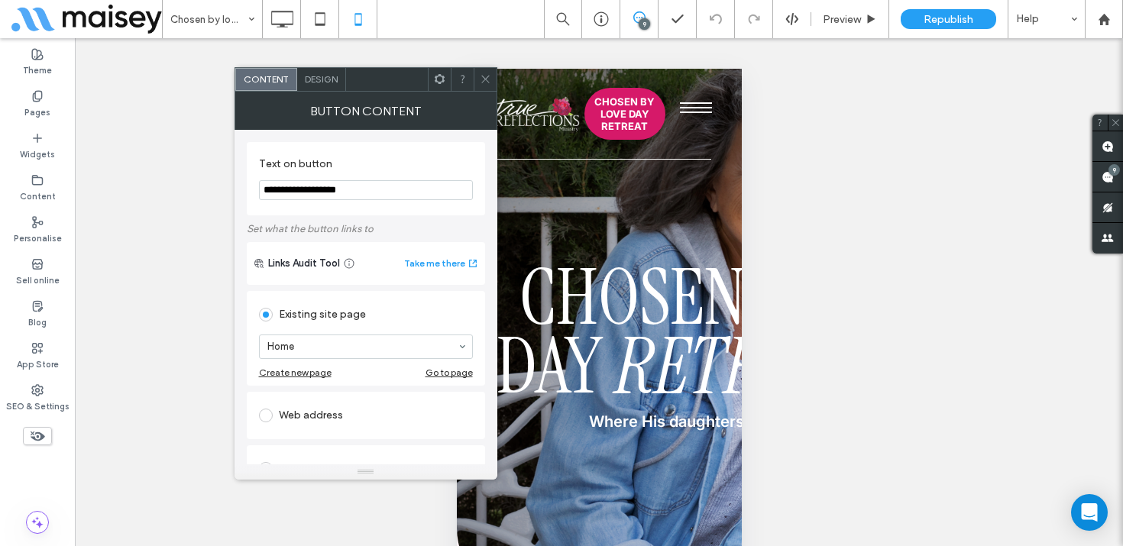
click at [483, 73] on icon at bounding box center [485, 78] width 11 height 11
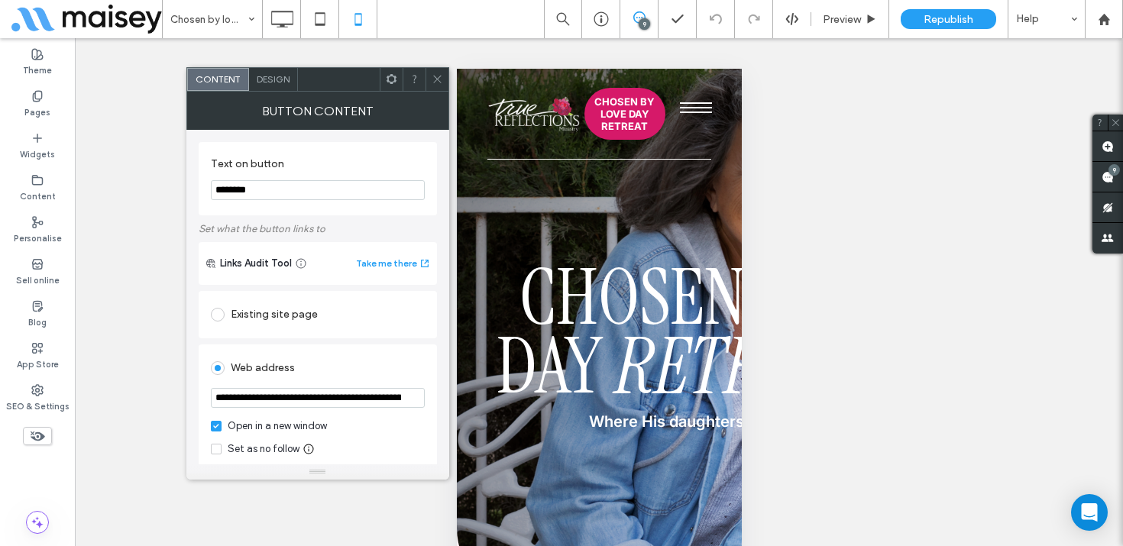
click at [433, 78] on icon at bounding box center [437, 78] width 11 height 11
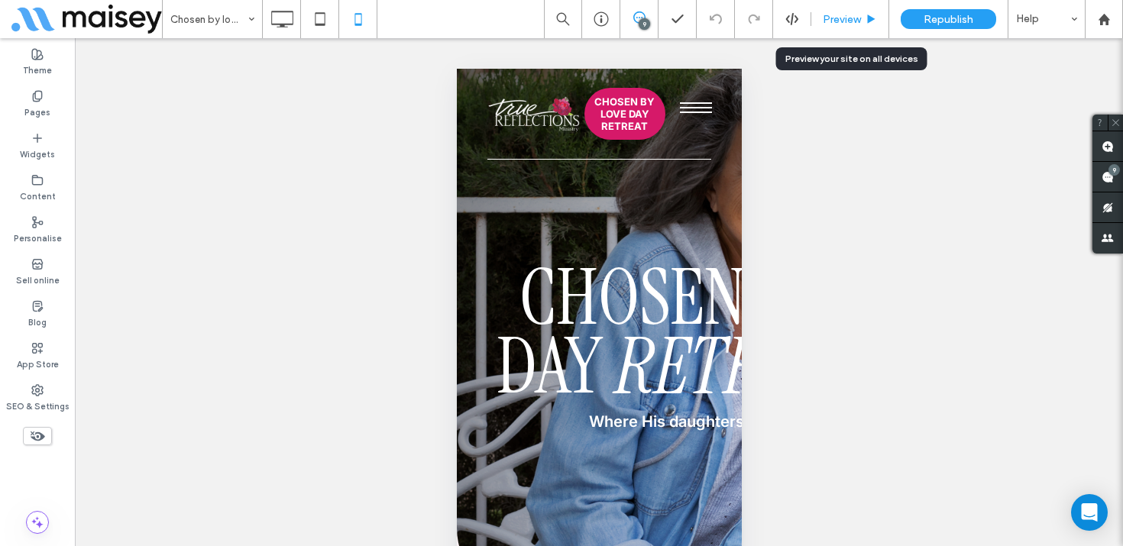
click at [845, 22] on span "Preview" at bounding box center [842, 19] width 38 height 13
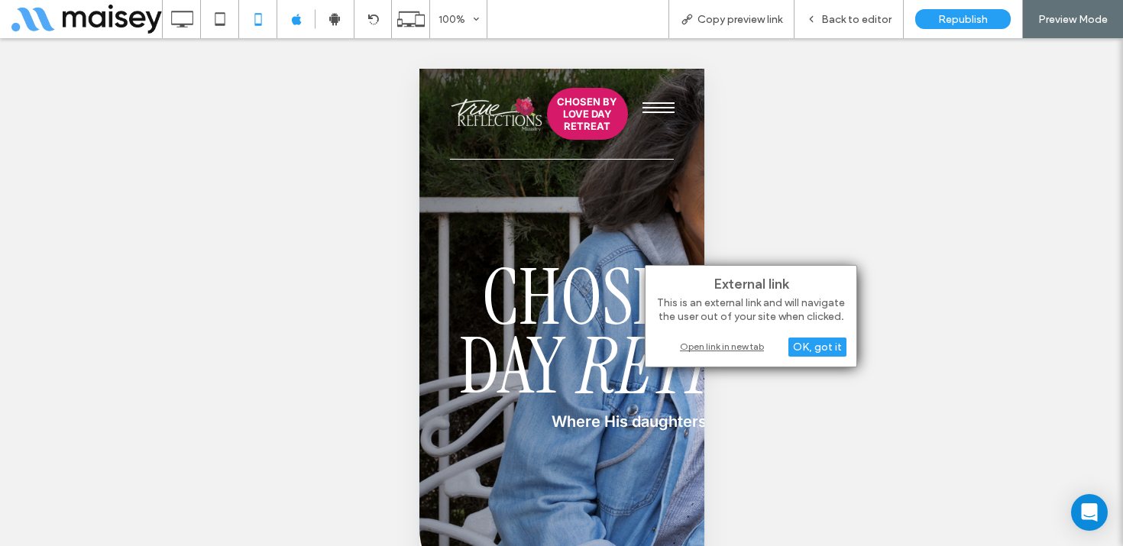
click at [699, 339] on div "Open link in new tab" at bounding box center [751, 347] width 191 height 16
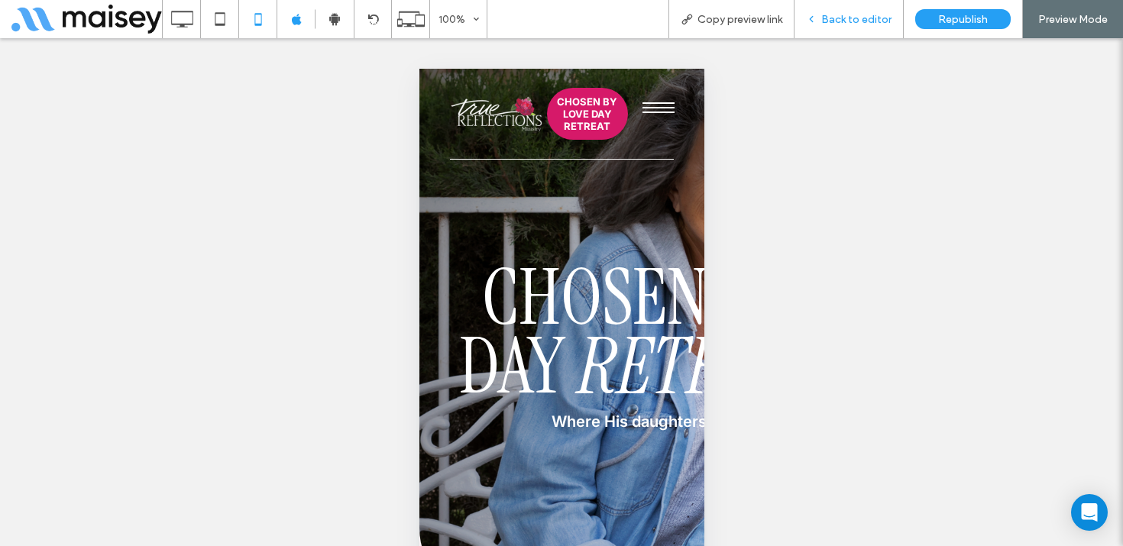
click at [870, 21] on span "Back to editor" at bounding box center [857, 19] width 70 height 13
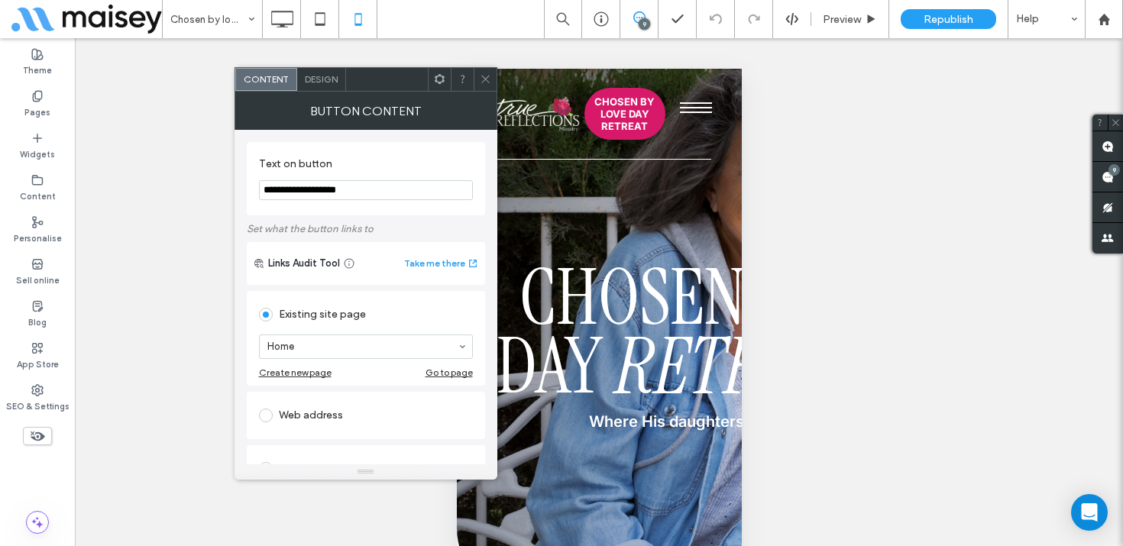
click at [324, 419] on div "Web address" at bounding box center [366, 416] width 214 height 24
click at [324, 400] on input "url" at bounding box center [366, 398] width 214 height 20
paste input "**********"
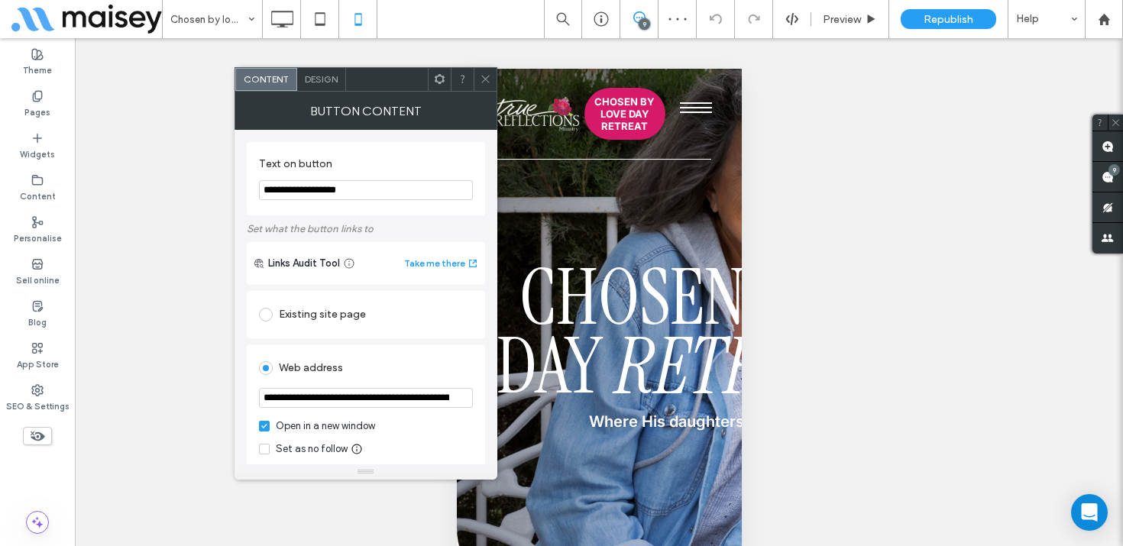
scroll to position [0, 82]
type input "**********"
click at [384, 365] on div "Web address" at bounding box center [366, 368] width 214 height 24
click at [483, 77] on use at bounding box center [485, 80] width 8 height 8
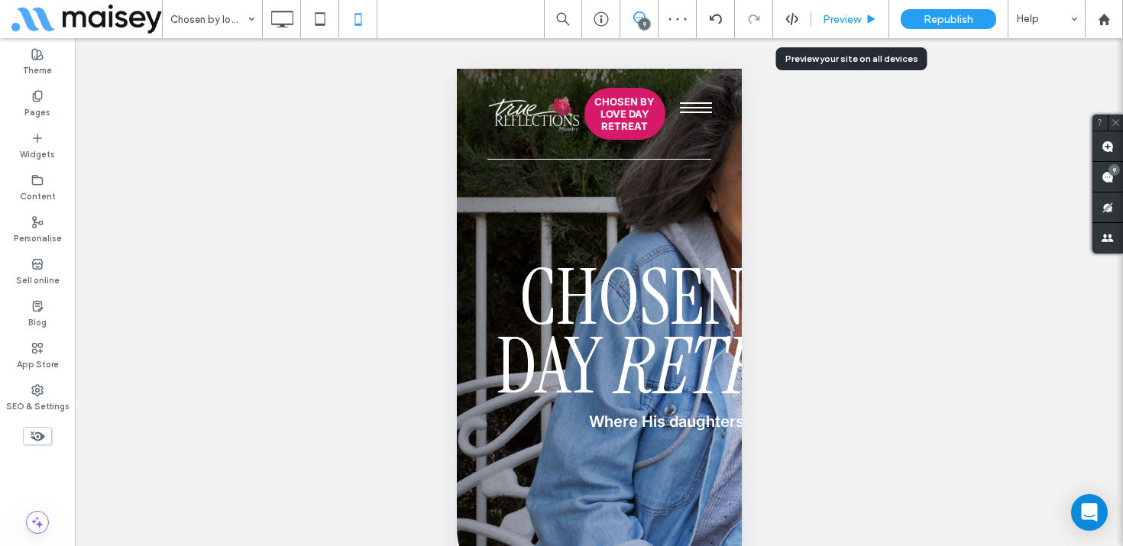
click at [848, 18] on span "Preview" at bounding box center [842, 19] width 38 height 13
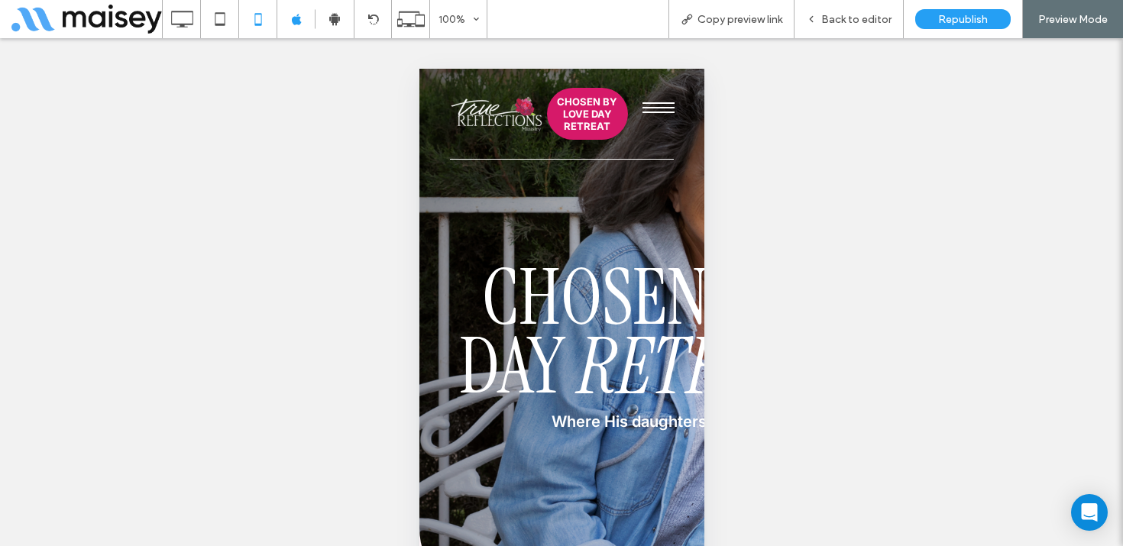
click at [848, 18] on span "Back to editor" at bounding box center [857, 19] width 70 height 13
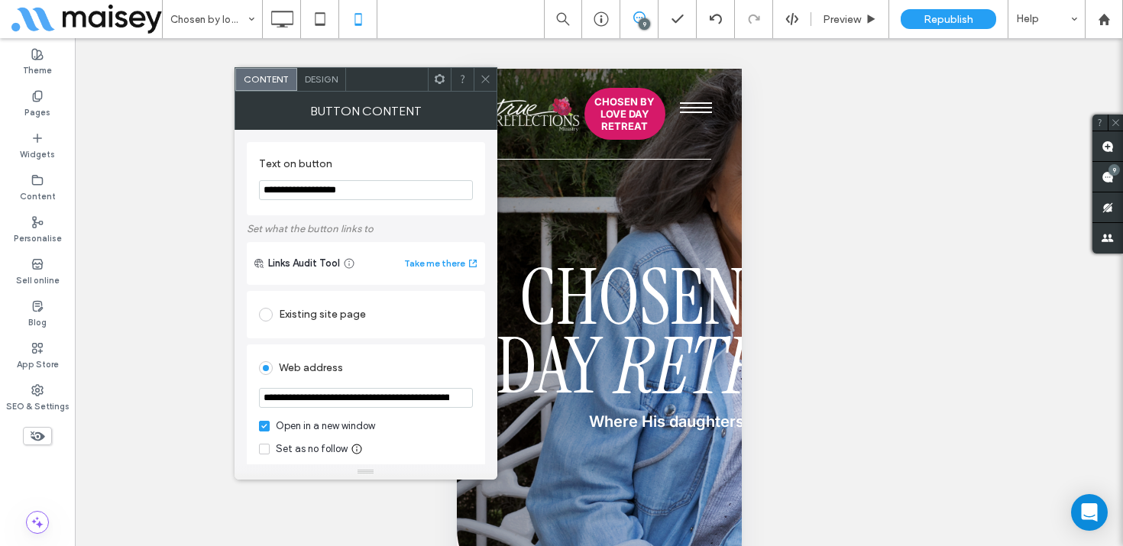
click at [487, 79] on icon at bounding box center [485, 78] width 11 height 11
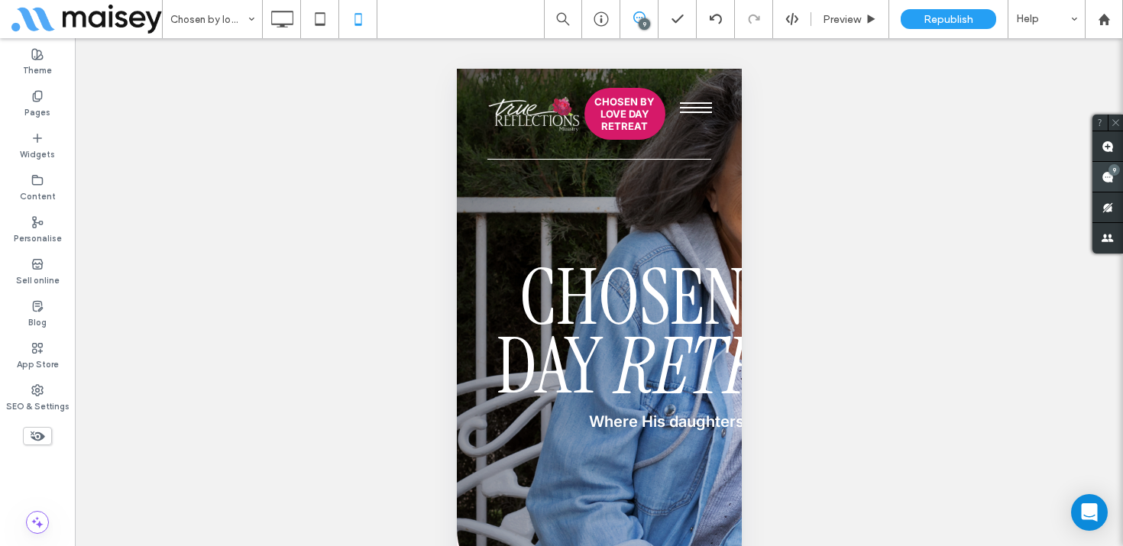
click at [1104, 180] on use at bounding box center [1108, 177] width 12 height 12
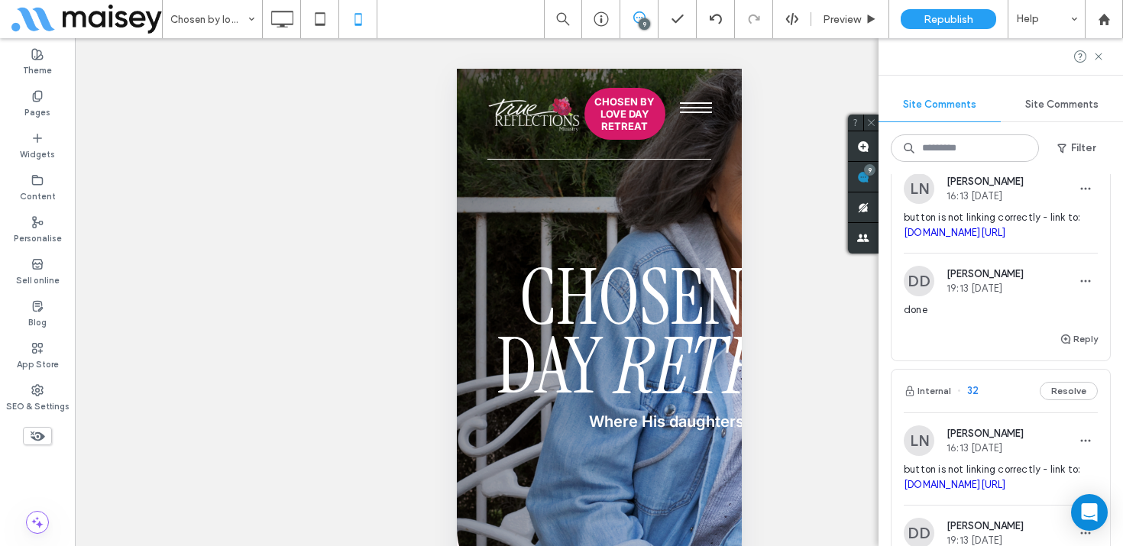
scroll to position [306, 0]
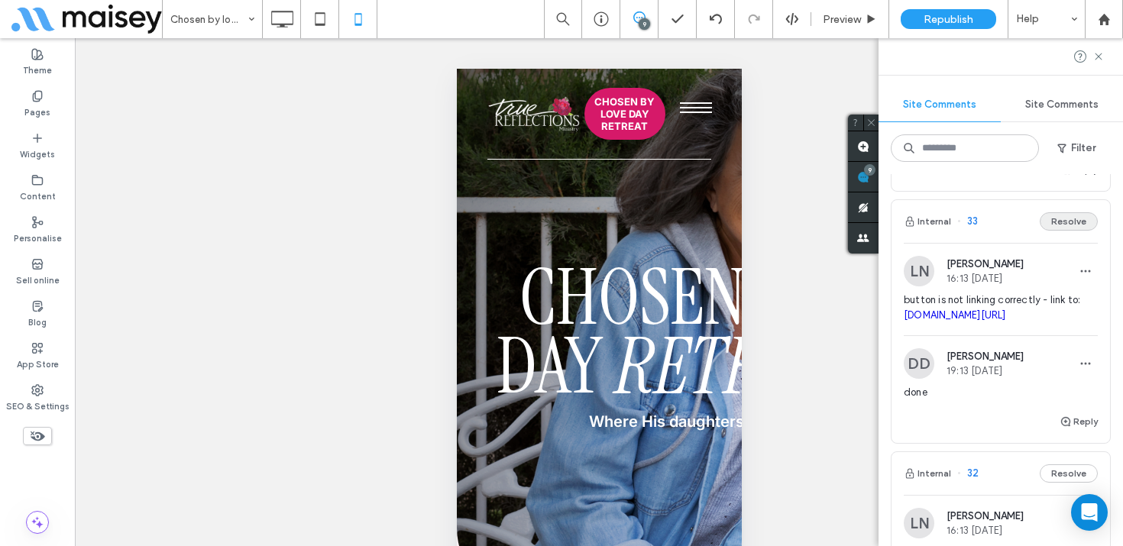
click at [1067, 224] on button "Resolve" at bounding box center [1069, 221] width 58 height 18
click at [1071, 222] on button "Resolve" at bounding box center [1069, 221] width 58 height 18
click at [1071, 225] on button "Resolve" at bounding box center [1069, 221] width 58 height 18
click at [1071, 224] on button "Resolve" at bounding box center [1069, 221] width 58 height 18
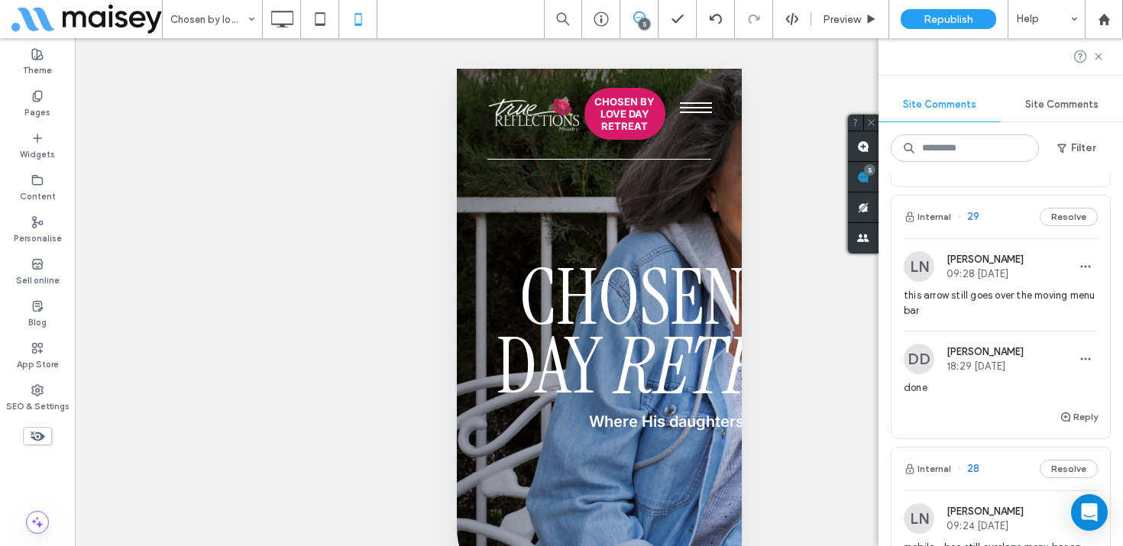
click at [1023, 299] on span "this arrow still goes over the moving menu bar" at bounding box center [1001, 303] width 194 height 31
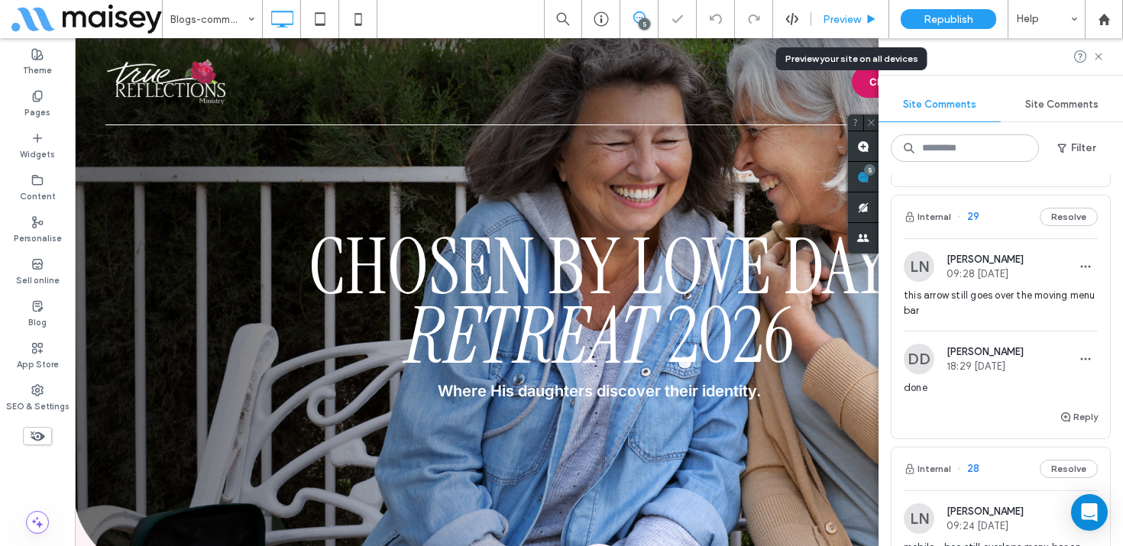
click at [848, 24] on span "Preview" at bounding box center [842, 19] width 38 height 13
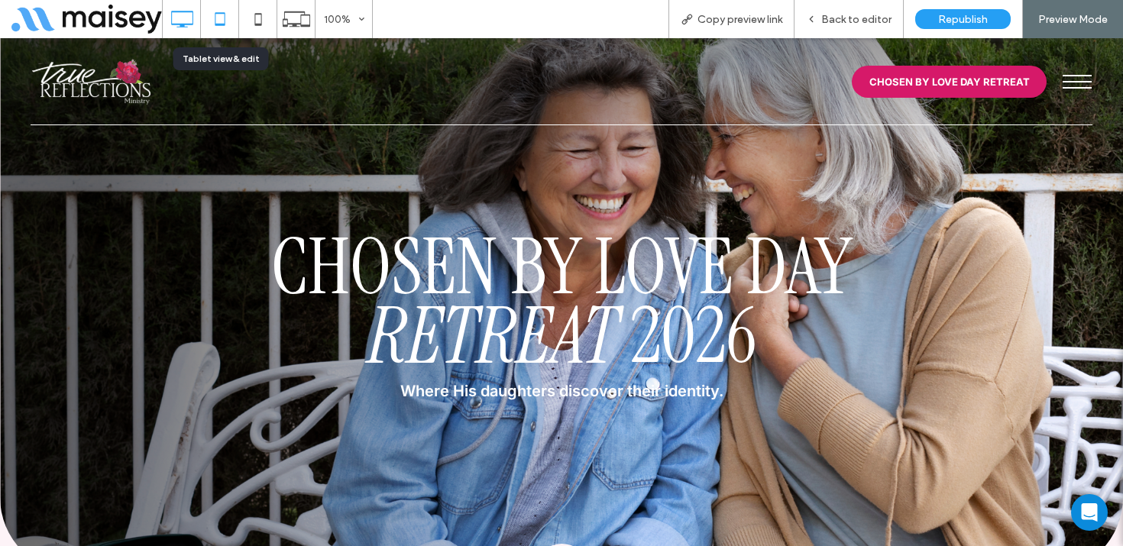
click at [208, 31] on icon at bounding box center [220, 19] width 31 height 31
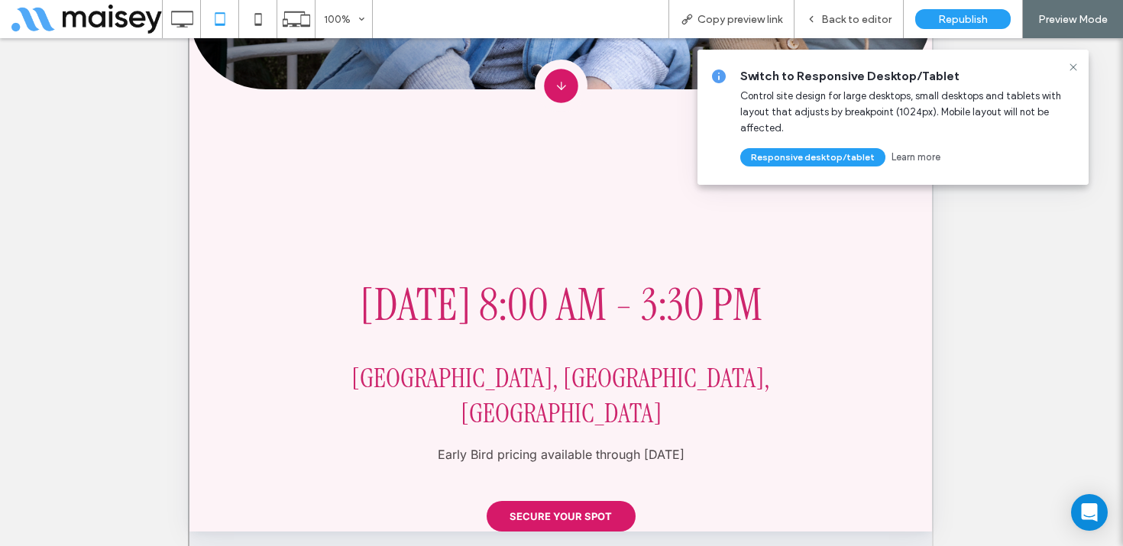
scroll to position [519, 0]
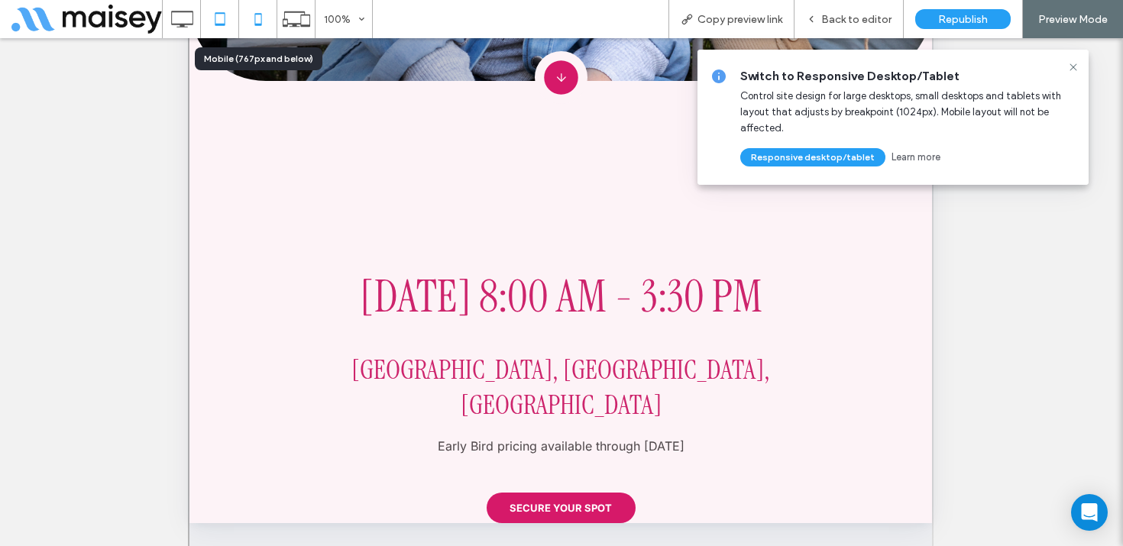
click at [252, 17] on icon at bounding box center [258, 19] width 31 height 31
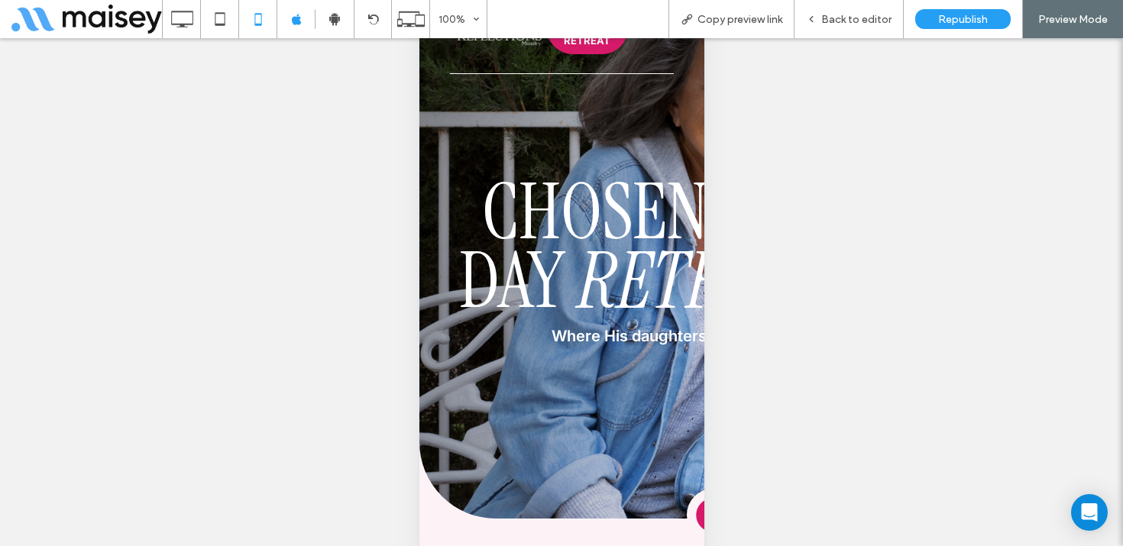
scroll to position [0, 0]
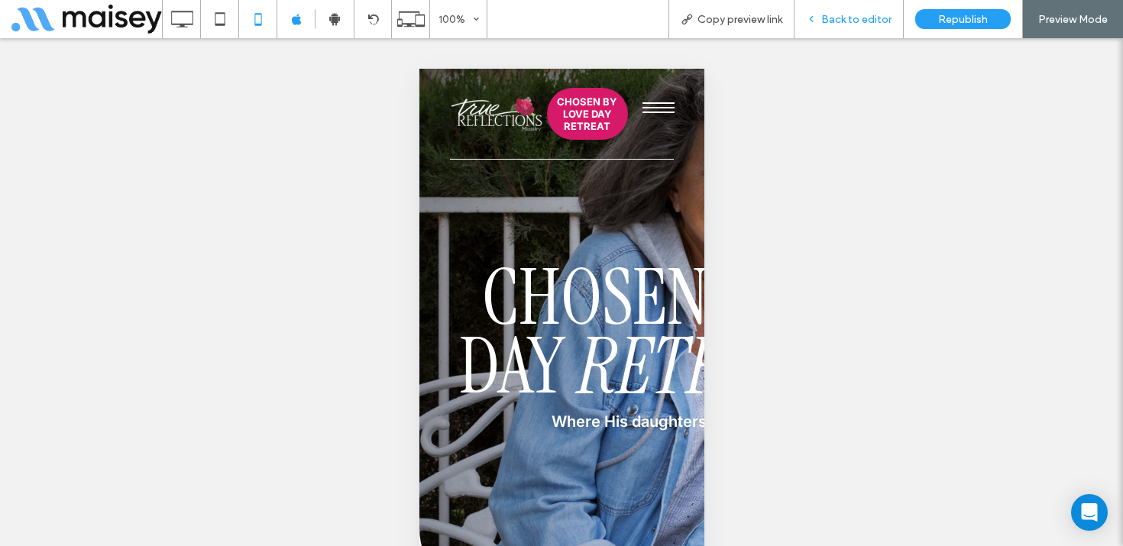
click at [864, 16] on span "Back to editor" at bounding box center [857, 19] width 70 height 13
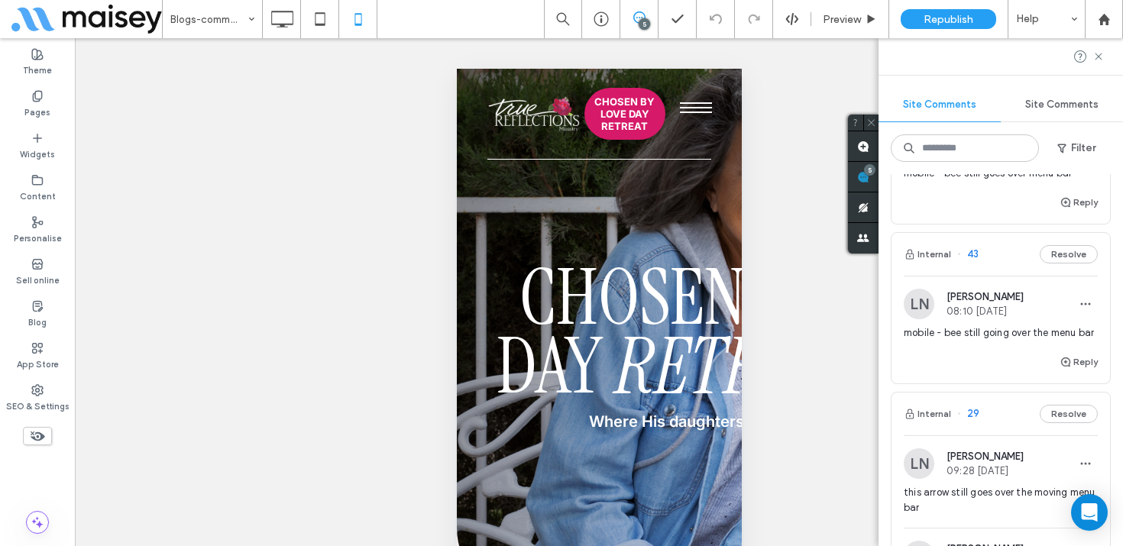
scroll to position [232, 0]
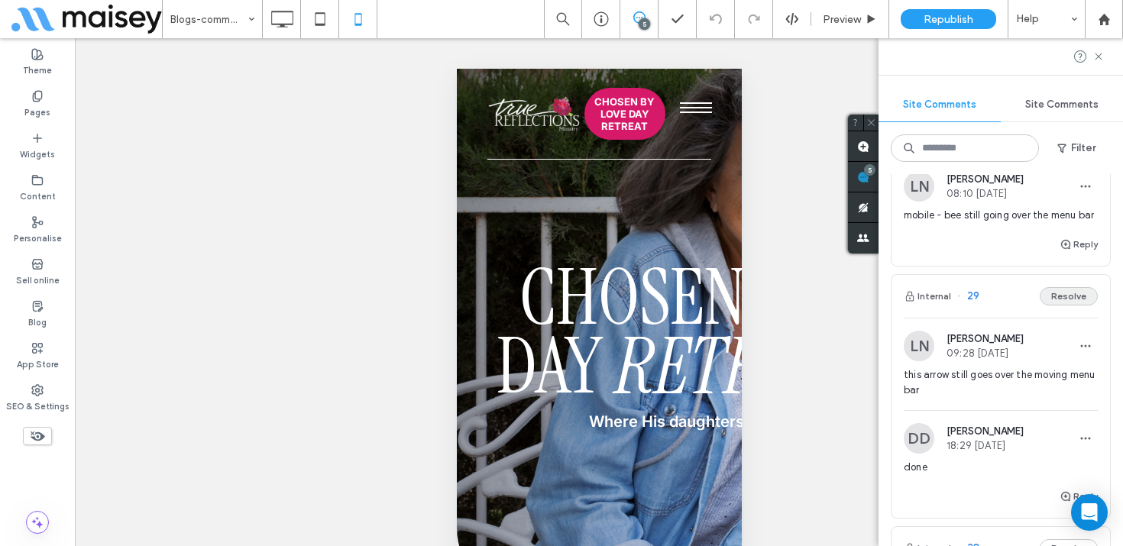
click at [1078, 300] on button "Resolve" at bounding box center [1069, 296] width 58 height 18
click at [1039, 382] on span "mobile - bee still overlaps menu bar on the scroll" at bounding box center [1001, 383] width 194 height 31
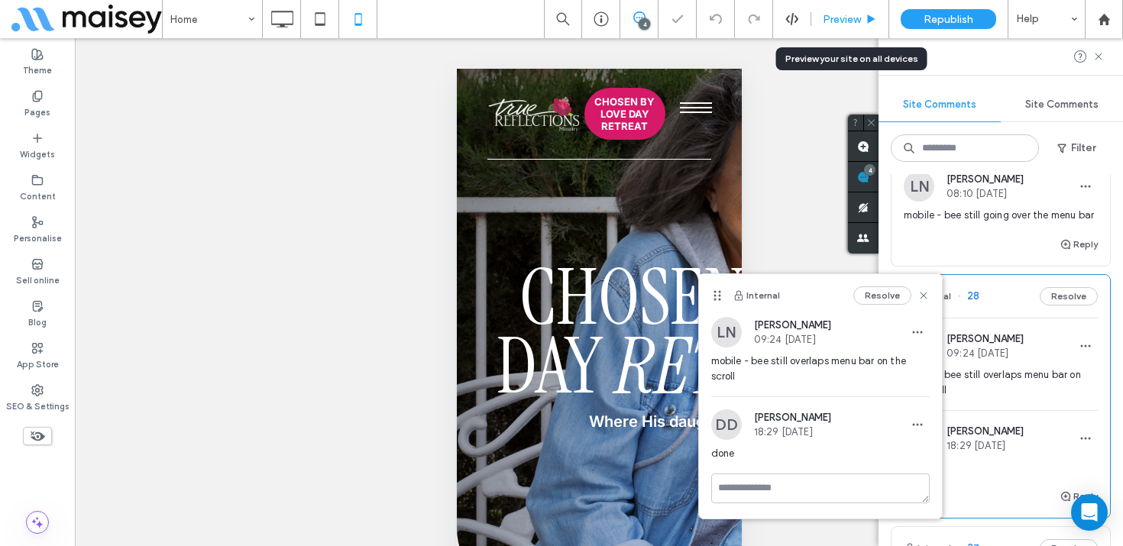
click at [850, 18] on span "Preview" at bounding box center [842, 19] width 38 height 13
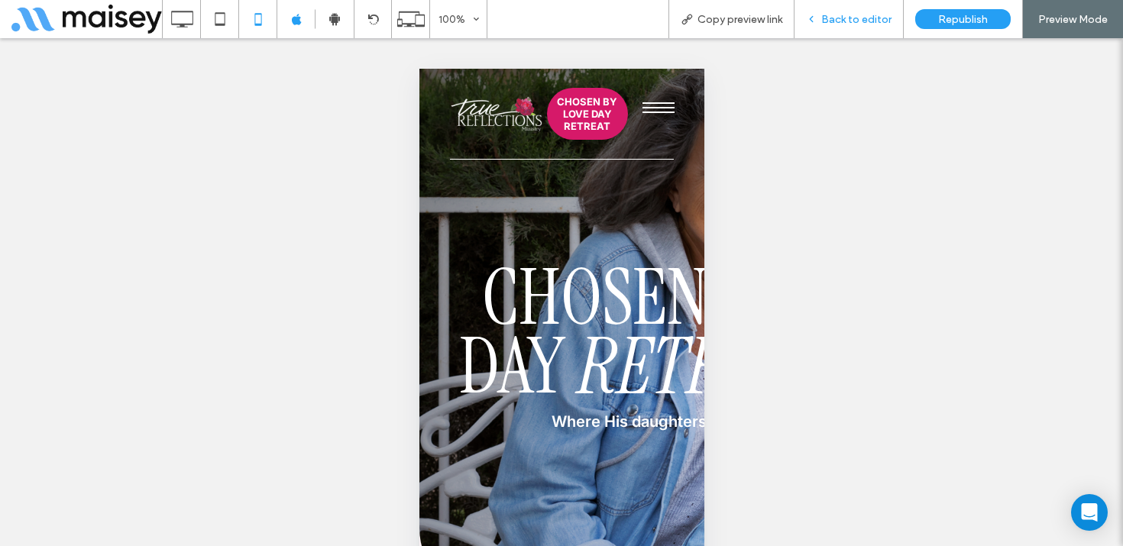
click at [862, 17] on span "Back to editor" at bounding box center [857, 19] width 70 height 13
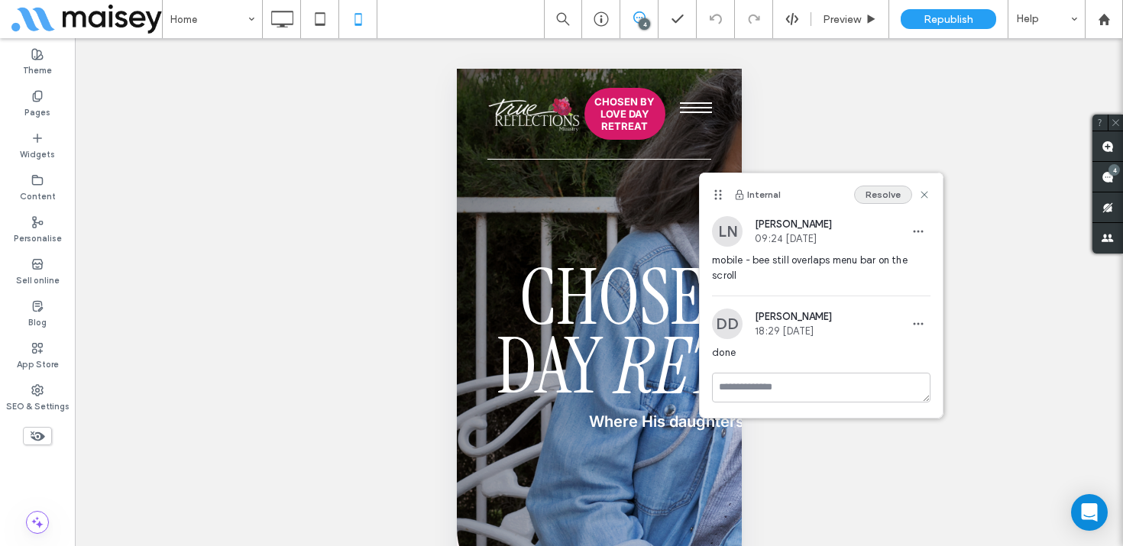
click at [884, 193] on button "Resolve" at bounding box center [883, 195] width 58 height 18
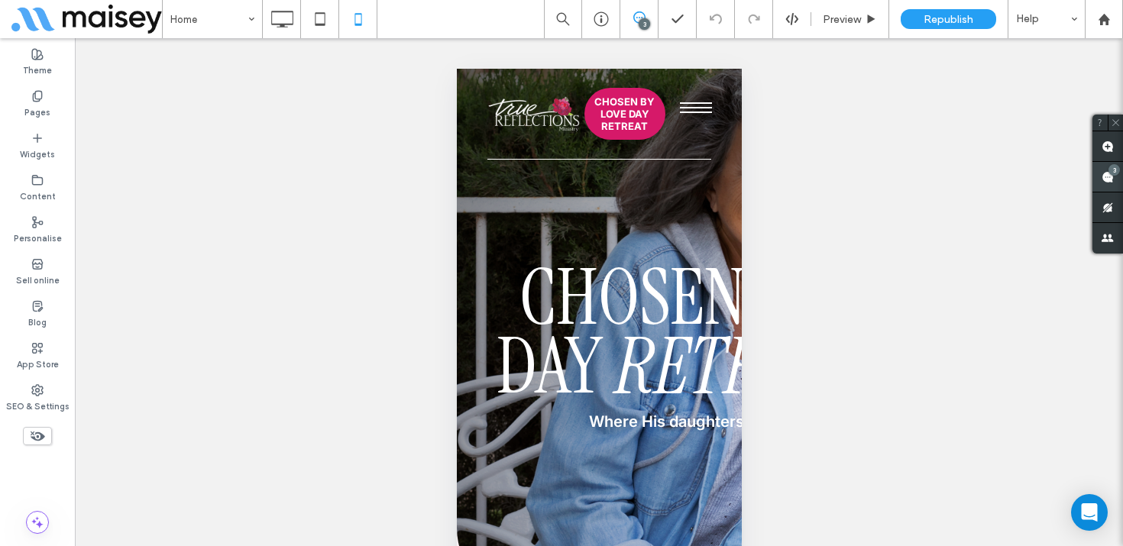
click at [1104, 181] on use at bounding box center [1108, 177] width 12 height 12
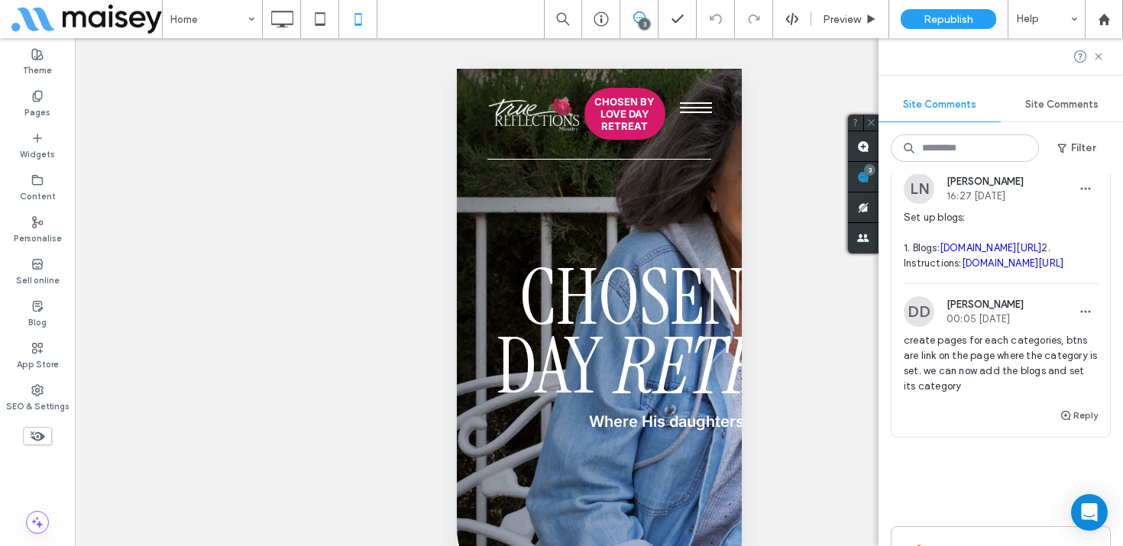
scroll to position [391, 0]
